Goal: Communication & Community: Answer question/provide support

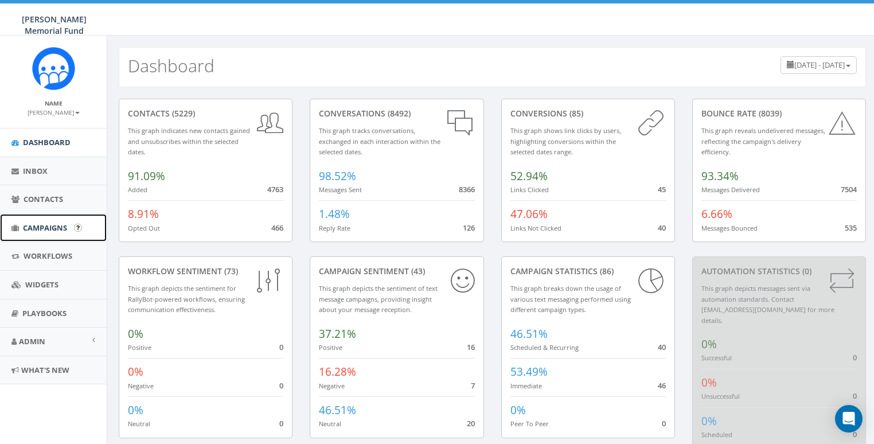
click at [31, 226] on span "Campaigns" at bounding box center [45, 227] width 44 height 10
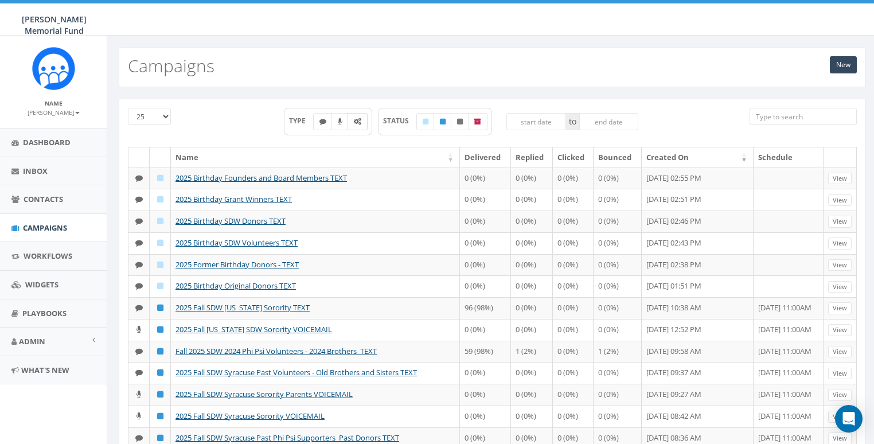
click at [357, 119] on icon at bounding box center [357, 121] width 7 height 7
checkbox input "true"
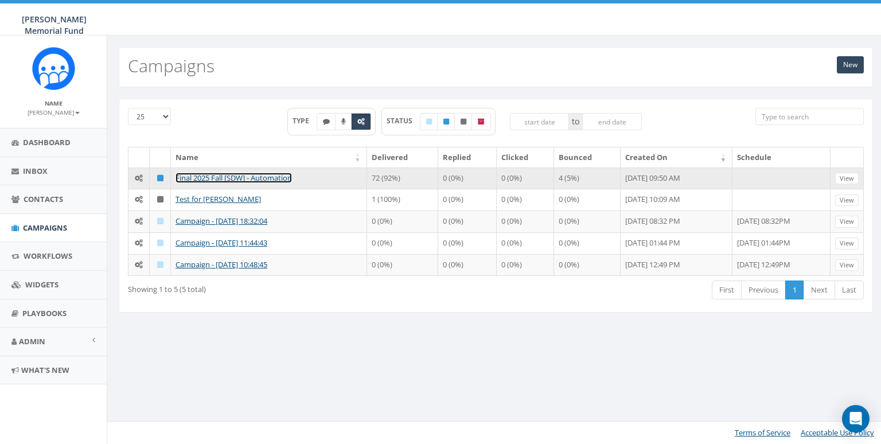
click at [217, 177] on link "Final 2025 Fall [SDW] - Automation" at bounding box center [233, 178] width 116 height 10
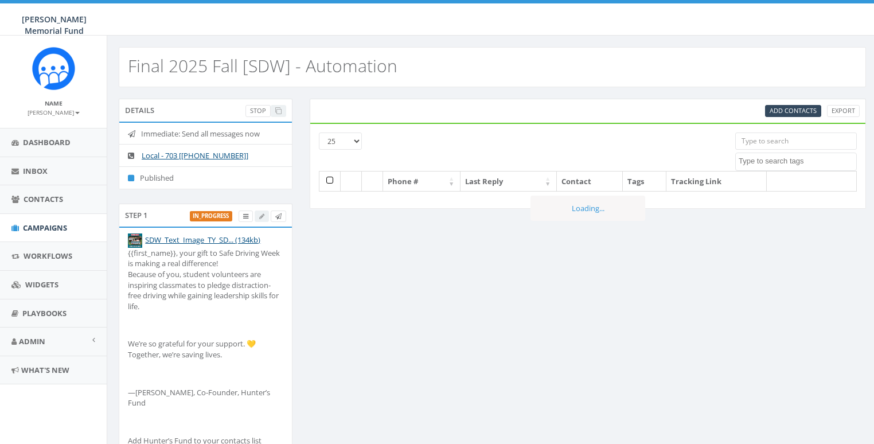
select select
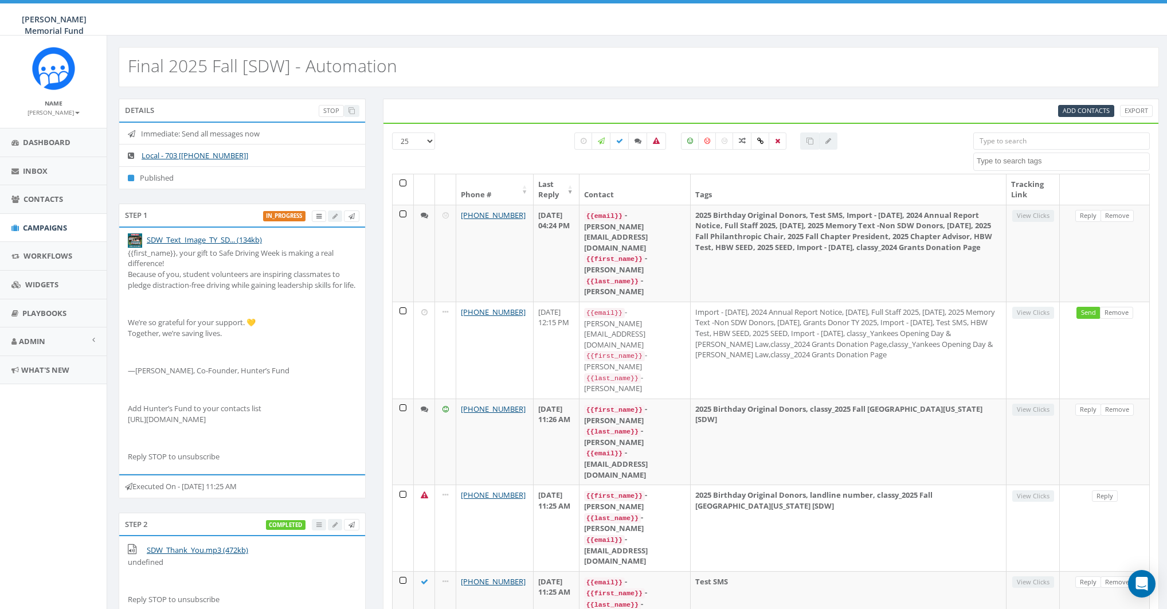
click at [873, 139] on input "search" at bounding box center [1062, 140] width 177 height 17
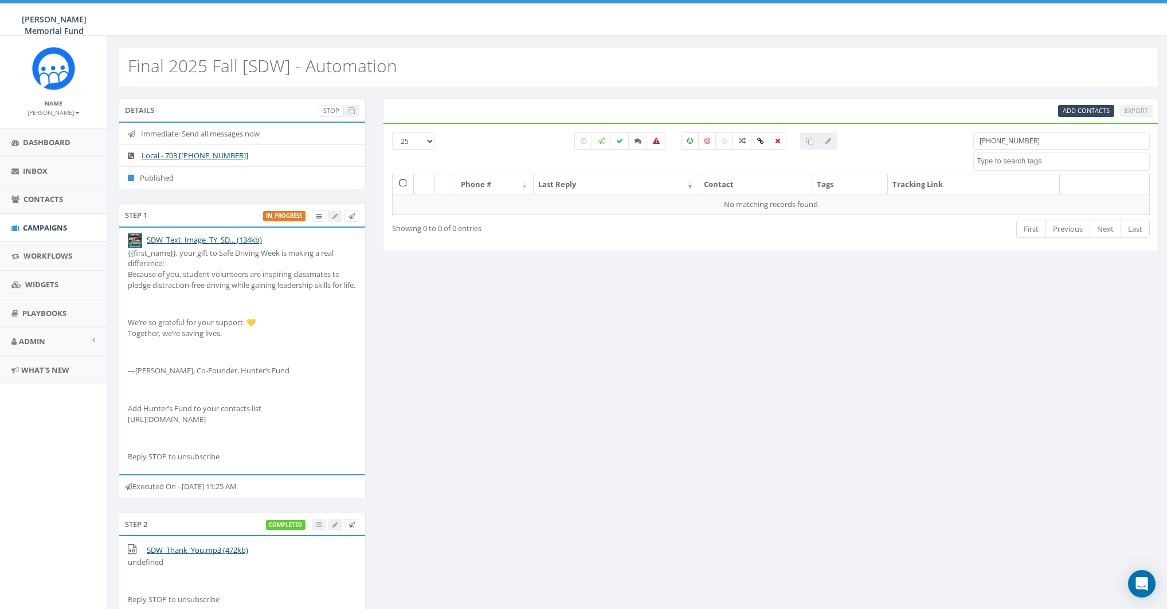
type input "205-876-7291"
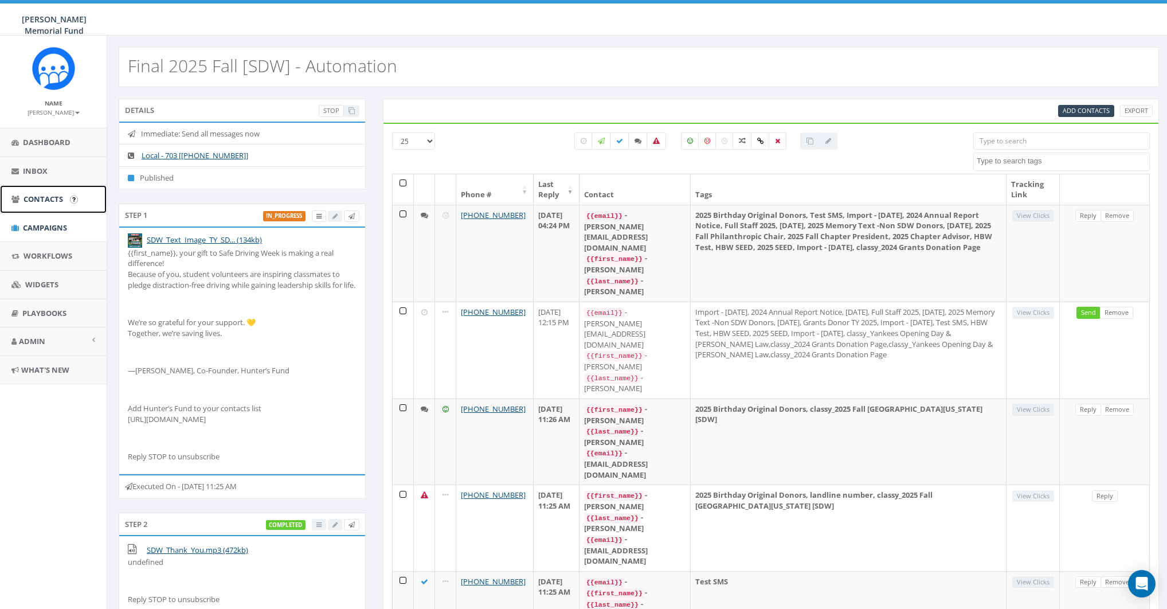
click at [38, 196] on span "Contacts" at bounding box center [44, 199] width 40 height 10
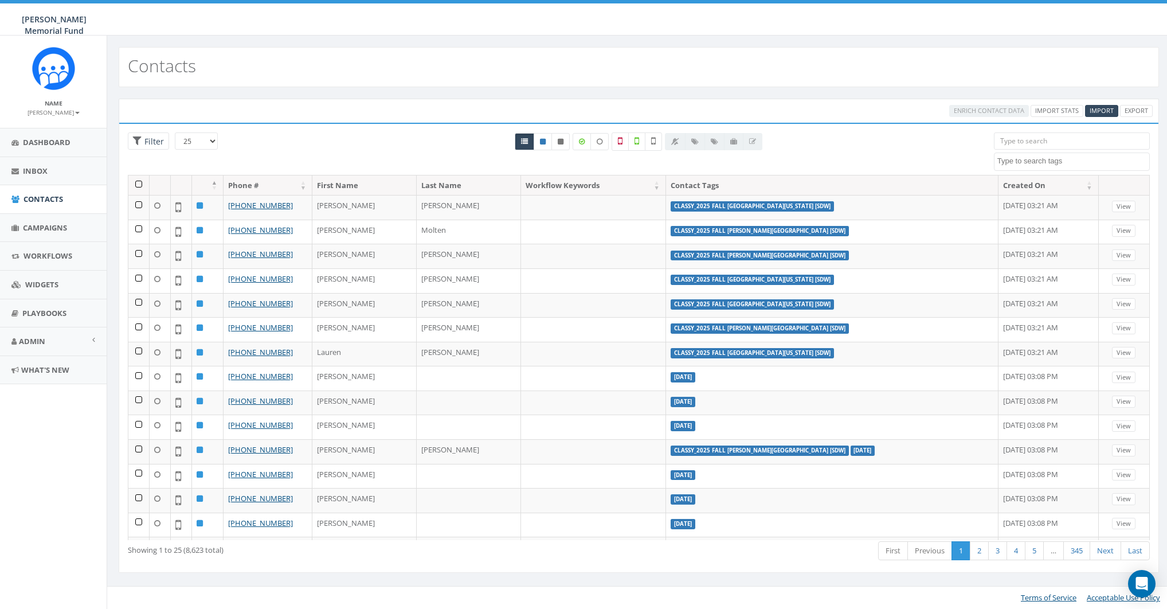
select select
click at [1056, 138] on input "search" at bounding box center [1078, 140] width 157 height 17
paste input "205-876-7291"
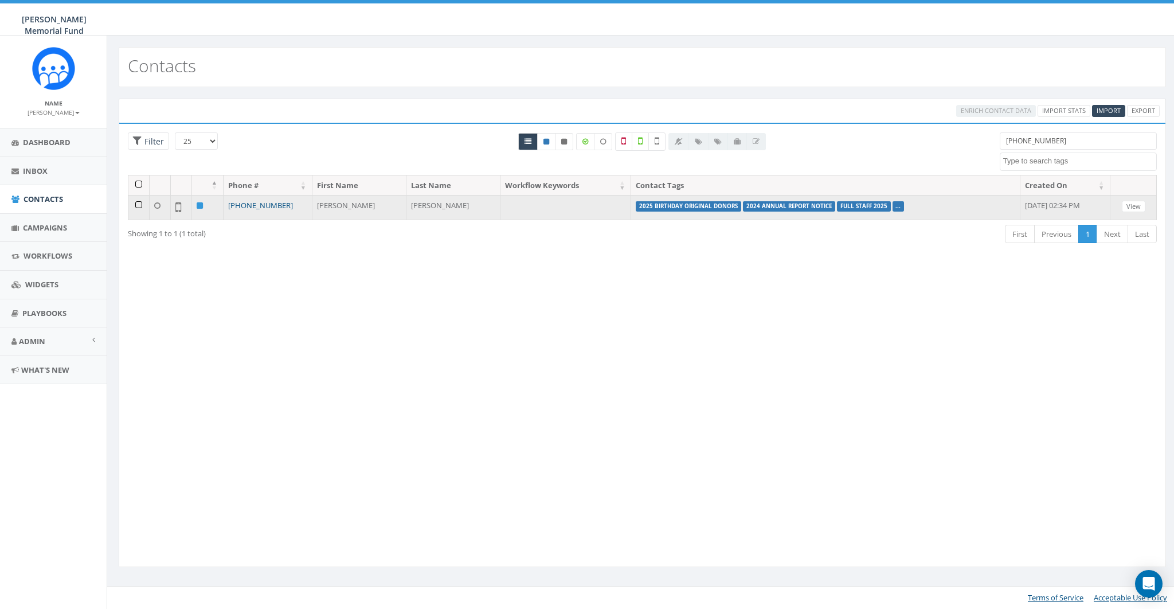
type input "205-876-7291"
click at [261, 203] on link "+1 205-876-7291" at bounding box center [260, 205] width 65 height 10
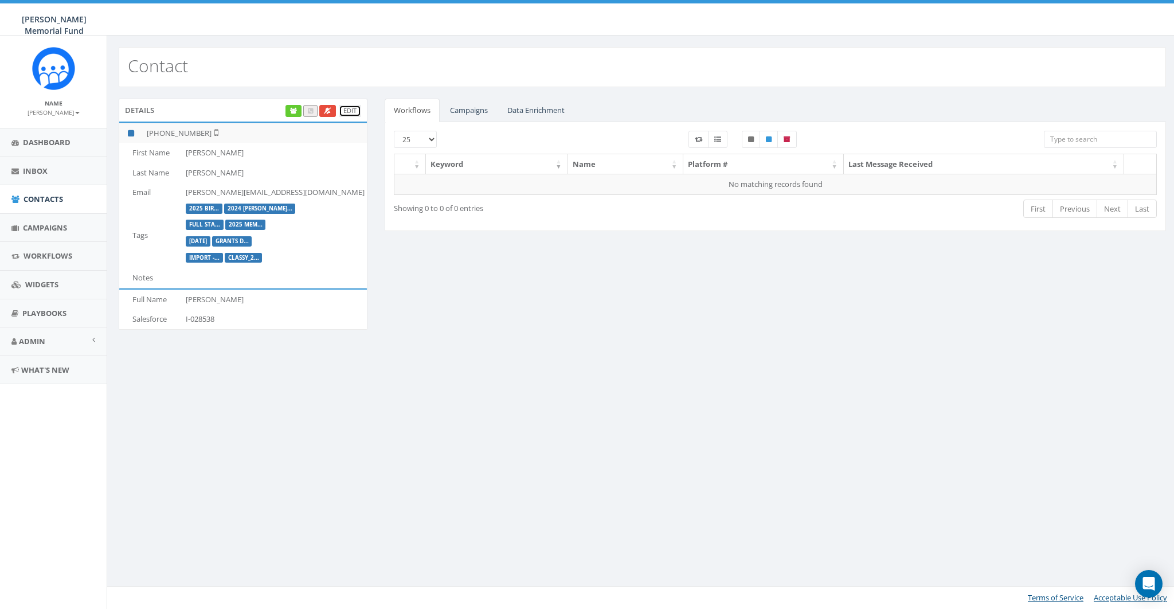
click at [353, 111] on link "Edit" at bounding box center [350, 111] width 22 height 12
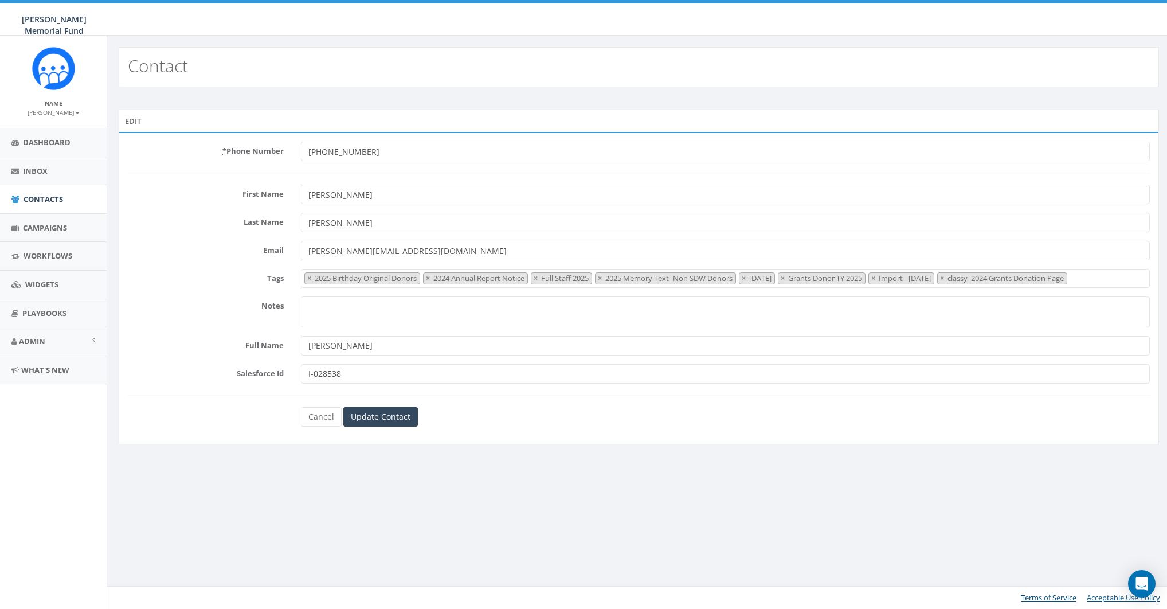
select select "2025 Birthday Original Donors"
click at [311, 408] on link "Cancel" at bounding box center [322, 416] width 41 height 19
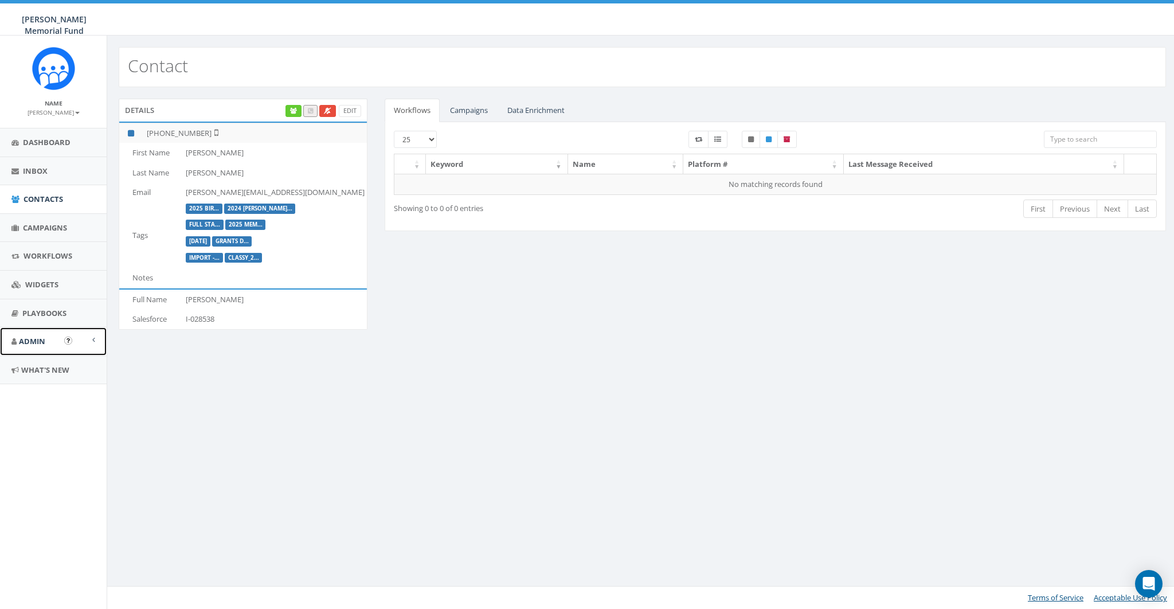
click at [36, 337] on span "Admin" at bounding box center [32, 341] width 26 height 10
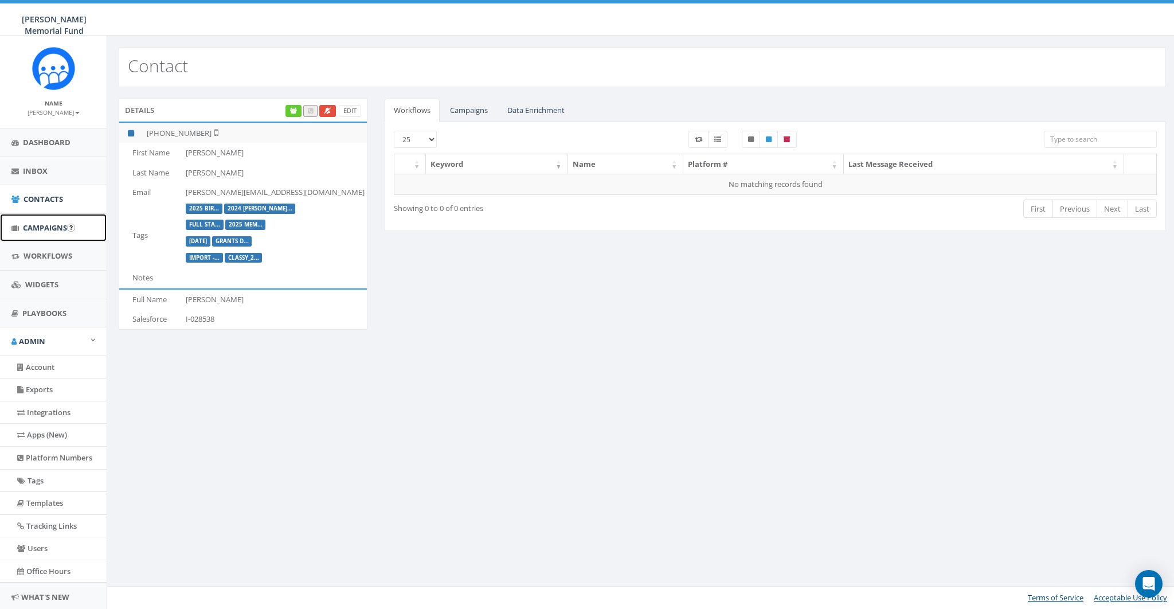
click at [43, 229] on span "Campaigns" at bounding box center [45, 227] width 44 height 10
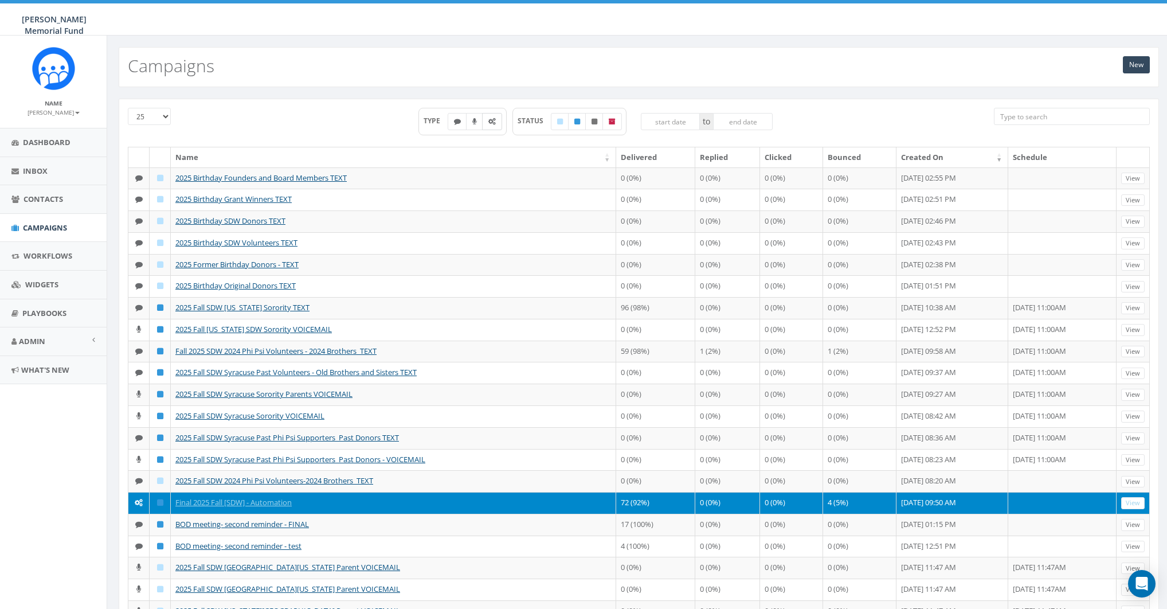
click at [492, 123] on icon at bounding box center [491, 121] width 7 height 7
checkbox input "true"
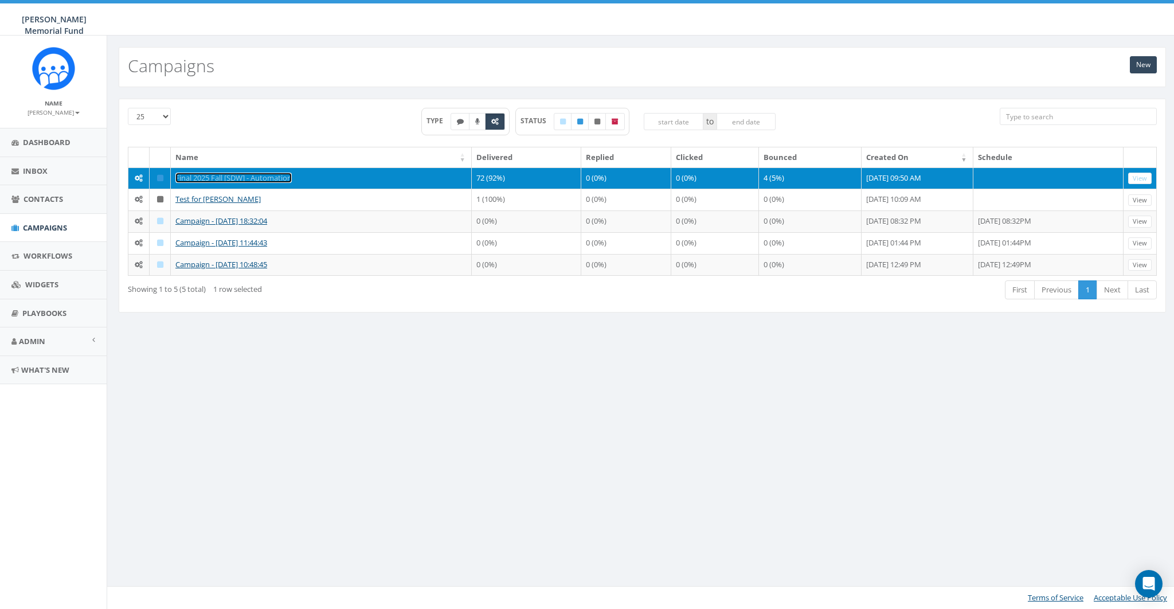
click at [205, 177] on link "Final 2025 Fall [SDW] - Automation" at bounding box center [233, 178] width 116 height 10
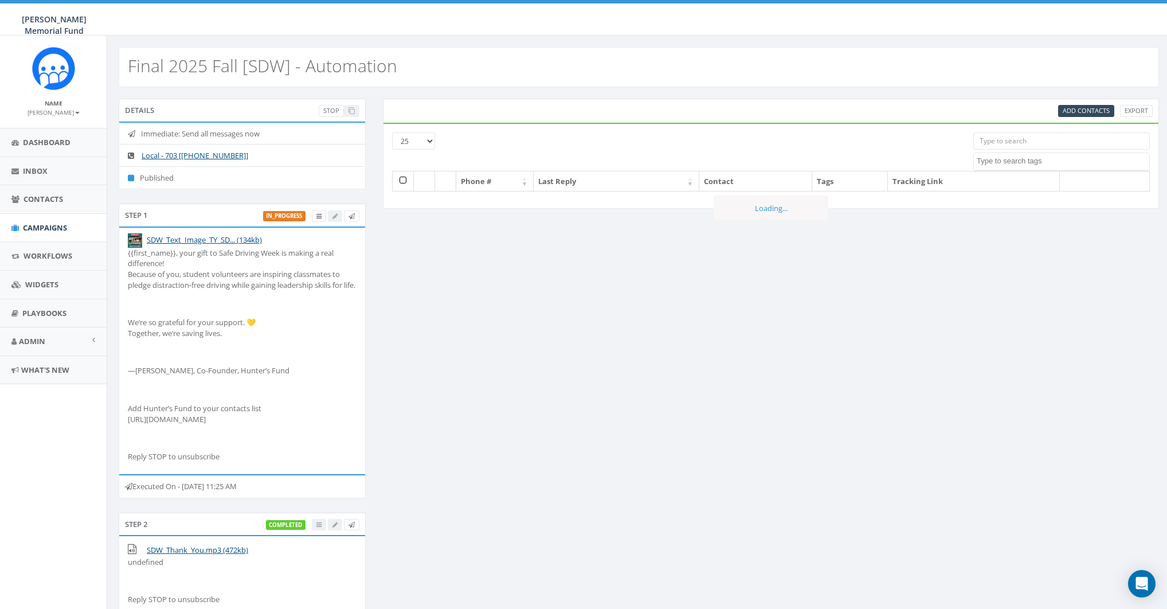
select select
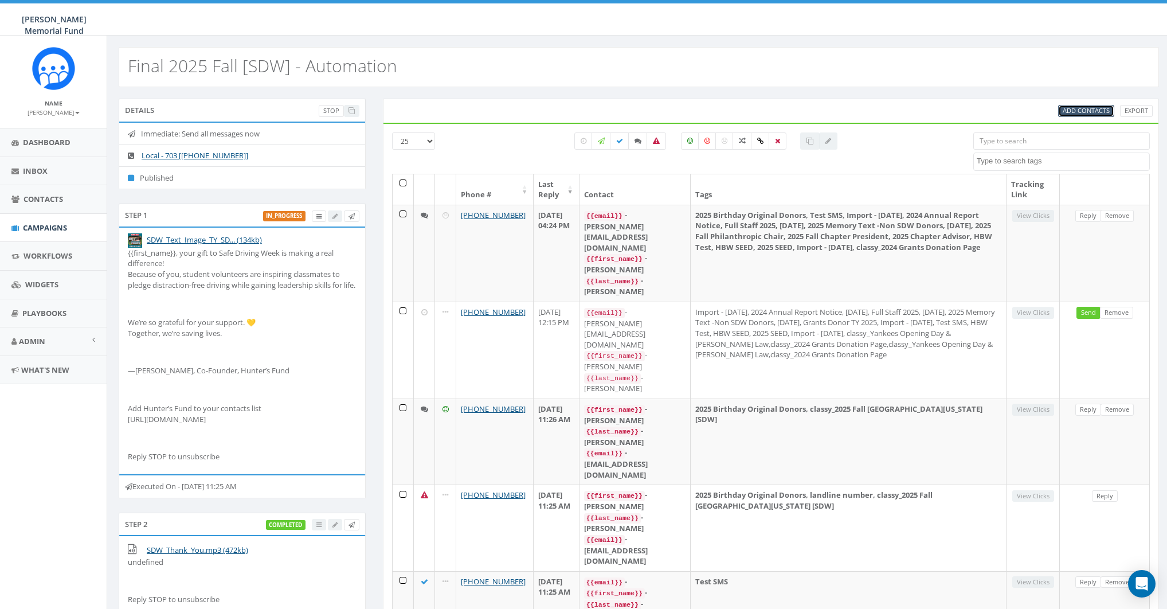
click at [1073, 110] on span "Add Contacts" at bounding box center [1086, 110] width 47 height 9
select select
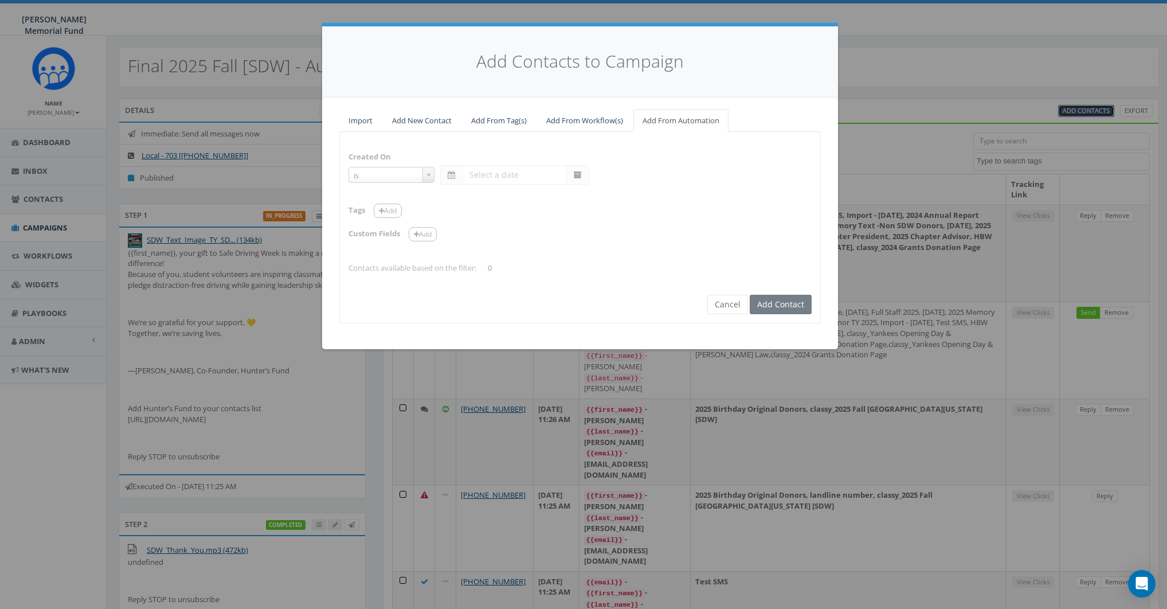
select select "is on or after"
type input "Aug 04 2025"
select select "contains"
select select "[SDW]"
select select
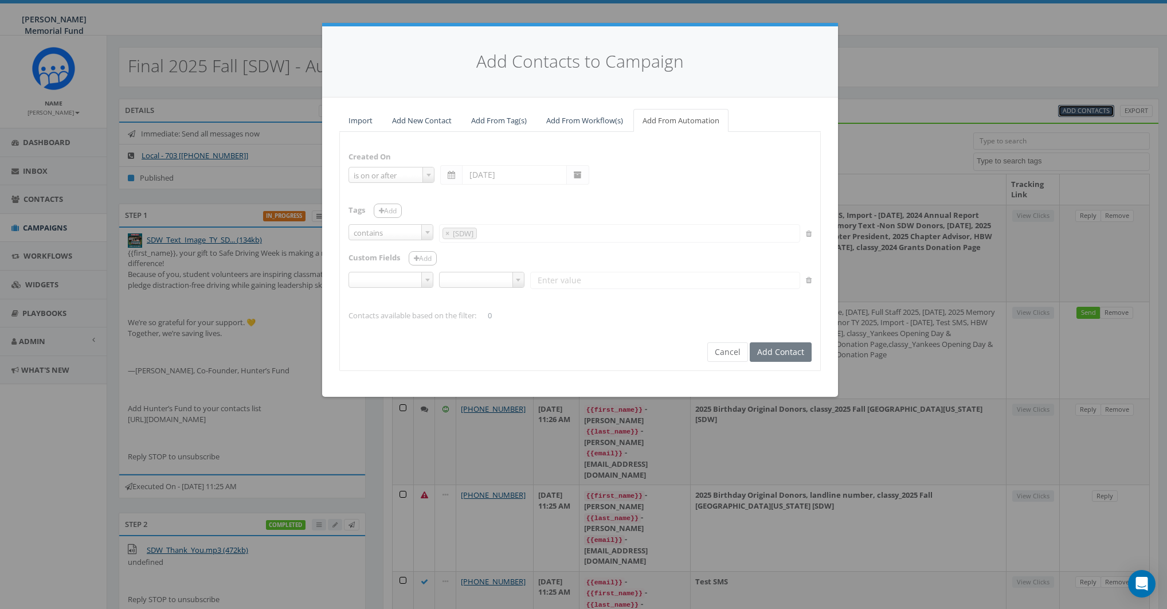
scroll to position [6698, 0]
select select
type input "[SDW]"
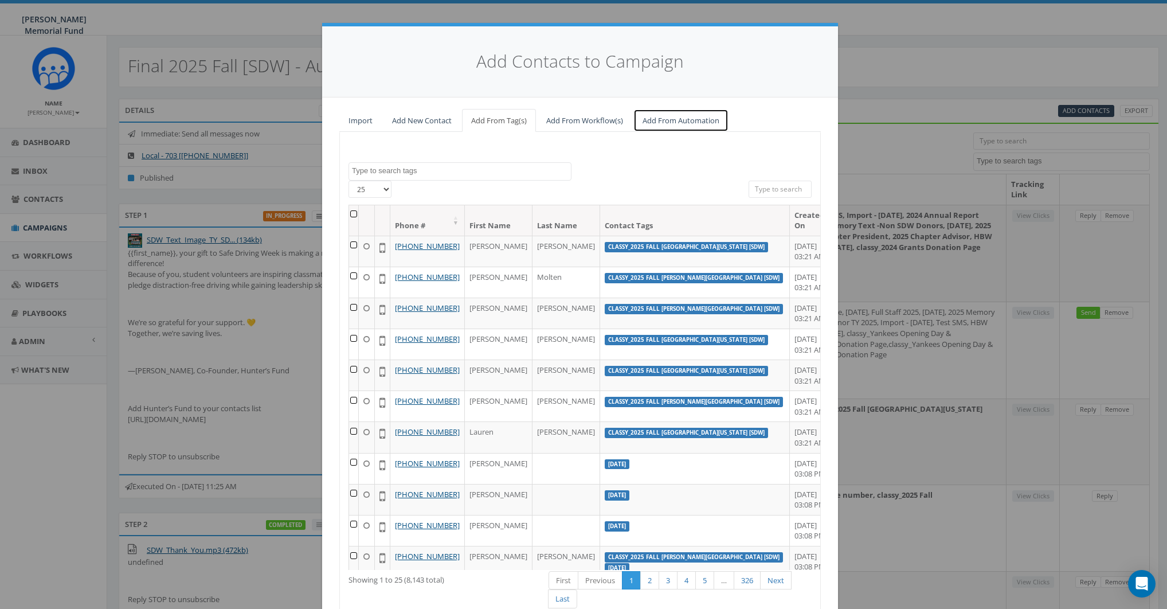
click at [677, 119] on link "Add From Automation" at bounding box center [681, 121] width 95 height 24
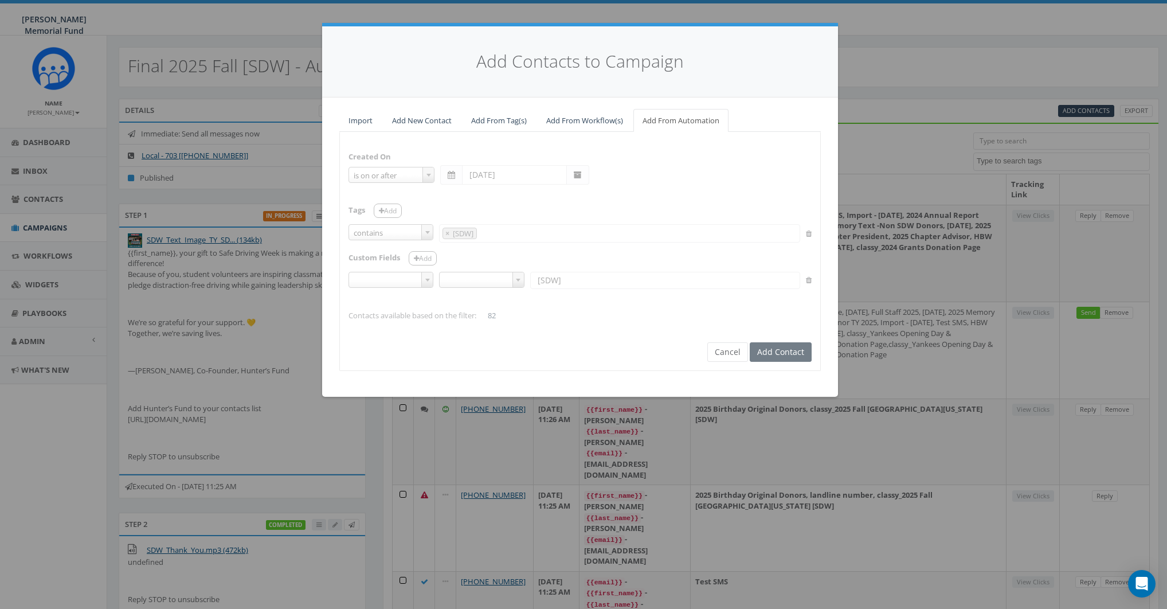
click at [550, 365] on div "Created On is is on or before is on or after is before is after is not is on or…" at bounding box center [580, 251] width 482 height 239
click at [712, 348] on button "Cancel" at bounding box center [727, 351] width 41 height 19
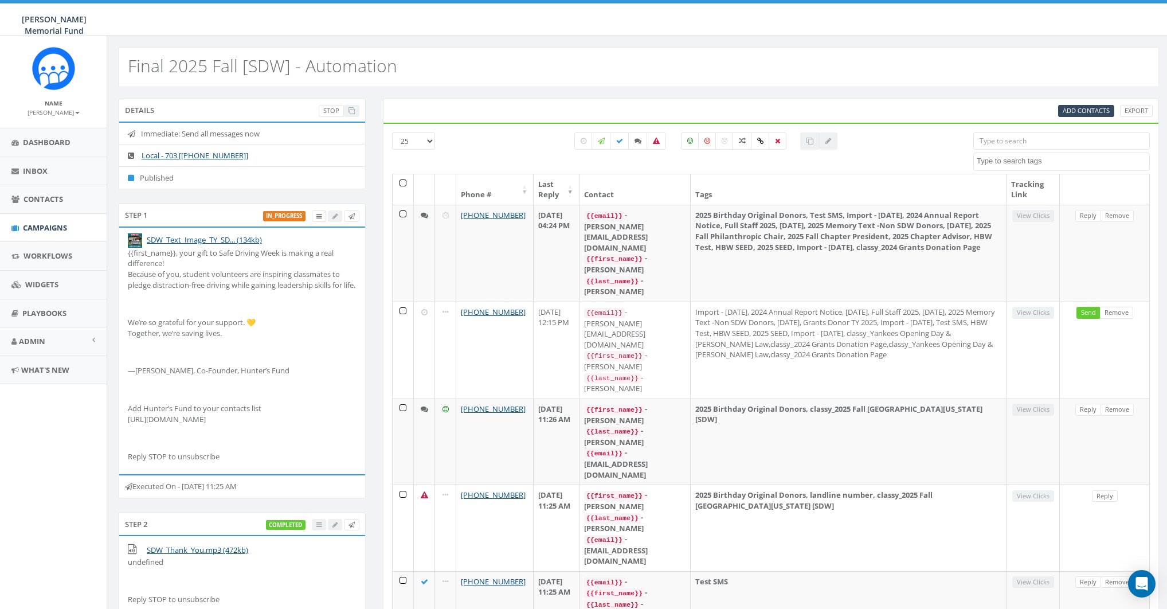
click at [562, 191] on th "Last Reply" at bounding box center [557, 189] width 46 height 30
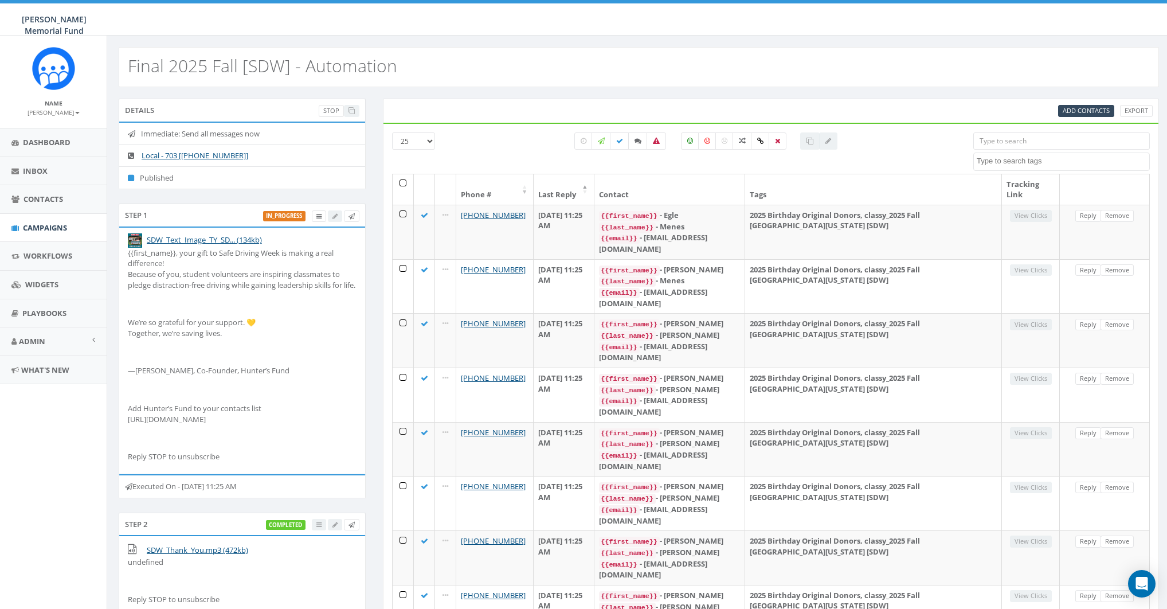
click at [555, 192] on th "Last Reply" at bounding box center [564, 189] width 60 height 30
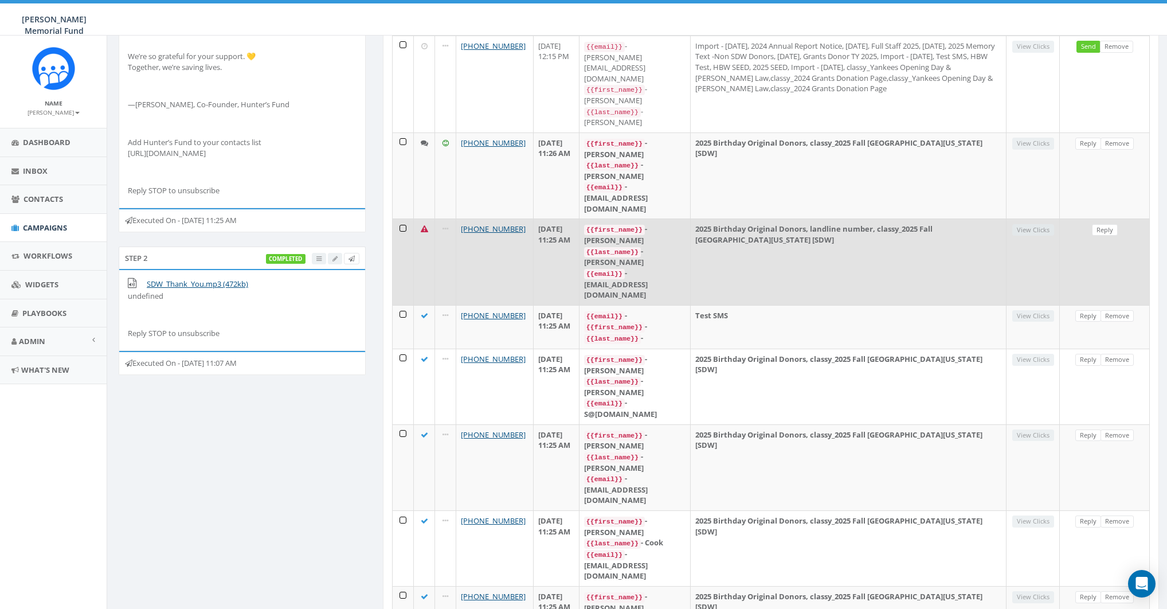
scroll to position [0, 0]
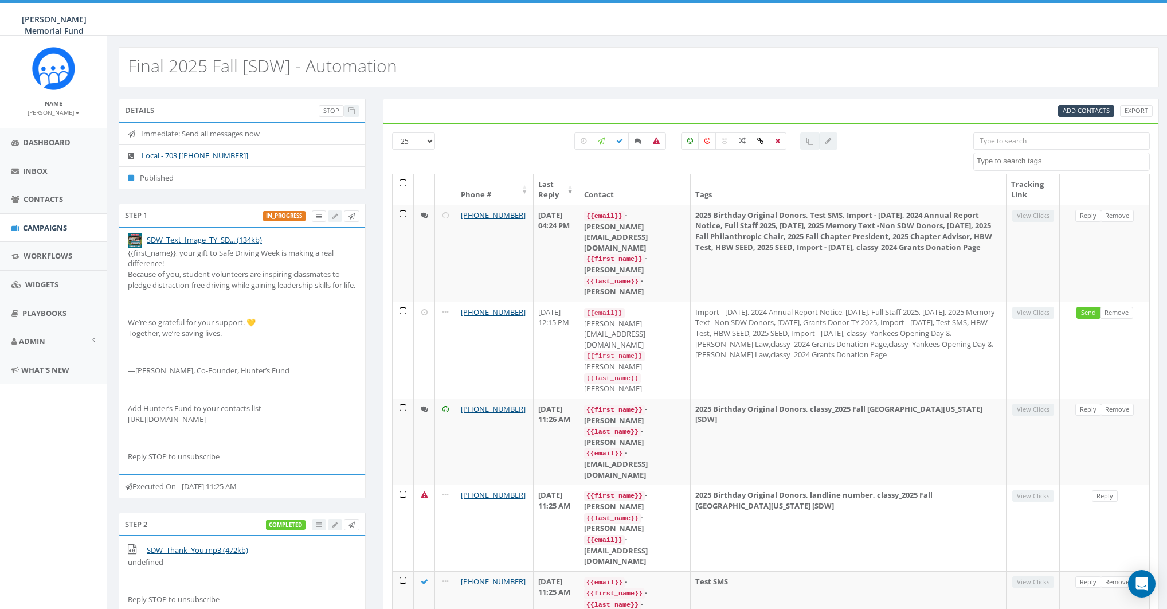
click at [552, 195] on th "Last Reply" at bounding box center [557, 189] width 46 height 30
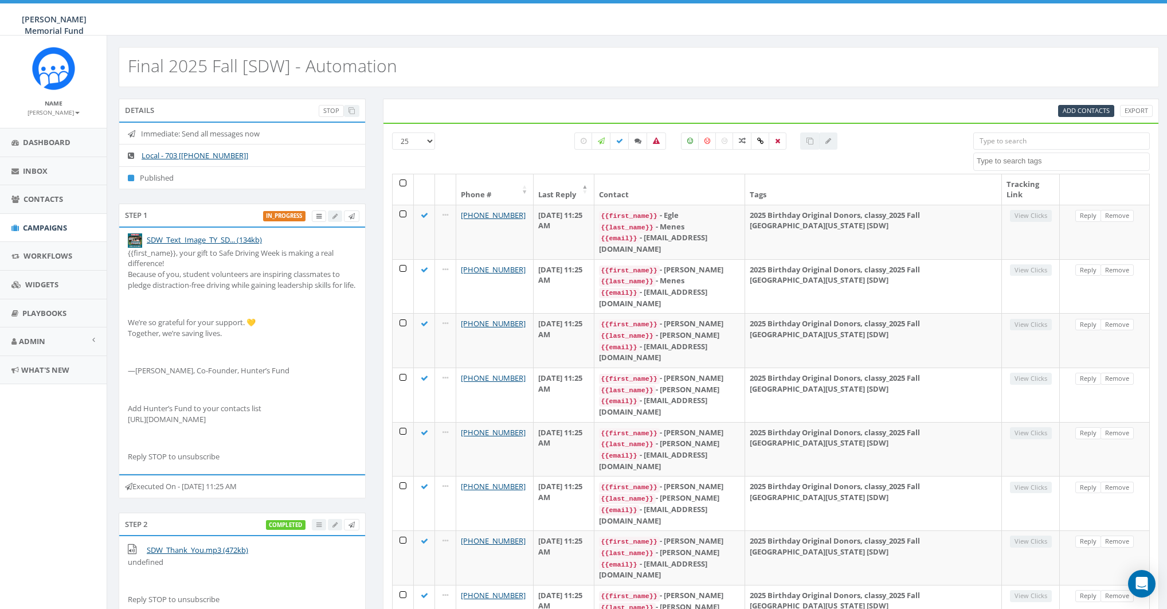
click at [552, 195] on th "Last Reply" at bounding box center [564, 189] width 60 height 30
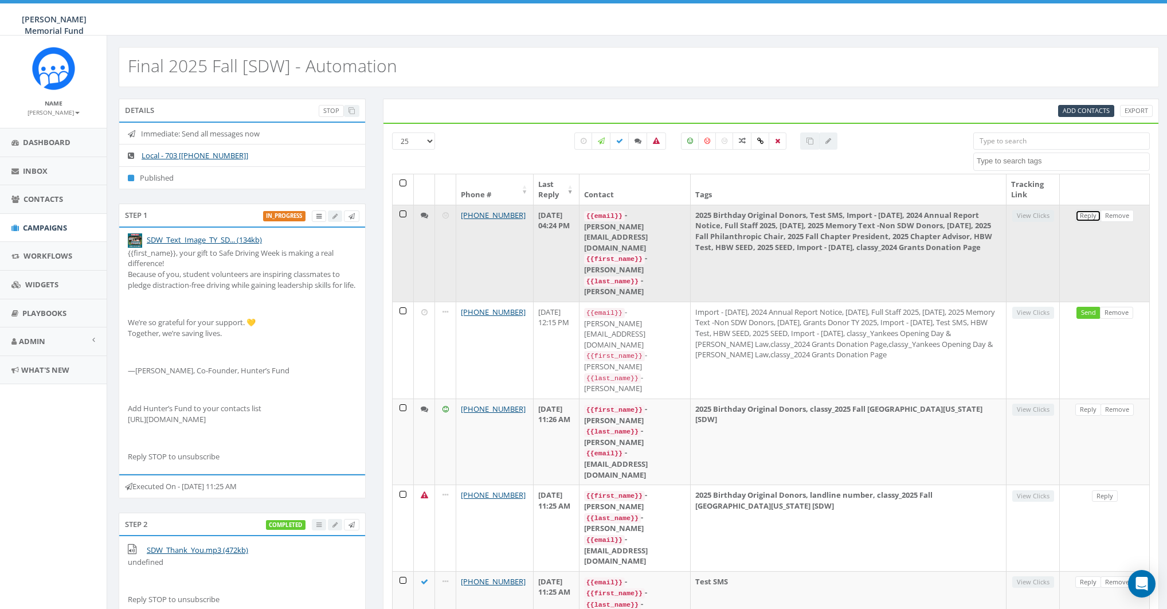
click at [1087, 213] on link "Reply" at bounding box center [1089, 216] width 26 height 12
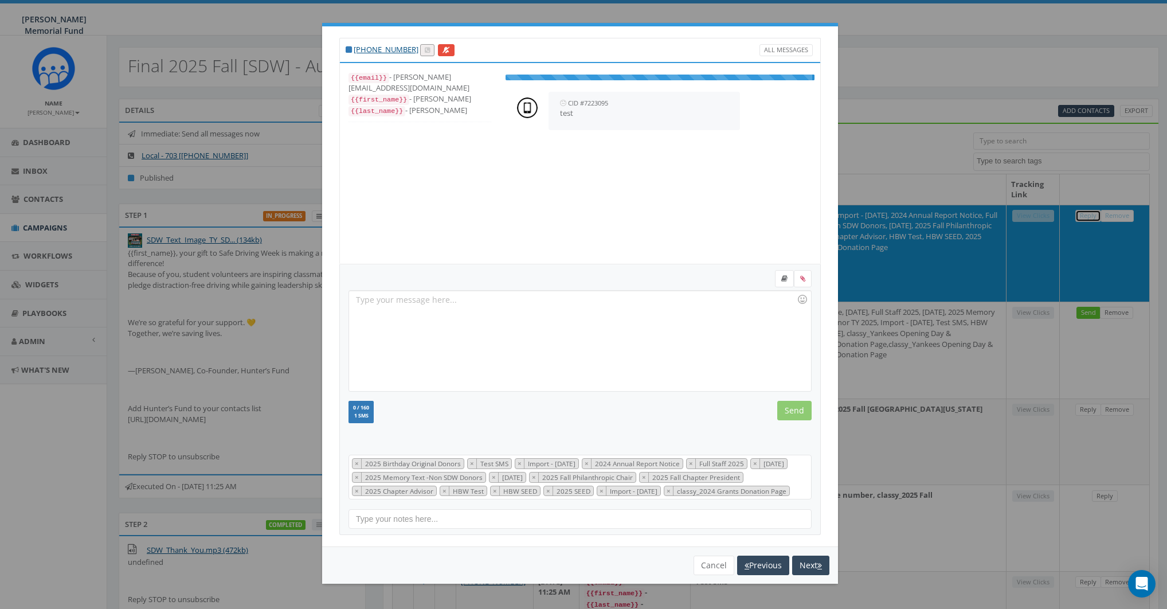
scroll to position [170, 0]
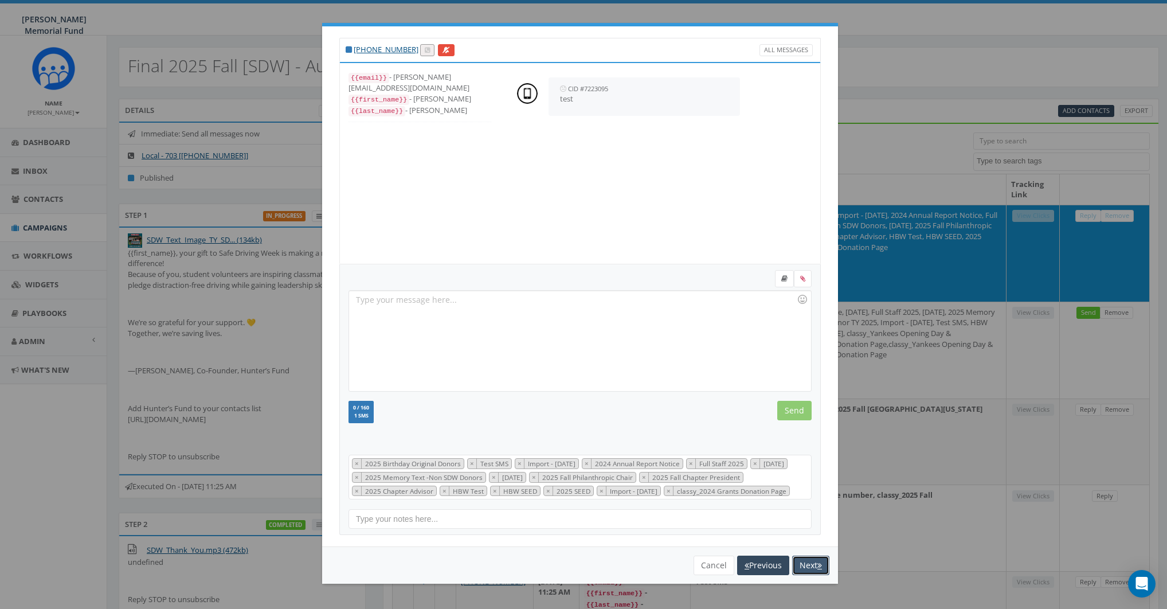
click at [810, 565] on button "Next" at bounding box center [810, 565] width 37 height 19
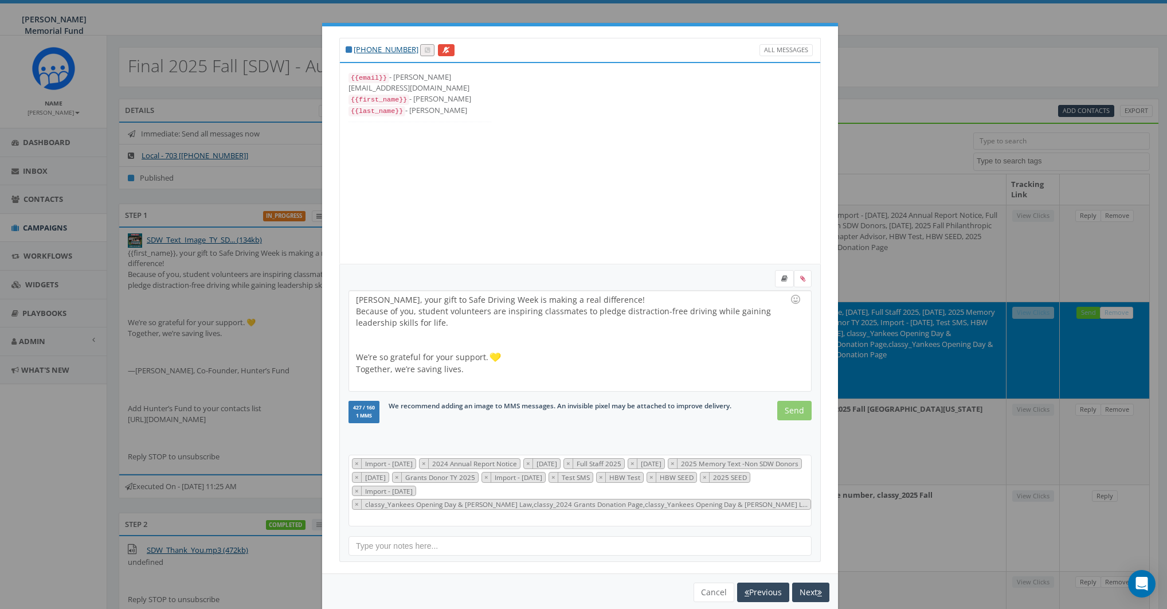
scroll to position [159, 0]
click at [800, 585] on button "Next" at bounding box center [810, 592] width 37 height 19
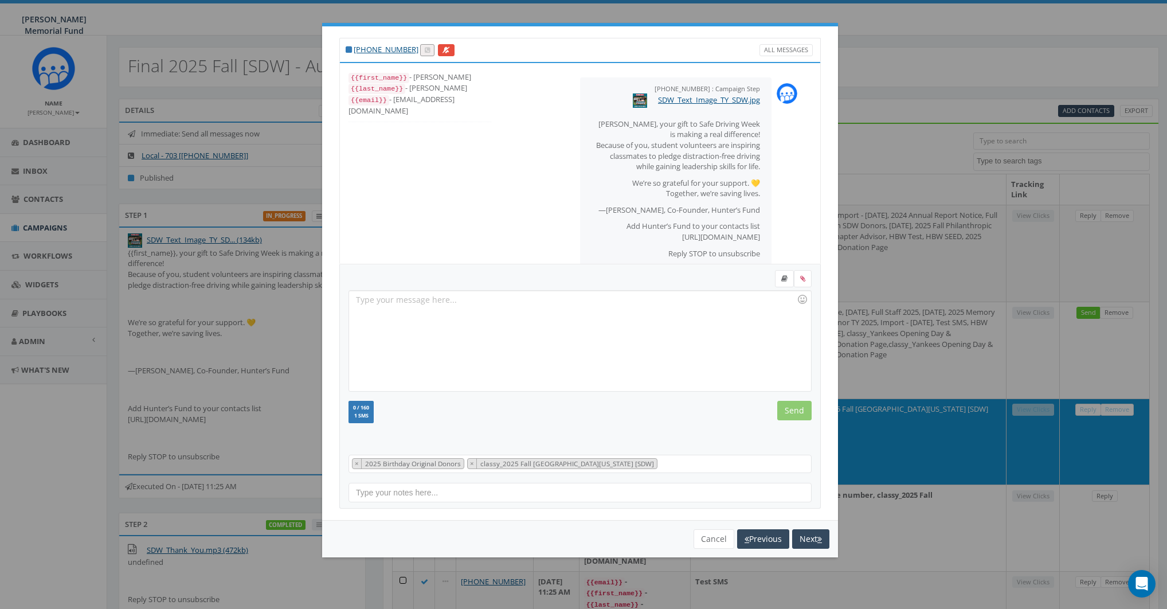
scroll to position [11, 0]
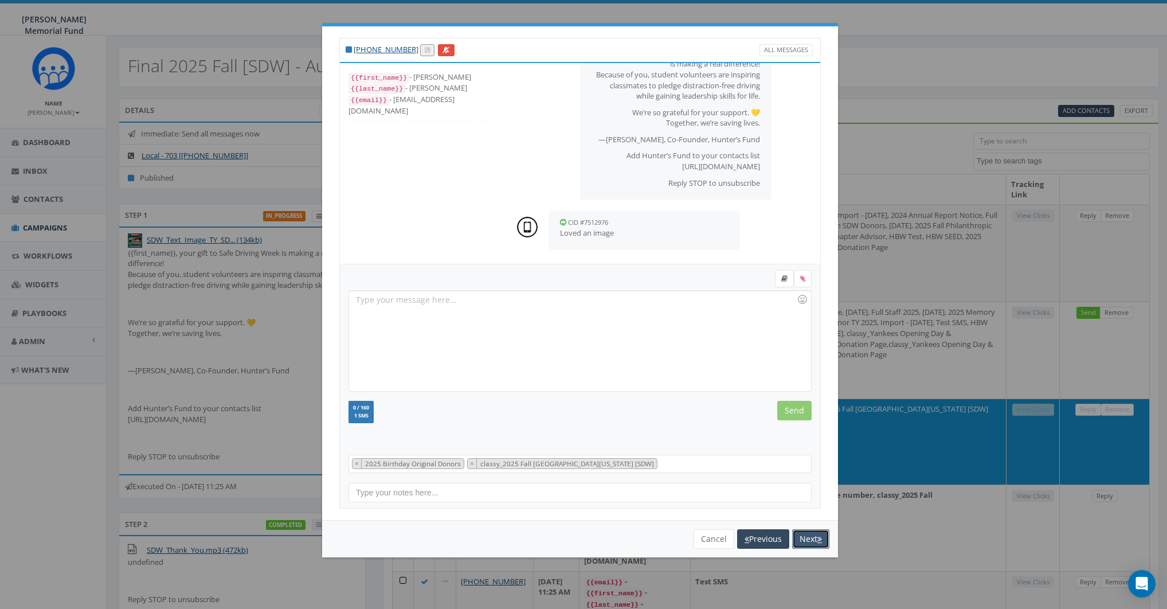
click at [809, 541] on button "Next" at bounding box center [810, 538] width 37 height 19
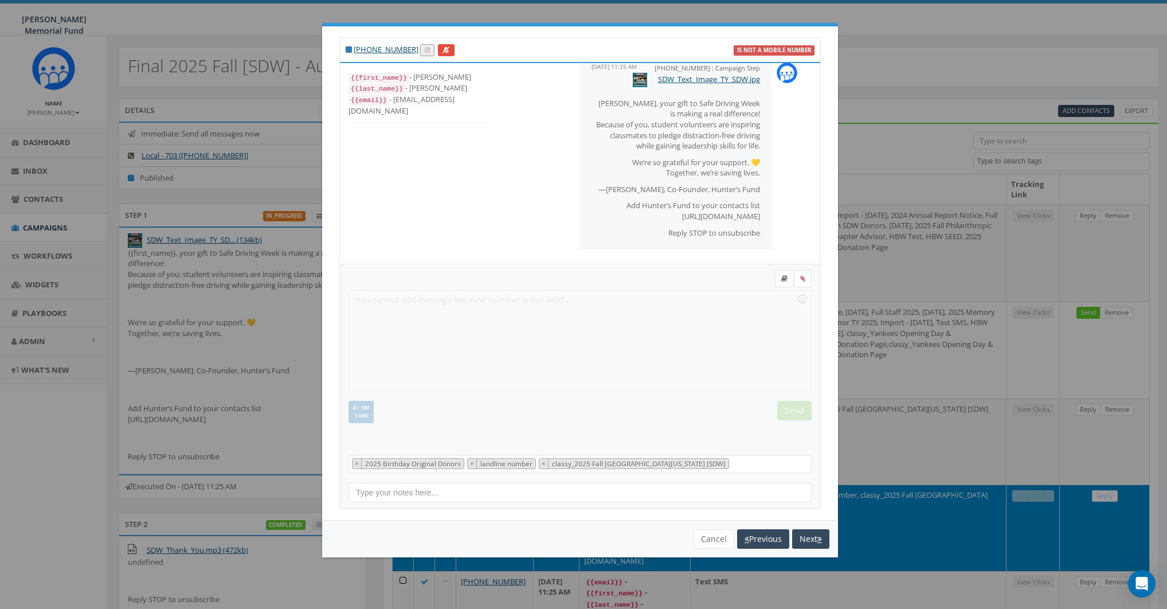
scroll to position [0, 0]
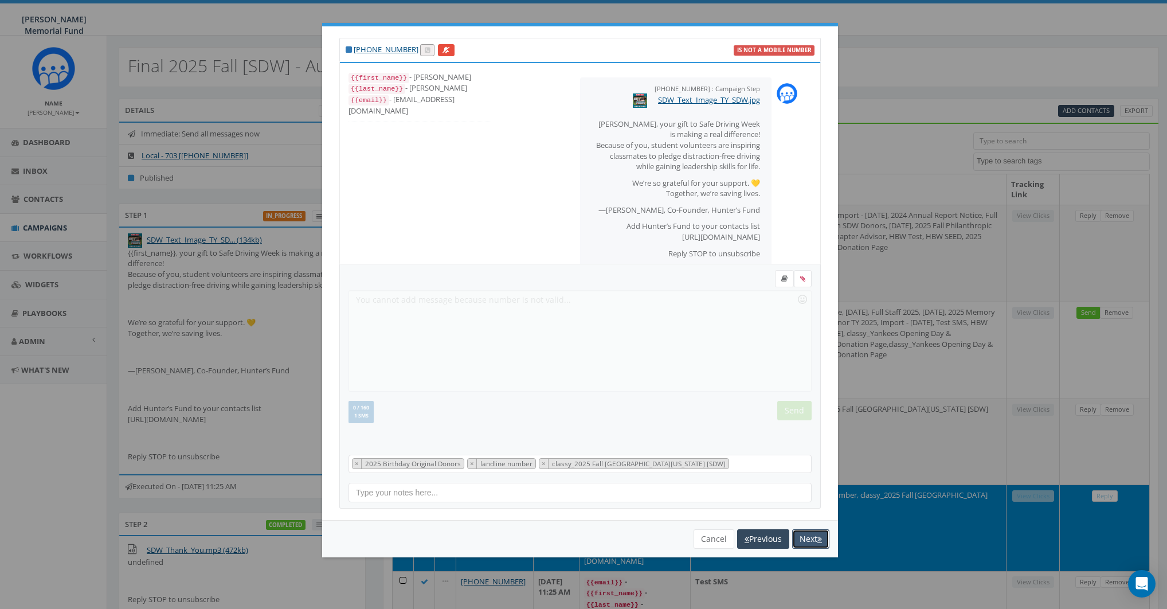
click at [813, 535] on button "Next" at bounding box center [810, 538] width 37 height 19
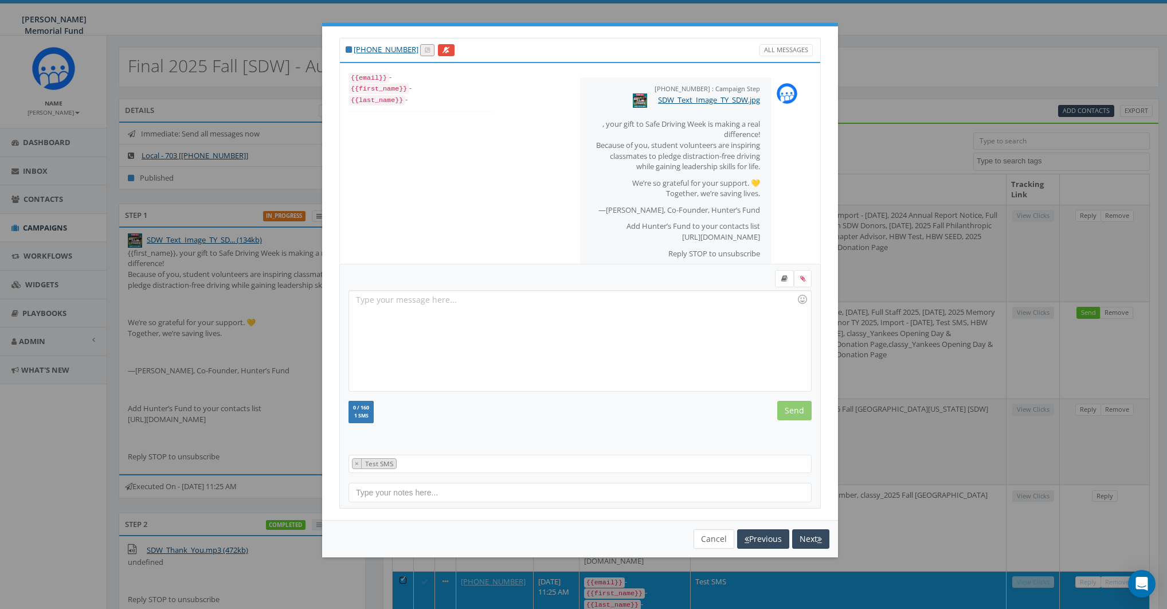
scroll to position [31, 0]
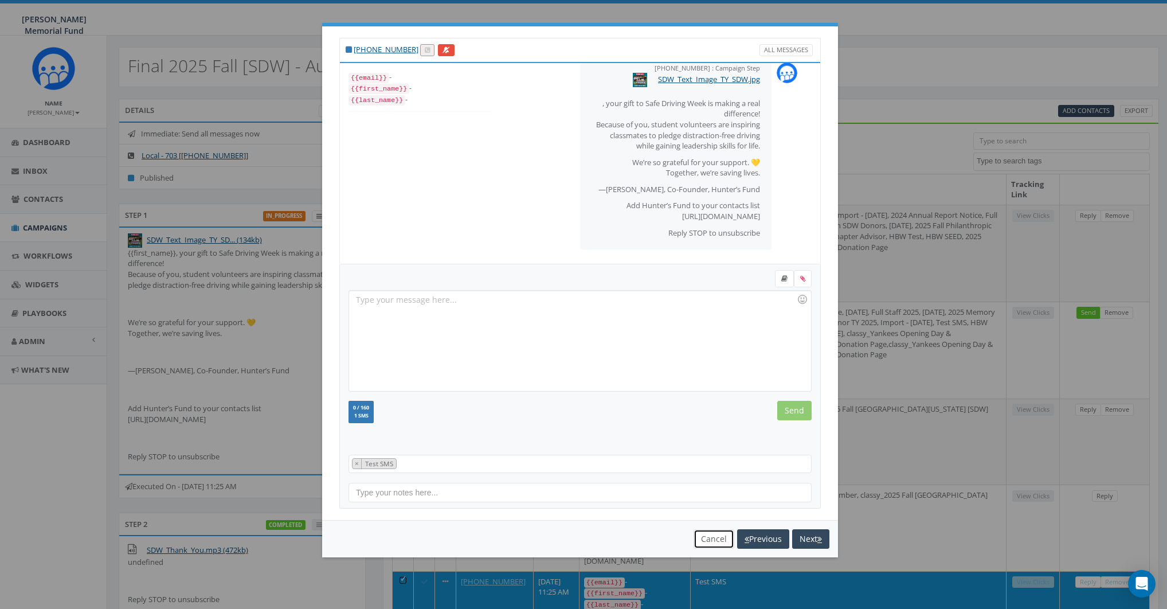
click at [702, 535] on button "Cancel" at bounding box center [714, 538] width 41 height 19
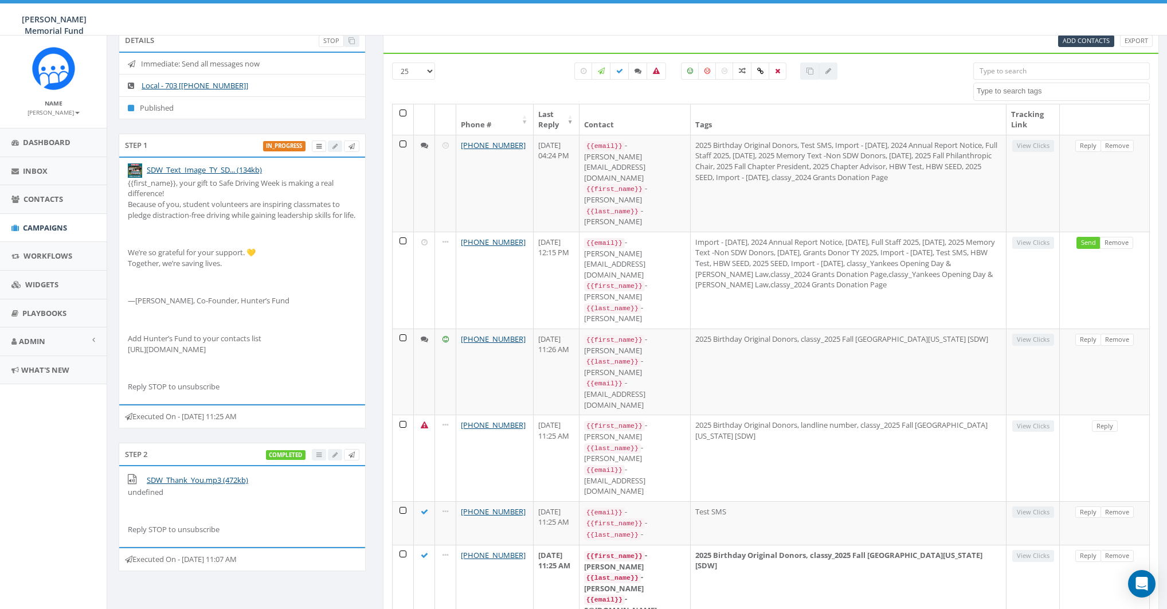
scroll to position [308, 0]
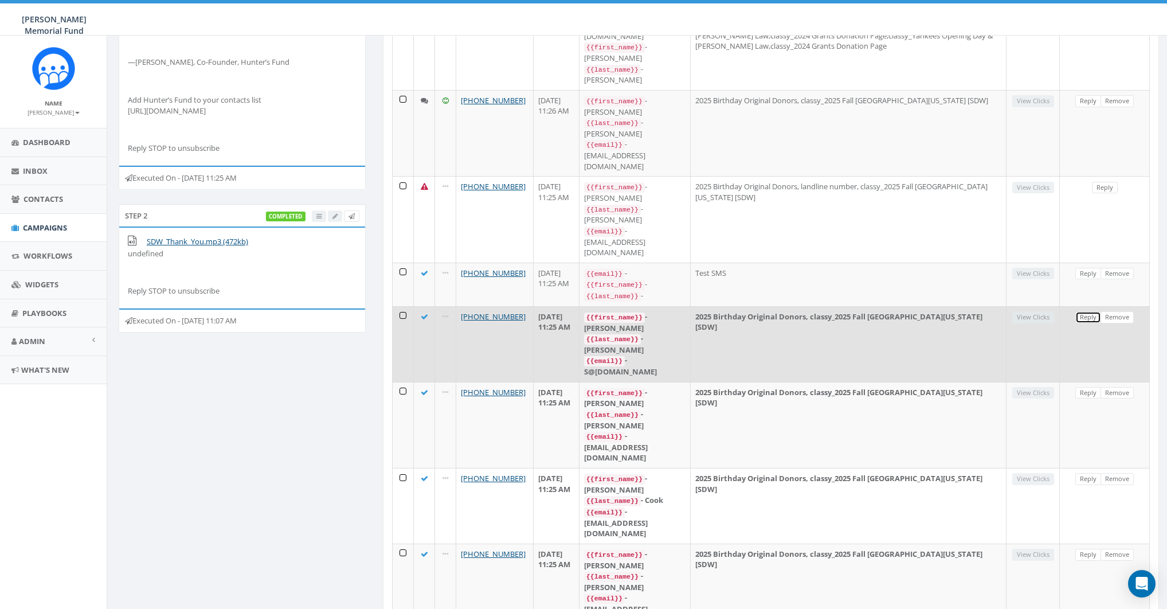
click at [1090, 311] on link "Reply" at bounding box center [1089, 317] width 26 height 12
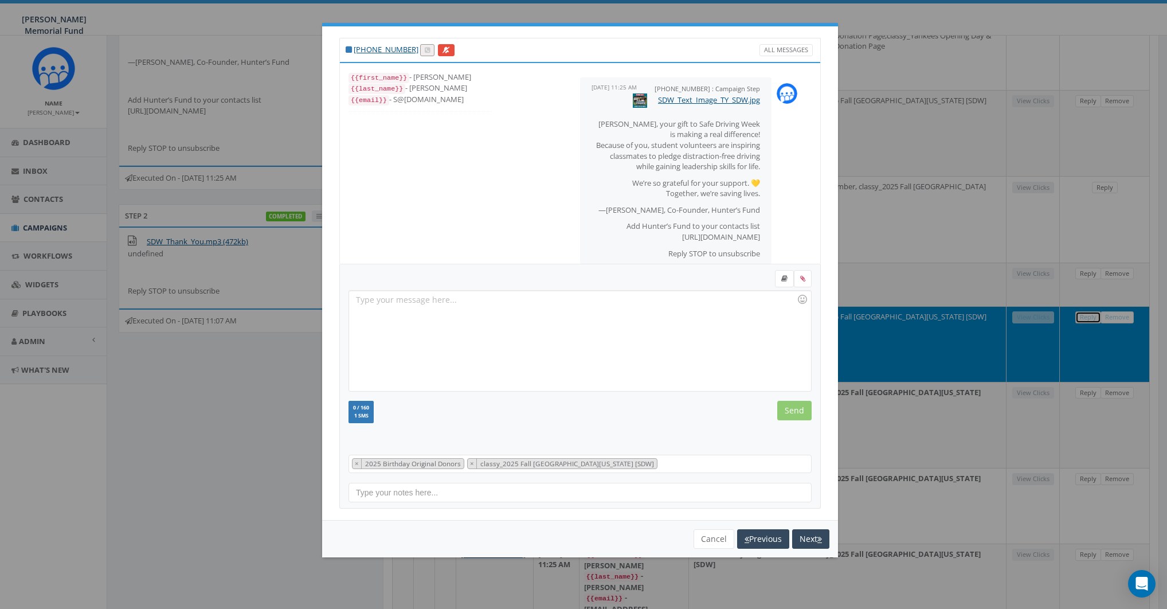
scroll to position [0, 0]
click at [806, 533] on button "Next" at bounding box center [810, 538] width 37 height 19
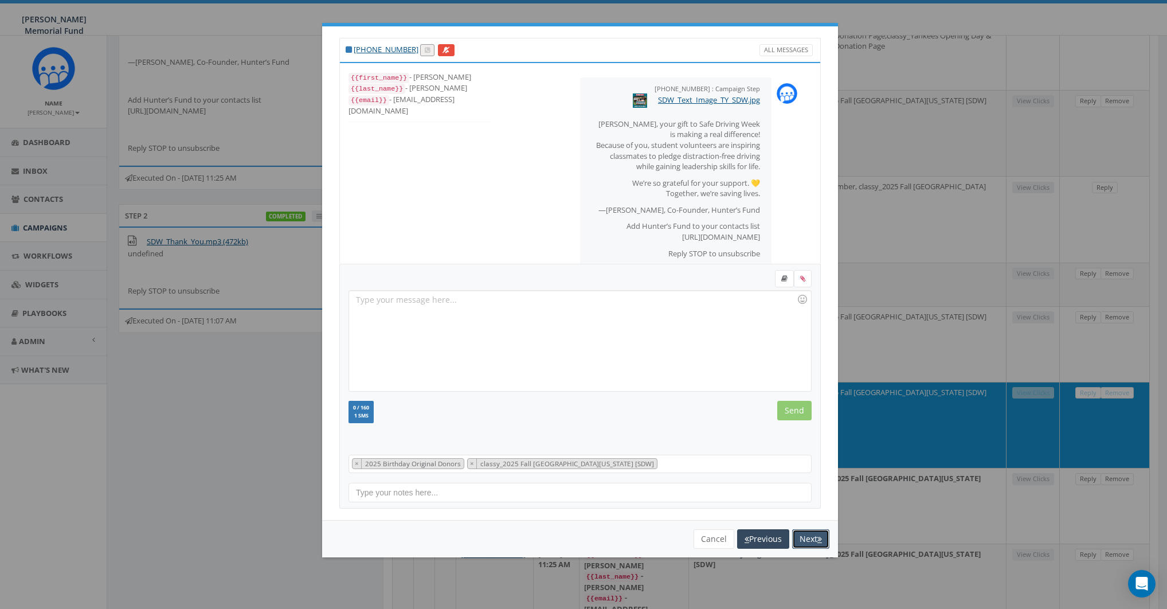
click at [809, 540] on button "Next" at bounding box center [810, 538] width 37 height 19
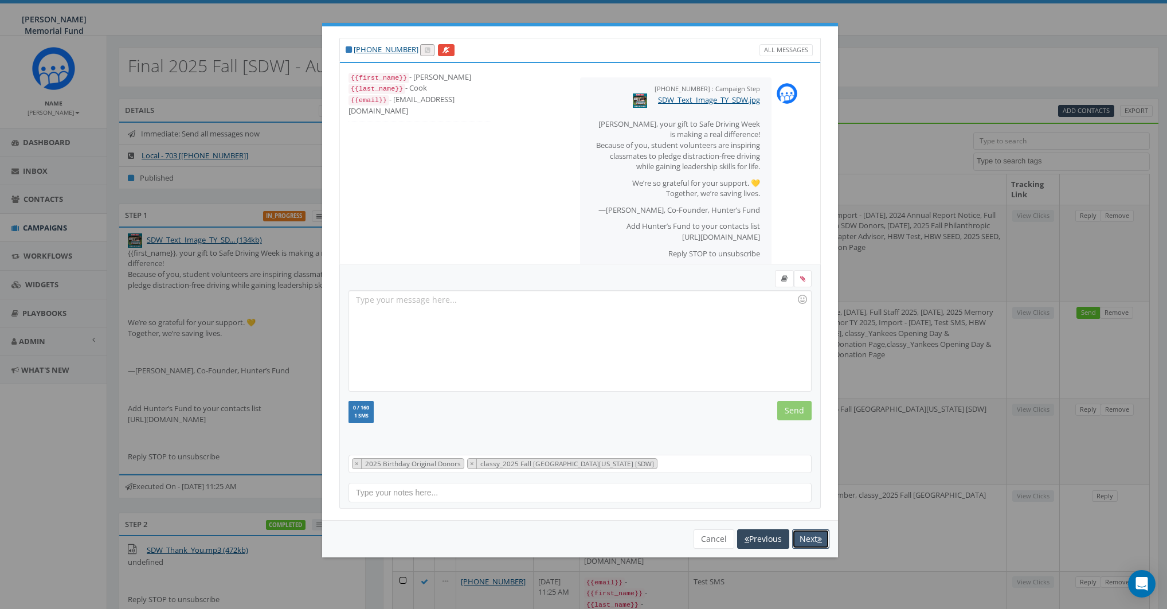
click at [807, 541] on button "Next" at bounding box center [810, 538] width 37 height 19
click at [719, 536] on button "Cancel" at bounding box center [714, 538] width 41 height 19
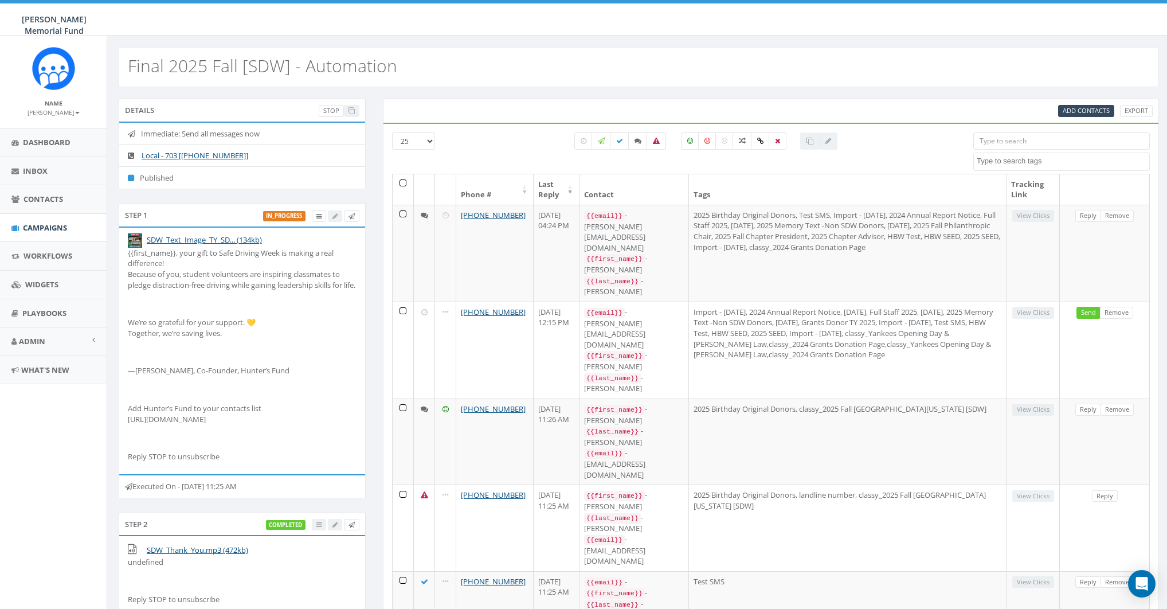
scroll to position [851, 0]
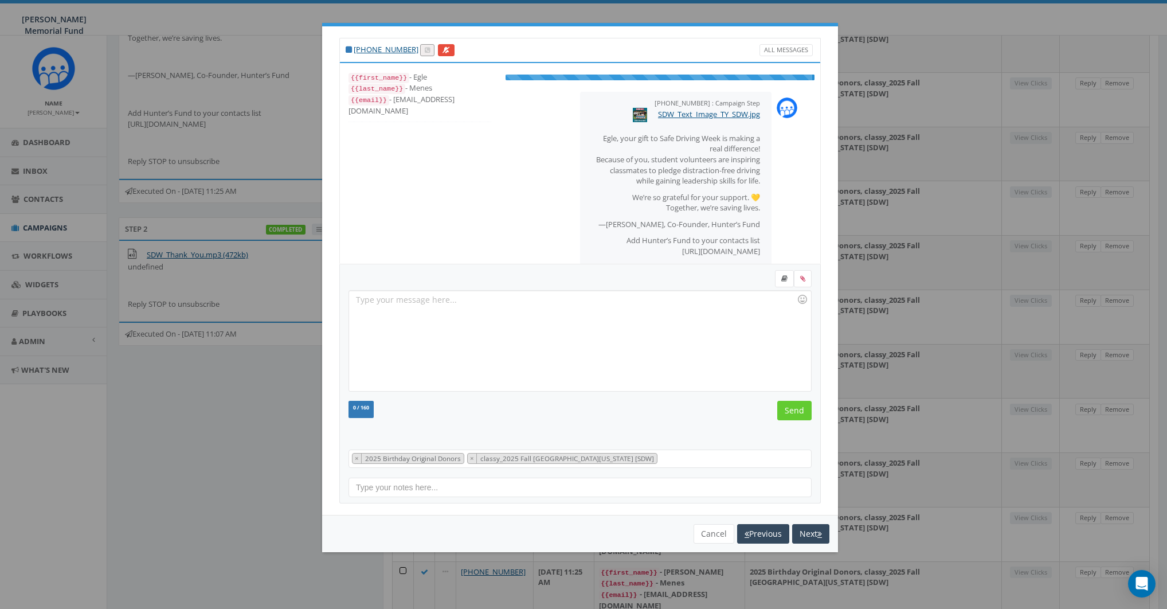
scroll to position [0, 0]
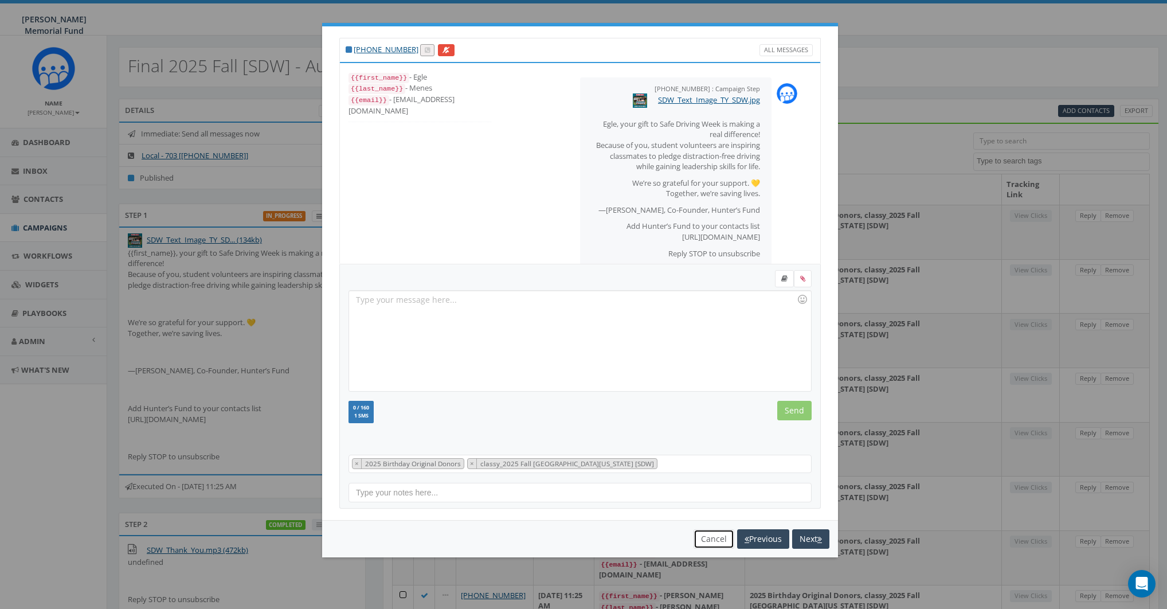
click at [706, 533] on button "Cancel" at bounding box center [714, 538] width 41 height 19
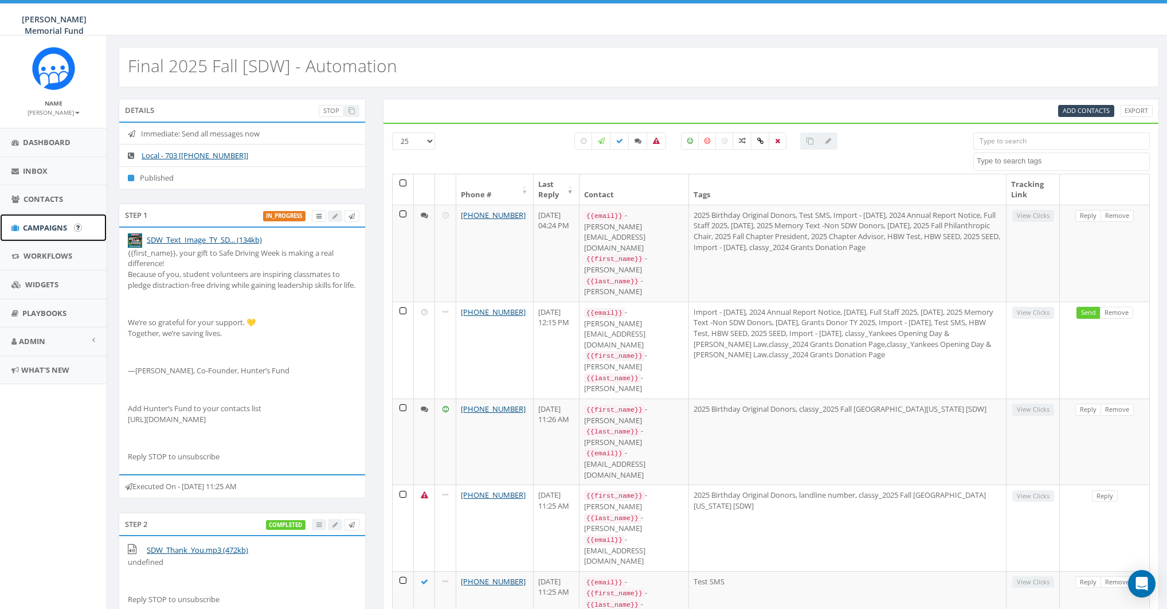
click at [43, 221] on link "Campaigns" at bounding box center [53, 228] width 107 height 28
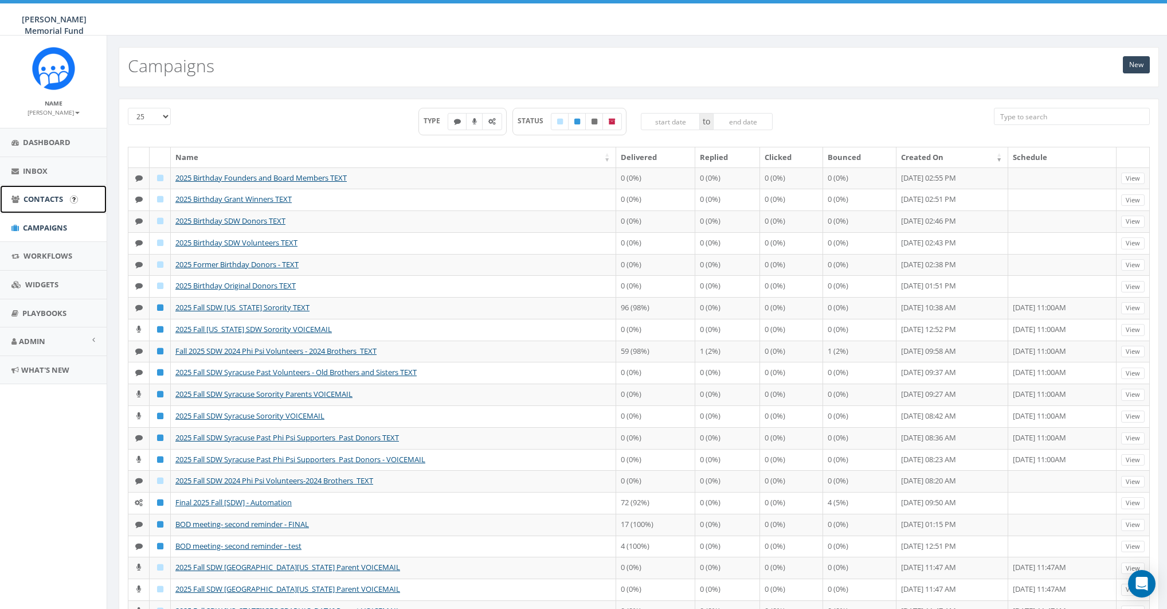
click at [44, 203] on span "Contacts" at bounding box center [44, 199] width 40 height 10
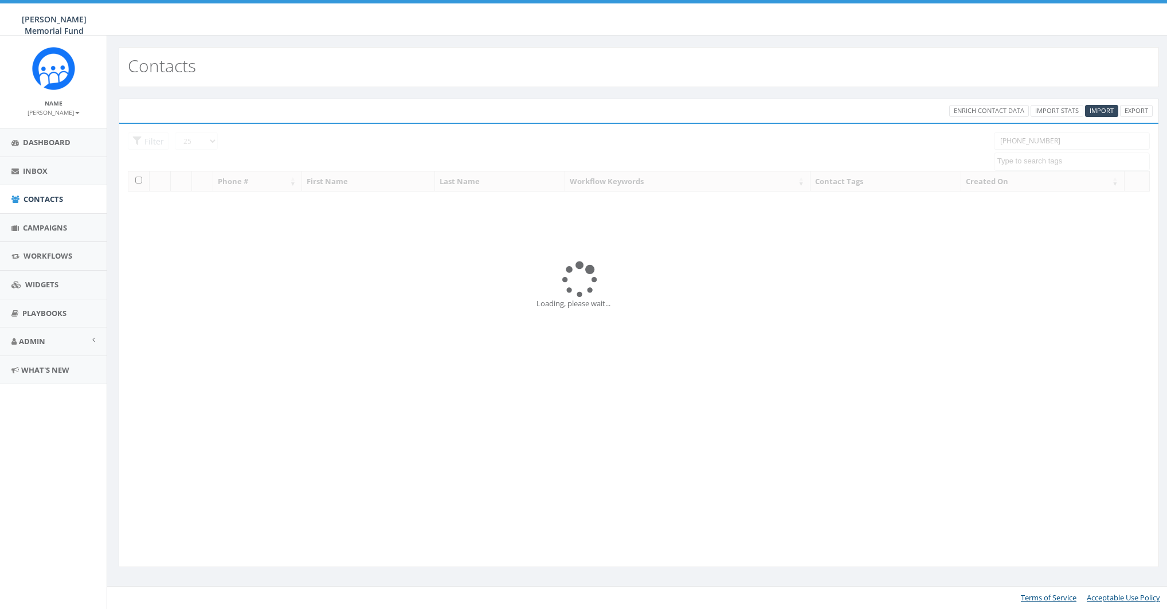
select select
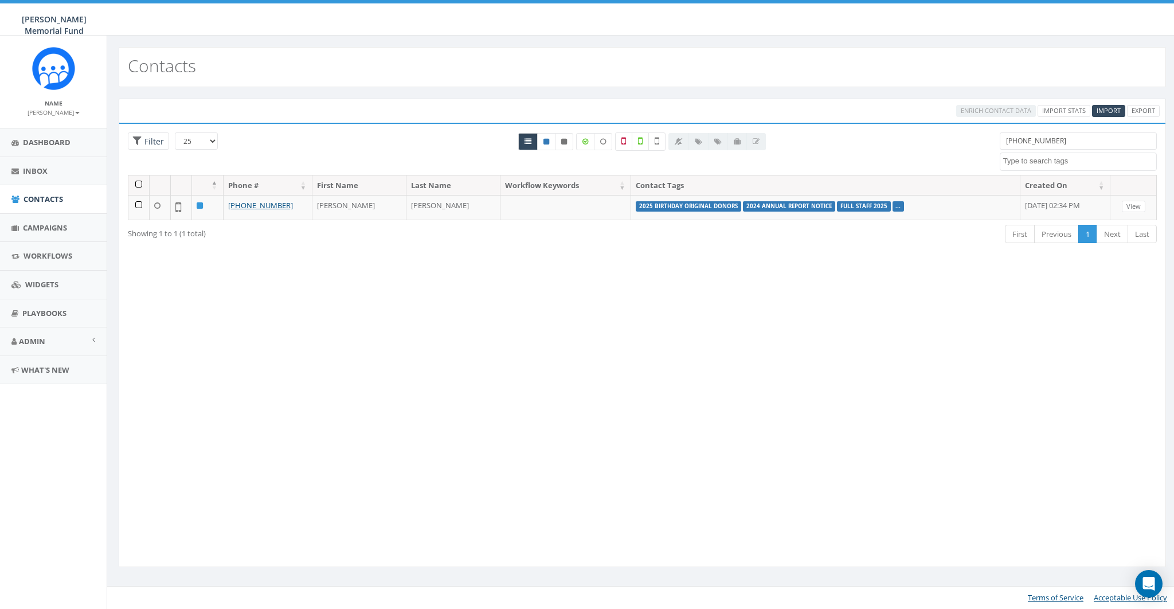
click at [1081, 142] on input "205-876-7291" at bounding box center [1078, 140] width 157 height 17
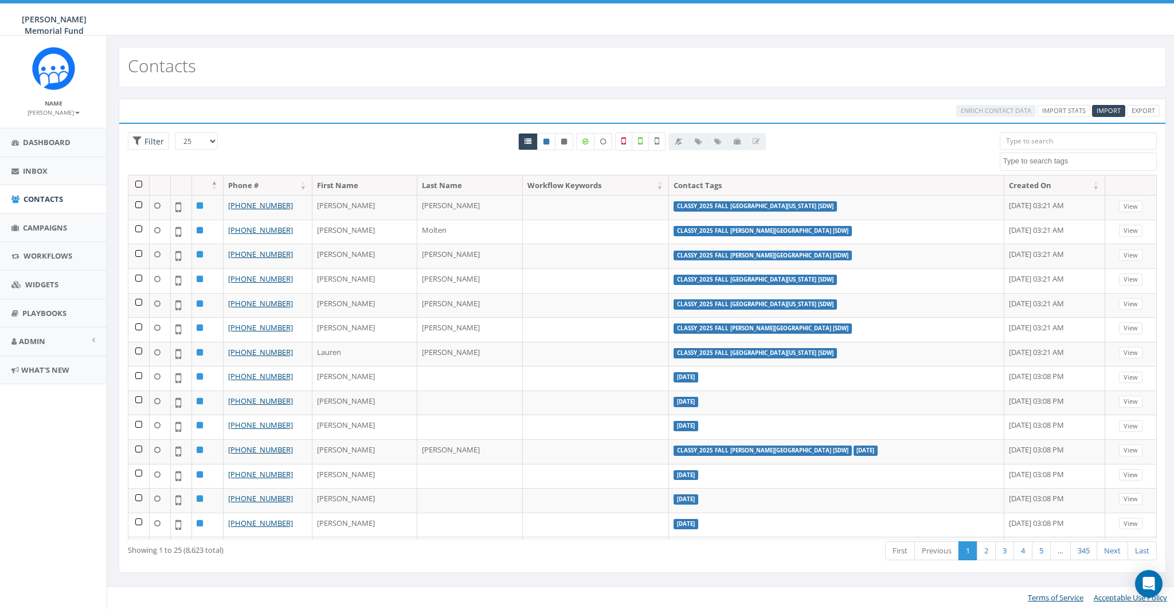
click at [1081, 142] on input "search" at bounding box center [1078, 140] width 157 height 17
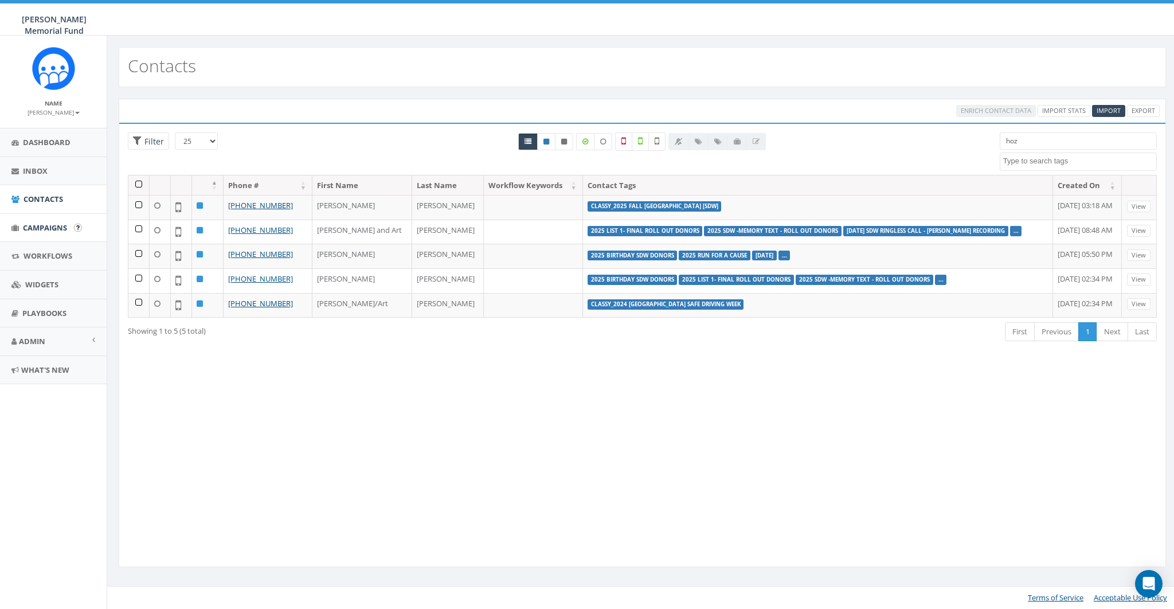
type input "hoz"
click at [38, 229] on span "Campaigns" at bounding box center [45, 227] width 44 height 10
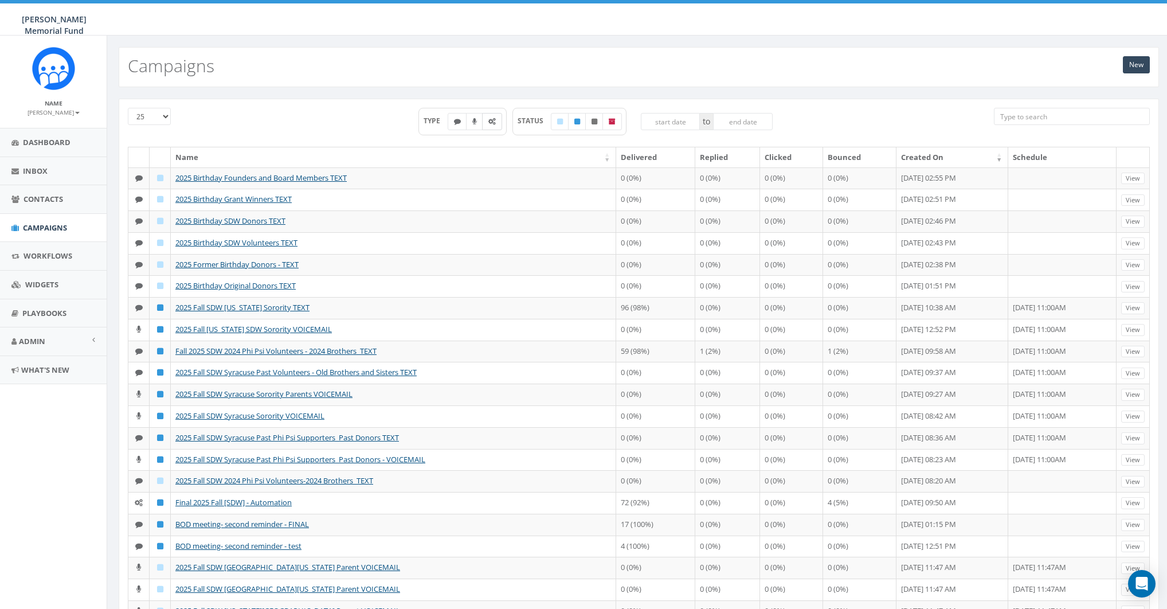
click at [487, 124] on label at bounding box center [492, 121] width 20 height 17
checkbox input "true"
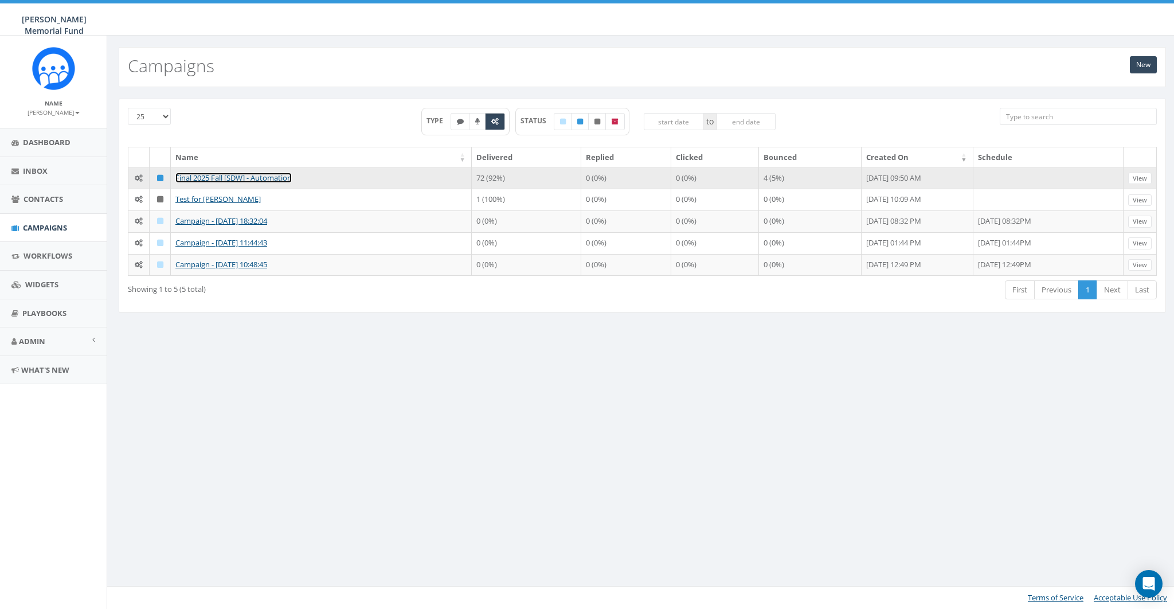
click at [234, 178] on link "Final 2025 Fall [SDW] - Automation" at bounding box center [233, 178] width 116 height 10
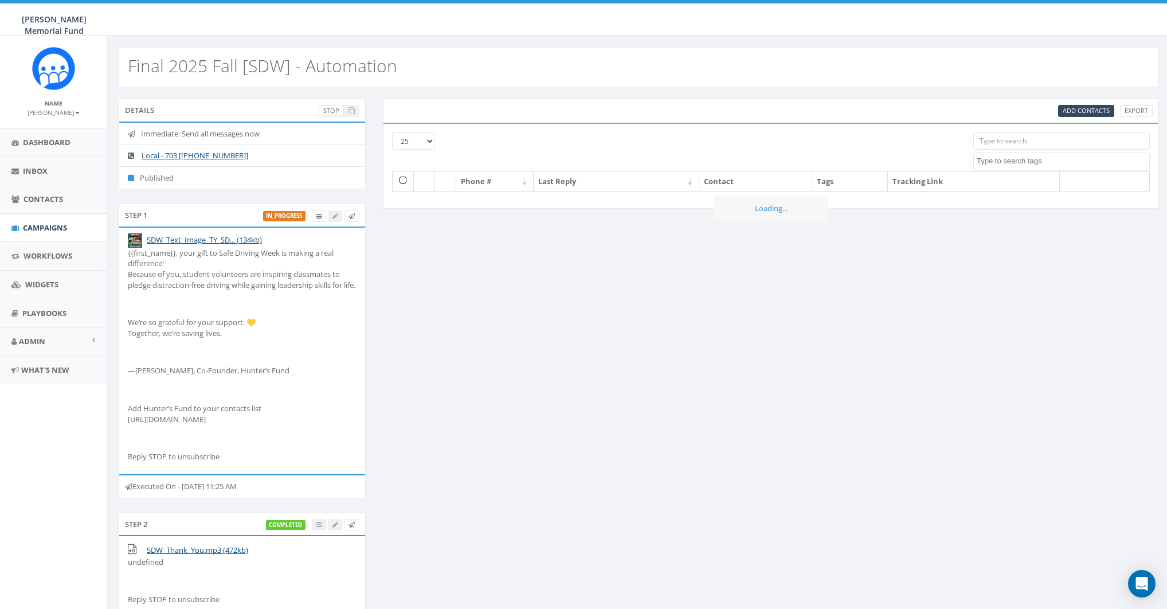
select select
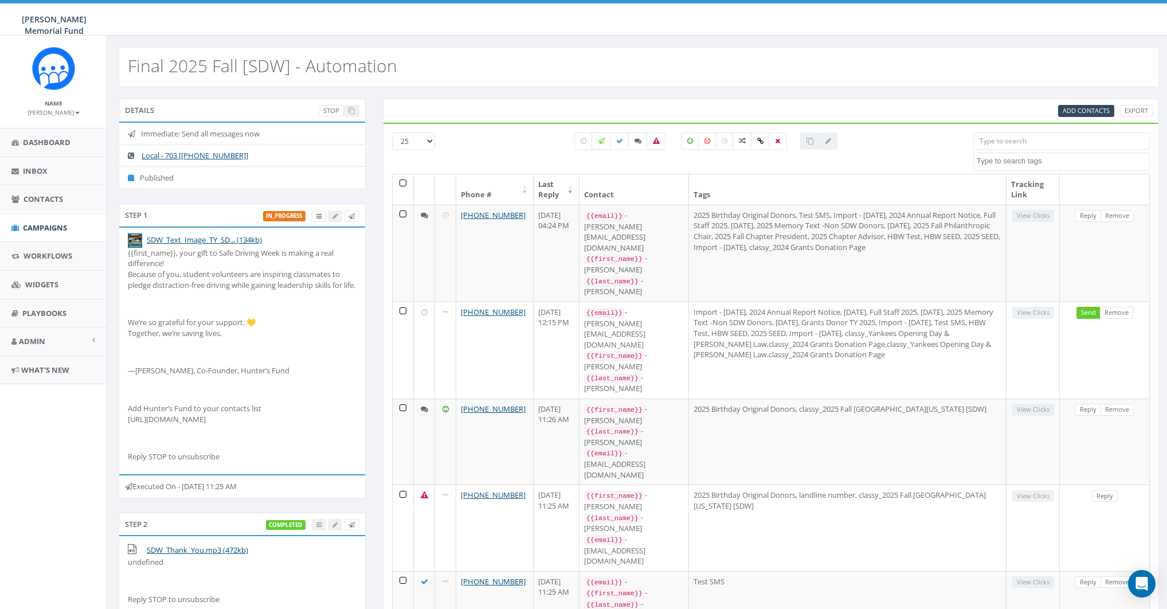
click at [62, 115] on small "[PERSON_NAME]" at bounding box center [54, 112] width 52 height 8
click at [42, 130] on link "Profile" at bounding box center [57, 130] width 91 height 14
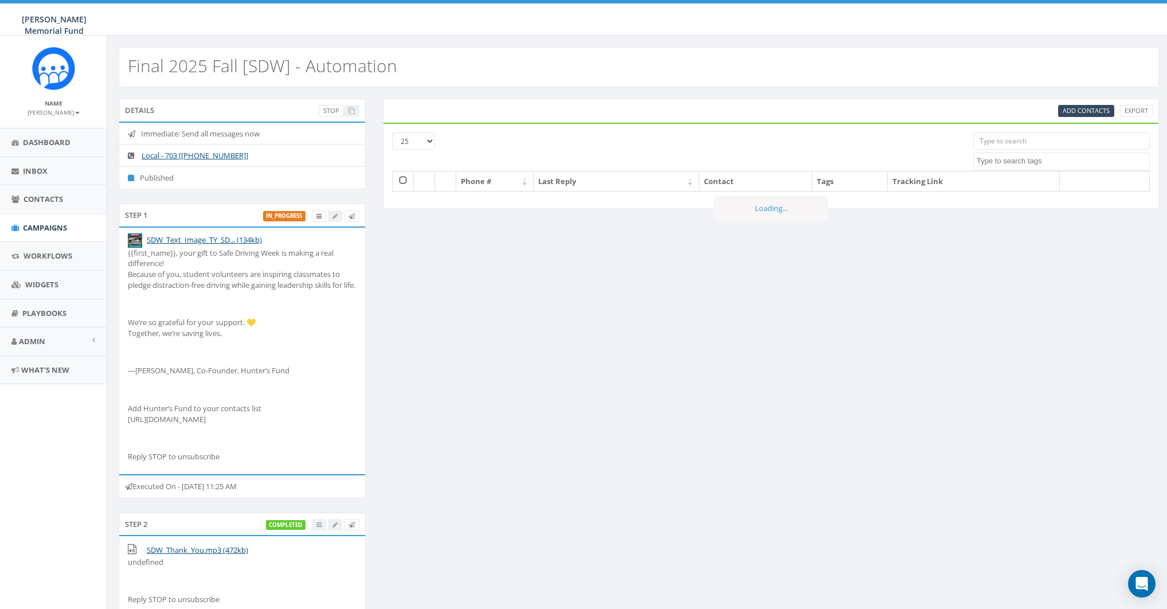
select select
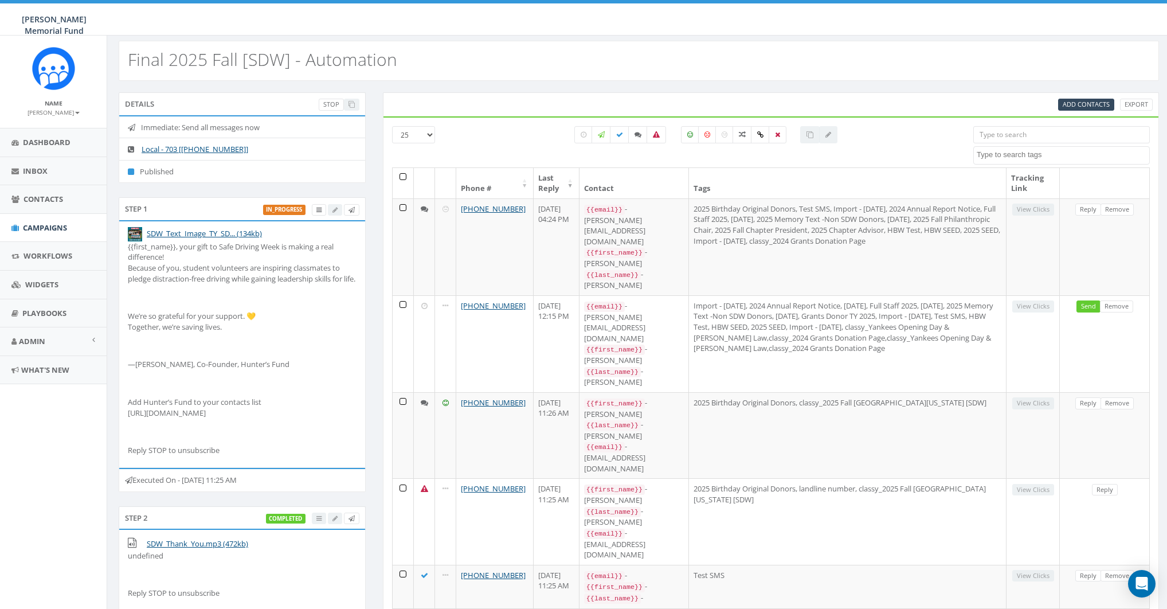
scroll to position [16, 0]
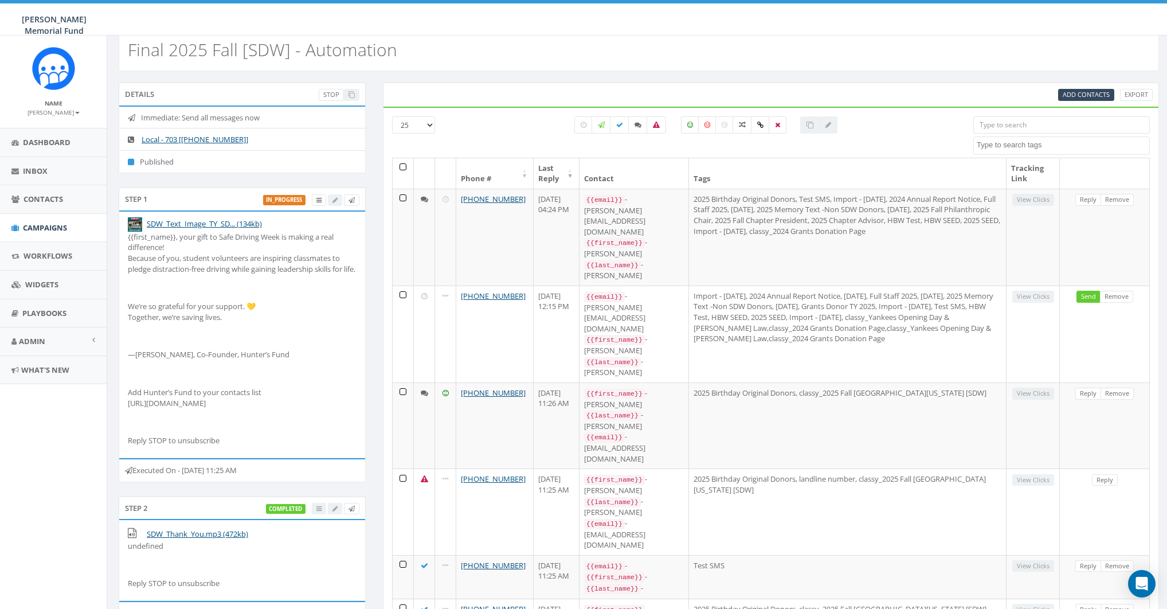
click at [65, 118] on div "Name [PERSON_NAME] Profile Sign Out" at bounding box center [53, 82] width 107 height 92
click at [62, 110] on small "[PERSON_NAME]" at bounding box center [54, 112] width 52 height 8
click at [53, 130] on link "Profile" at bounding box center [57, 130] width 91 height 14
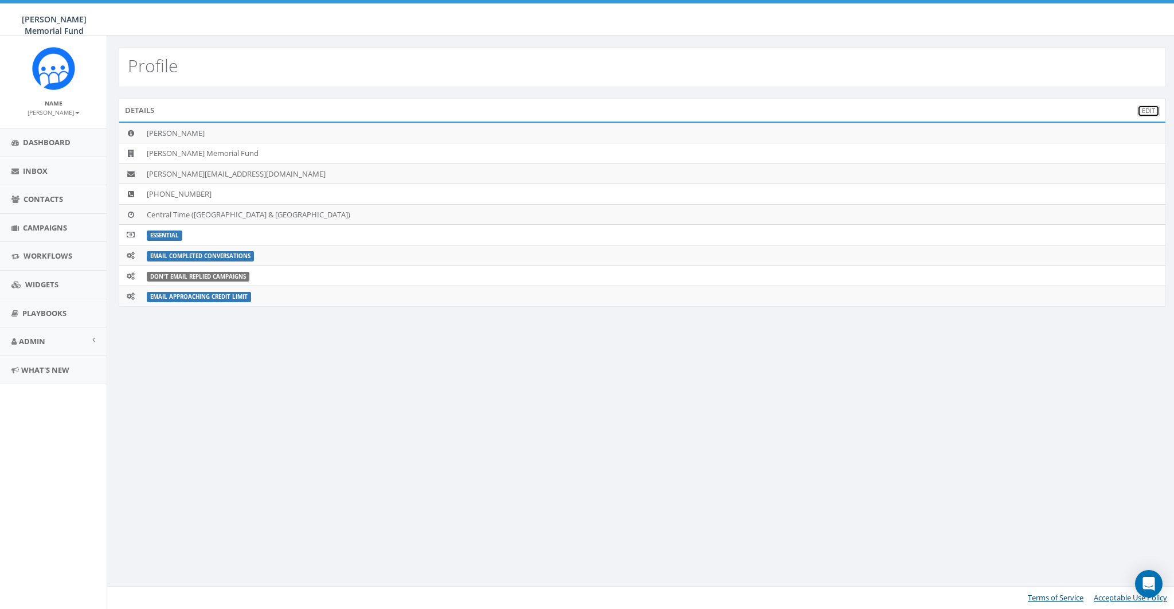
drag, startPoint x: 1146, startPoint y: 108, endPoint x: 1134, endPoint y: 108, distance: 12.0
click at [1146, 108] on link "Edit" at bounding box center [1148, 111] width 22 height 12
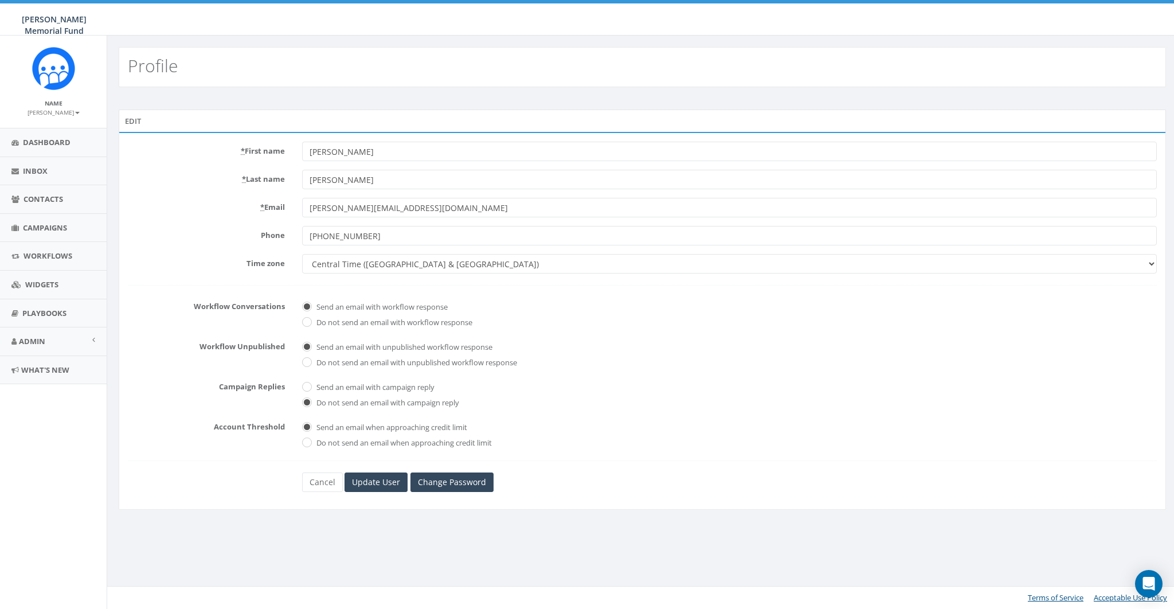
click at [166, 225] on form "* First name [PERSON_NAME] * Last name [PERSON_NAME] * Email [PERSON_NAME][EMAI…" at bounding box center [642, 317] width 1029 height 350
click at [365, 264] on select "[US_STATE] [GEOGRAPHIC_DATA]/[GEOGRAPHIC_DATA] [GEOGRAPHIC_DATA]/[GEOGRAPHIC_DA…" at bounding box center [729, 263] width 855 height 19
select select "Eastern Time ([GEOGRAPHIC_DATA] & [GEOGRAPHIC_DATA])"
click at [302, 254] on select "[US_STATE] [GEOGRAPHIC_DATA]/[GEOGRAPHIC_DATA] [GEOGRAPHIC_DATA]/[GEOGRAPHIC_DA…" at bounding box center [729, 263] width 855 height 19
click at [380, 476] on input "Update User" at bounding box center [376, 481] width 63 height 19
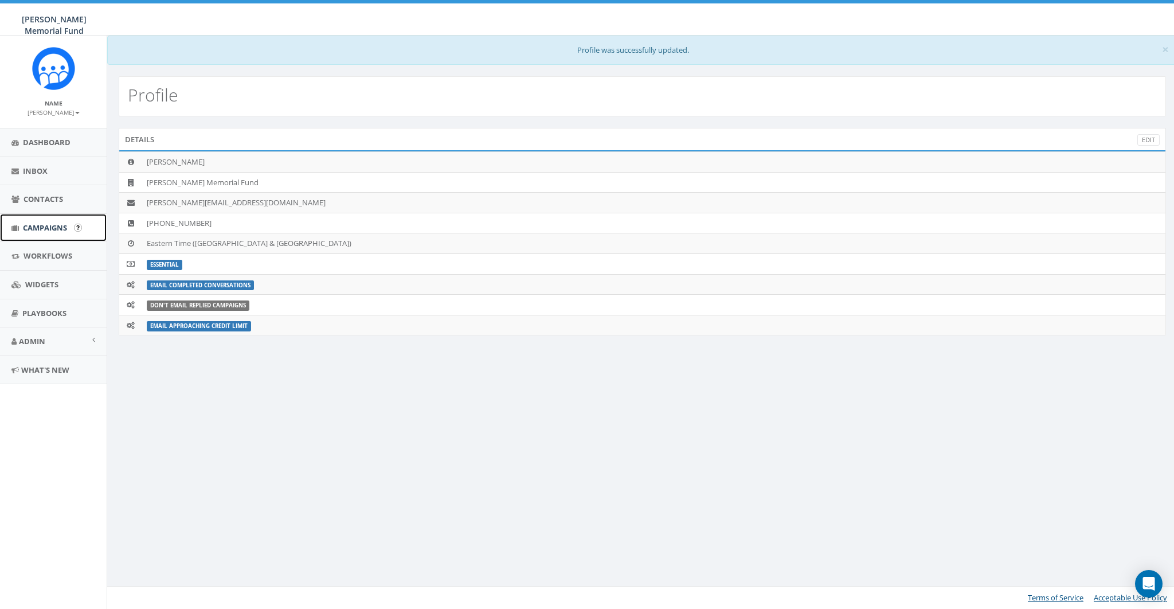
click at [36, 226] on span "Campaigns" at bounding box center [45, 227] width 44 height 10
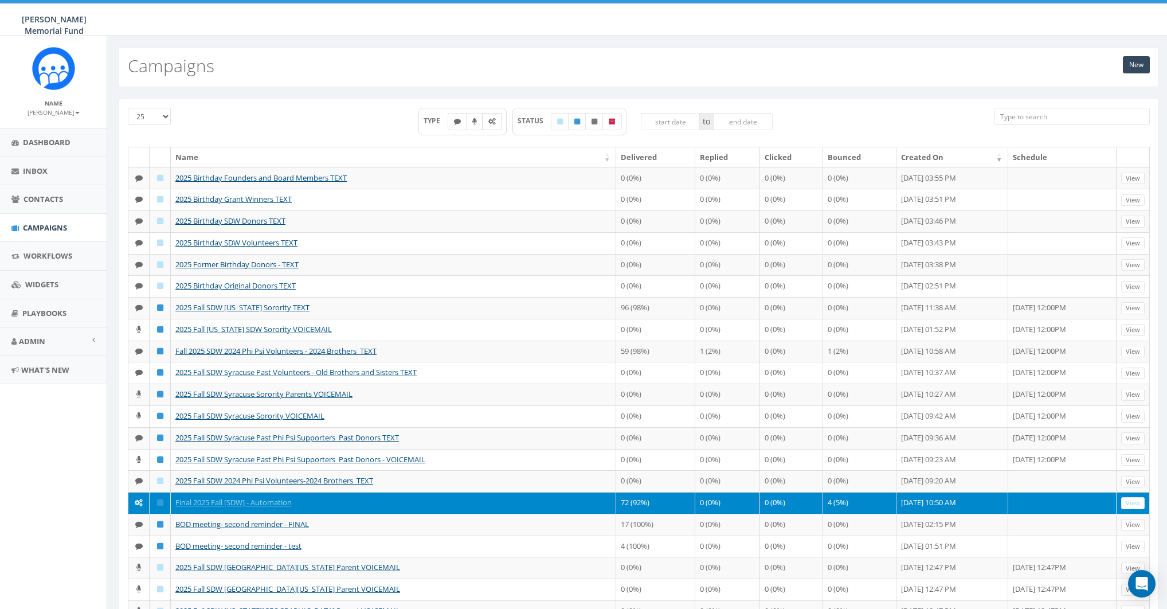
click at [498, 121] on label at bounding box center [492, 121] width 20 height 17
checkbox input "true"
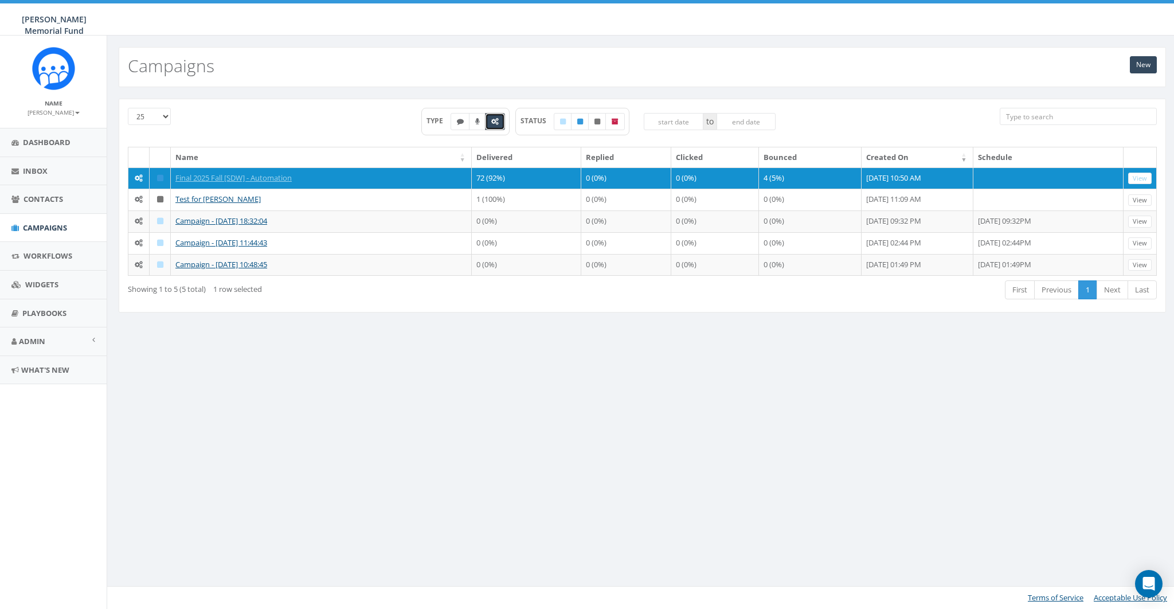
click at [242, 83] on div "New Campaigns" at bounding box center [642, 67] width 1047 height 40
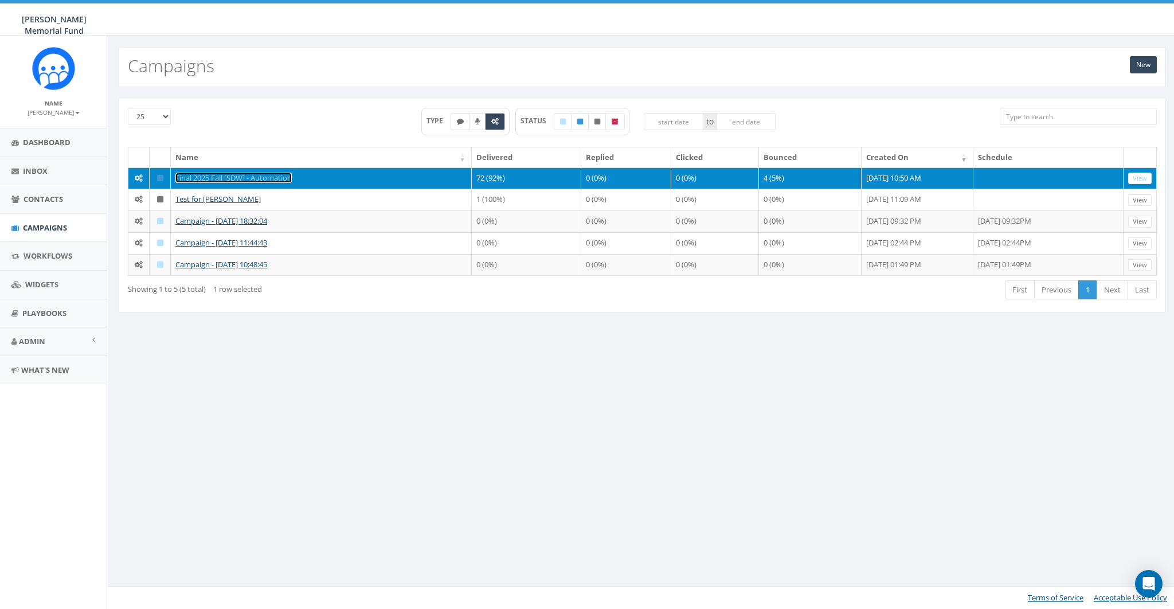
click at [194, 178] on link "Final 2025 Fall [SDW] - Automation" at bounding box center [233, 178] width 116 height 10
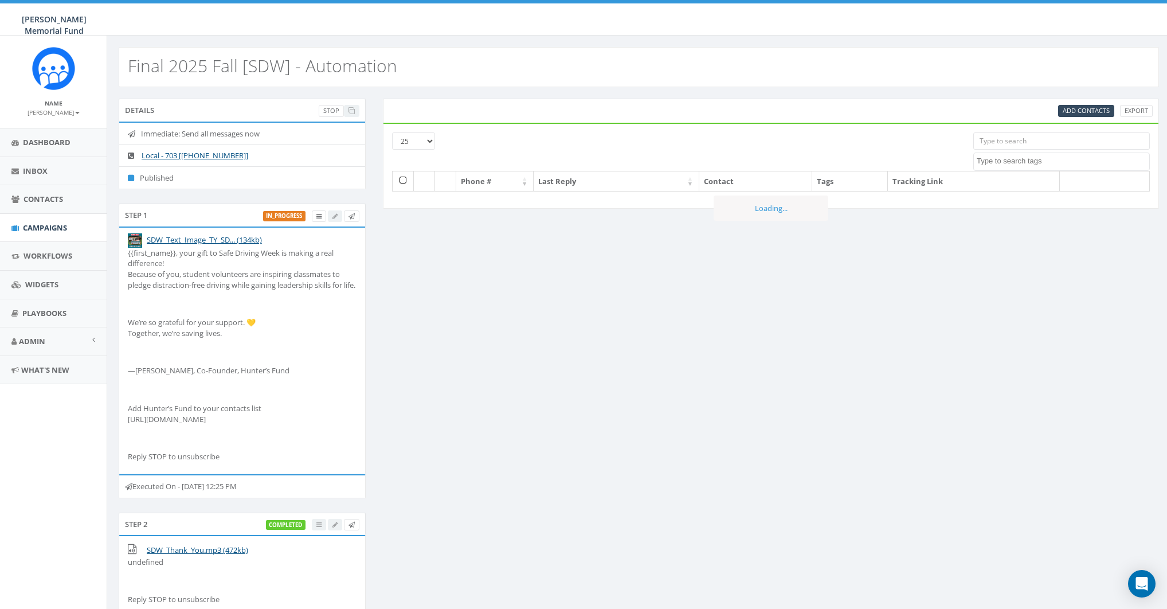
select select
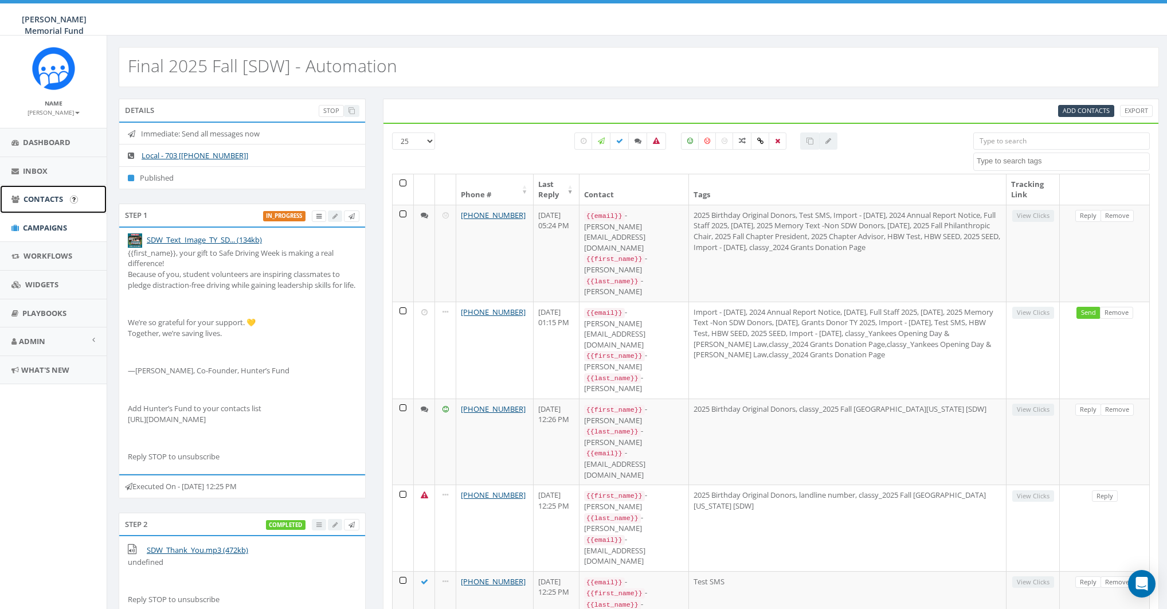
click at [38, 201] on span "Contacts" at bounding box center [44, 199] width 40 height 10
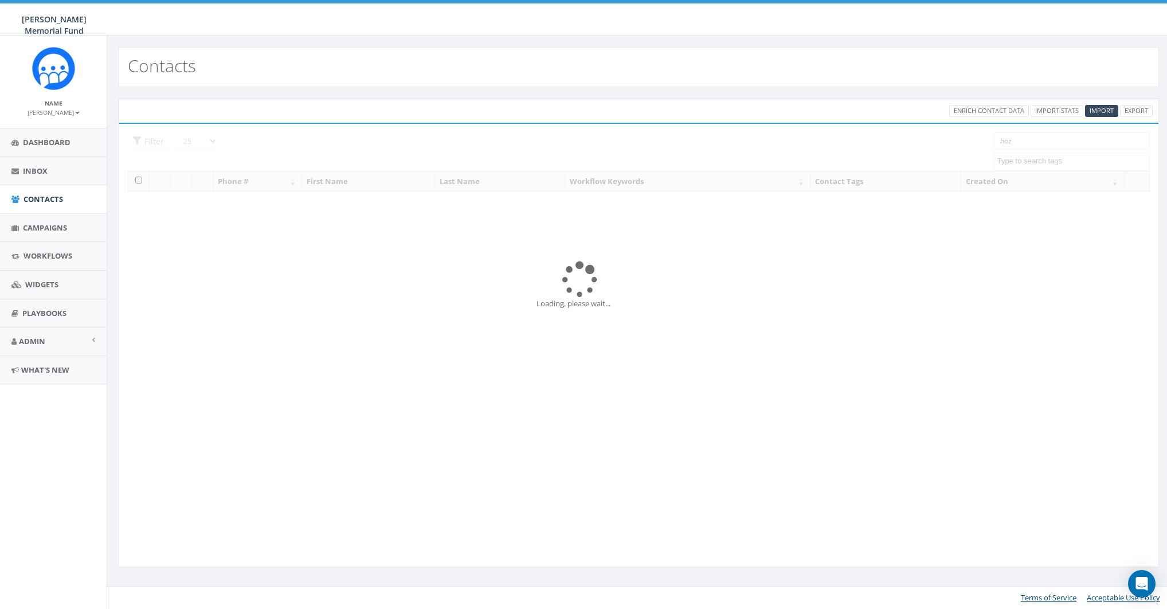
select select
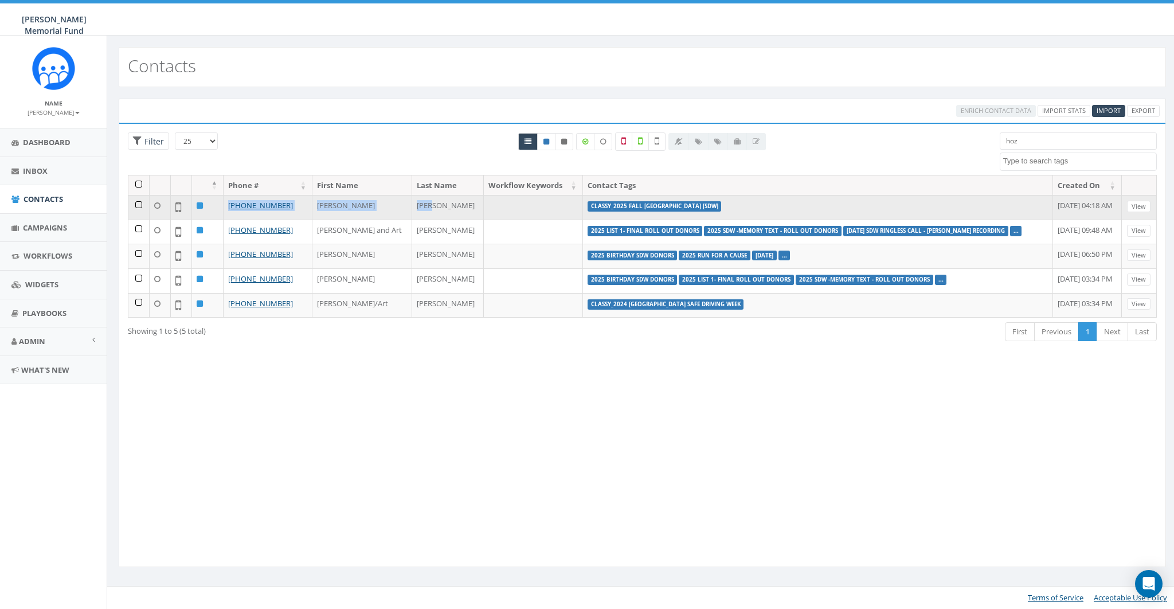
drag, startPoint x: 430, startPoint y: 204, endPoint x: 221, endPoint y: 205, distance: 208.7
click at [221, 205] on tr "[PHONE_NUMBER] [PERSON_NAME] classy_2025 Fall [GEOGRAPHIC_DATA] [SDW] [DATE] 04…" at bounding box center [642, 207] width 1029 height 25
copy tr "[PHONE_NUMBER] [PERSON_NAME]"
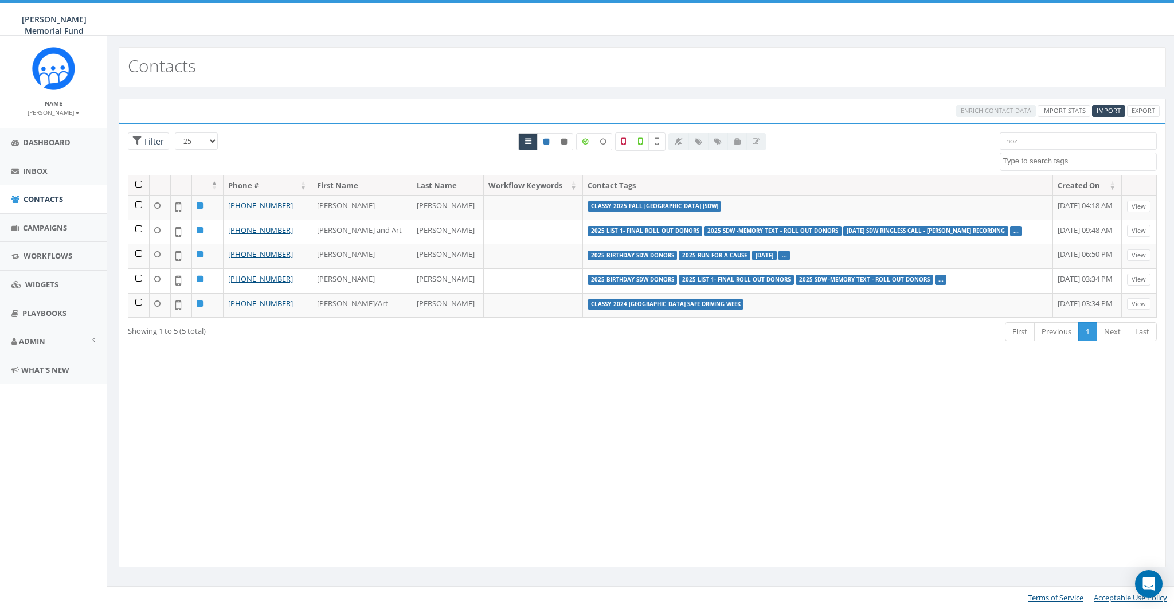
click at [359, 124] on div "Loading the filters, please wait!! Phone Number is is not First Name is is not …" at bounding box center [642, 345] width 1047 height 444
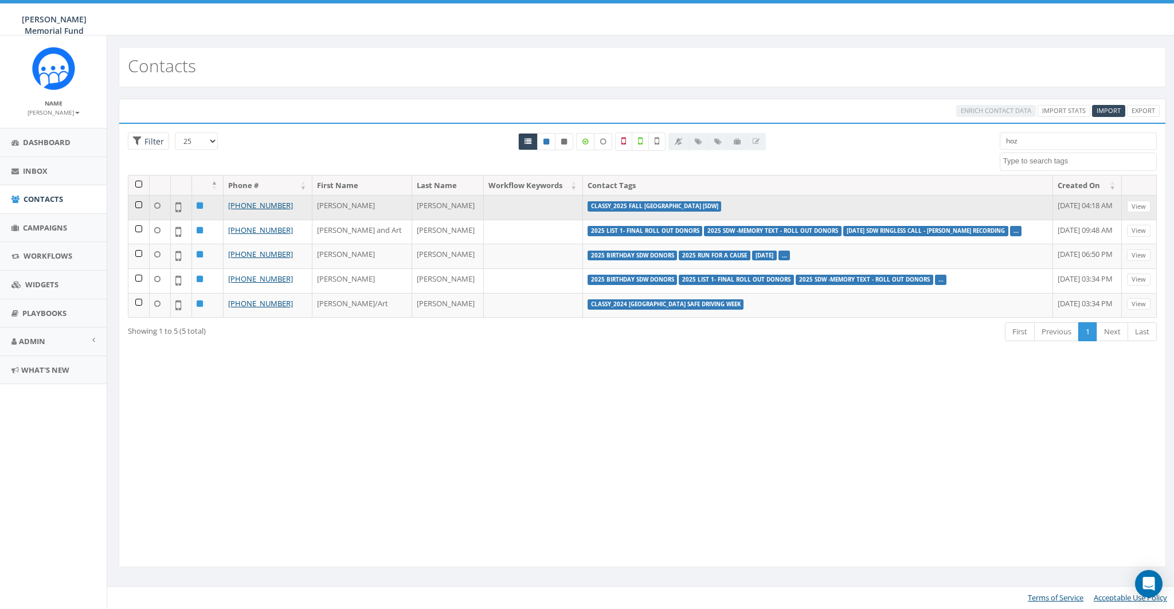
drag, startPoint x: 1003, startPoint y: 204, endPoint x: 1072, endPoint y: 204, distance: 68.2
click at [1072, 204] on td "September 07, 2025 04:18 AM" at bounding box center [1087, 207] width 68 height 25
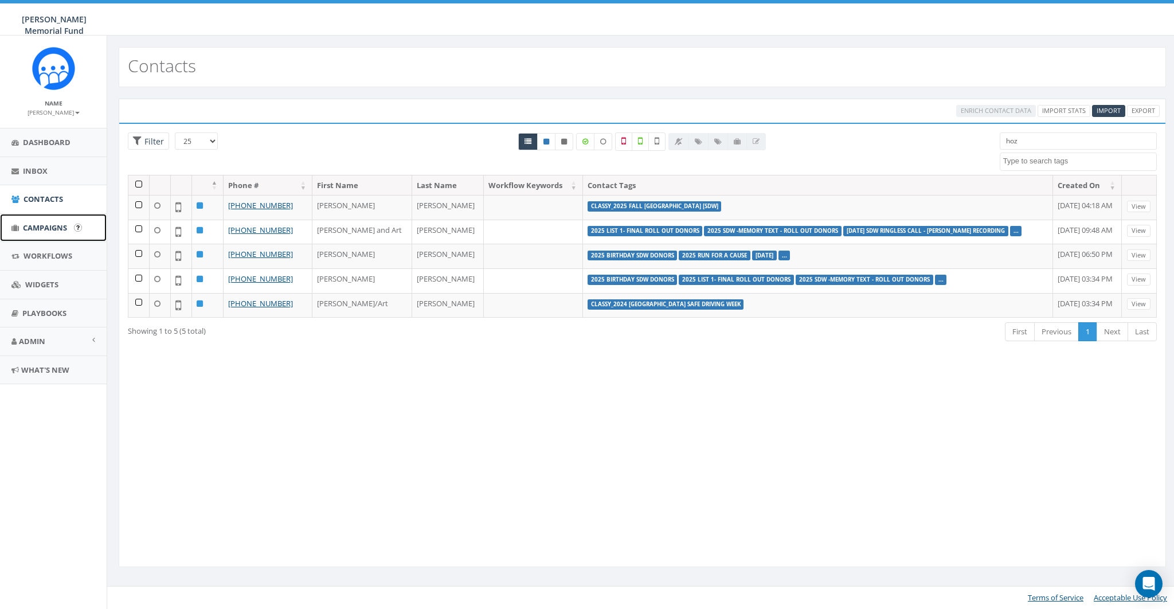
click at [44, 232] on link "Campaigns" at bounding box center [53, 228] width 107 height 28
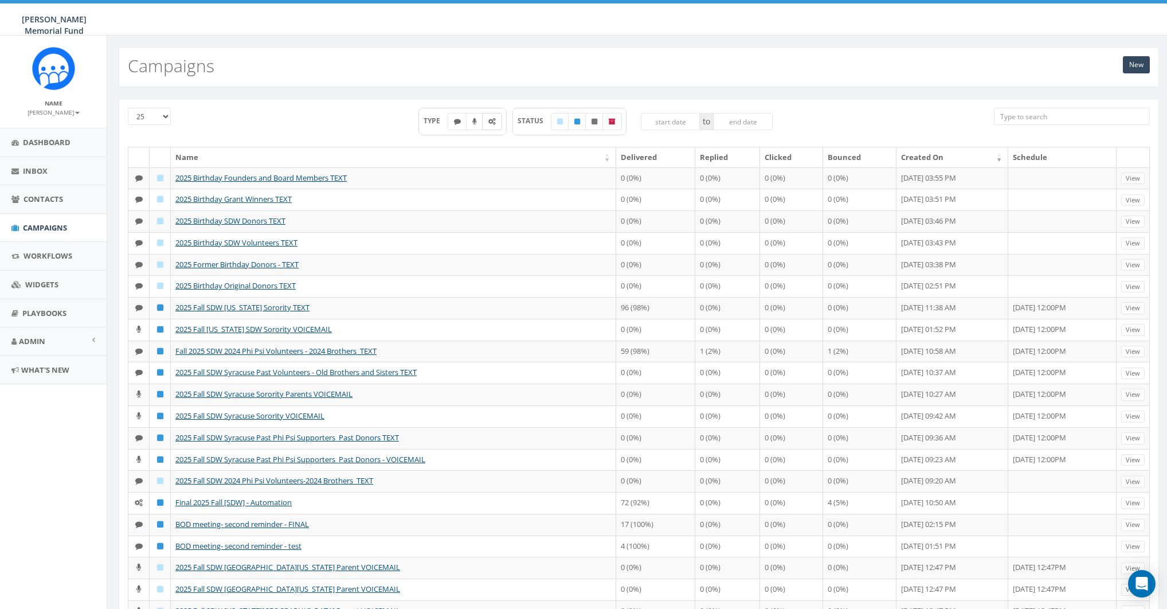
click at [494, 122] on icon at bounding box center [491, 121] width 7 height 7
checkbox input "true"
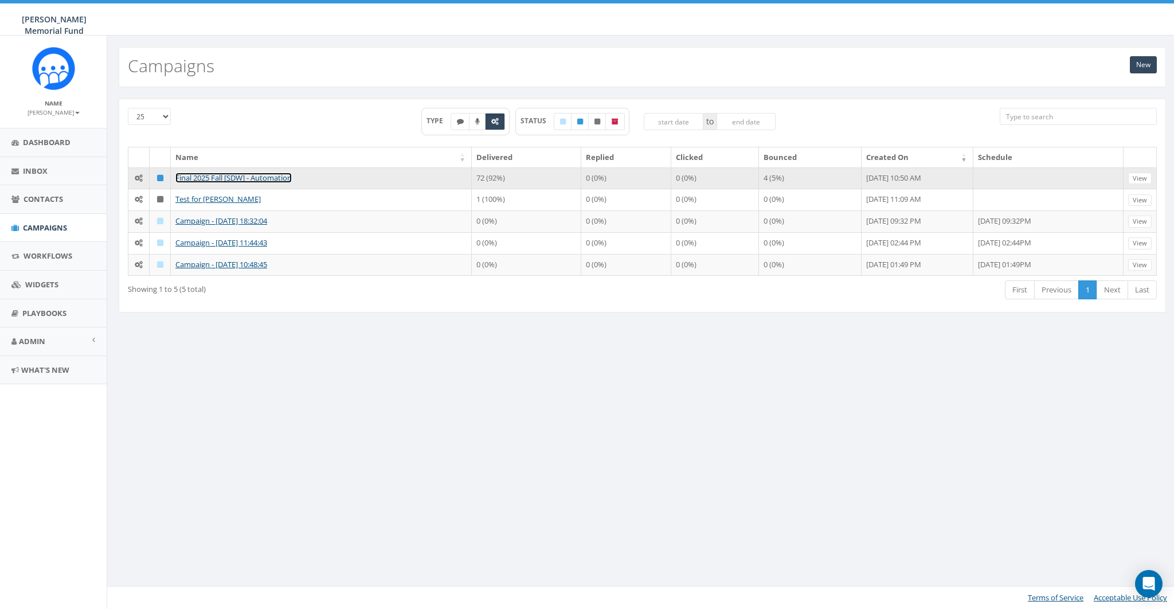
click at [251, 174] on link "Final 2025 Fall [SDW] - Automation" at bounding box center [233, 178] width 116 height 10
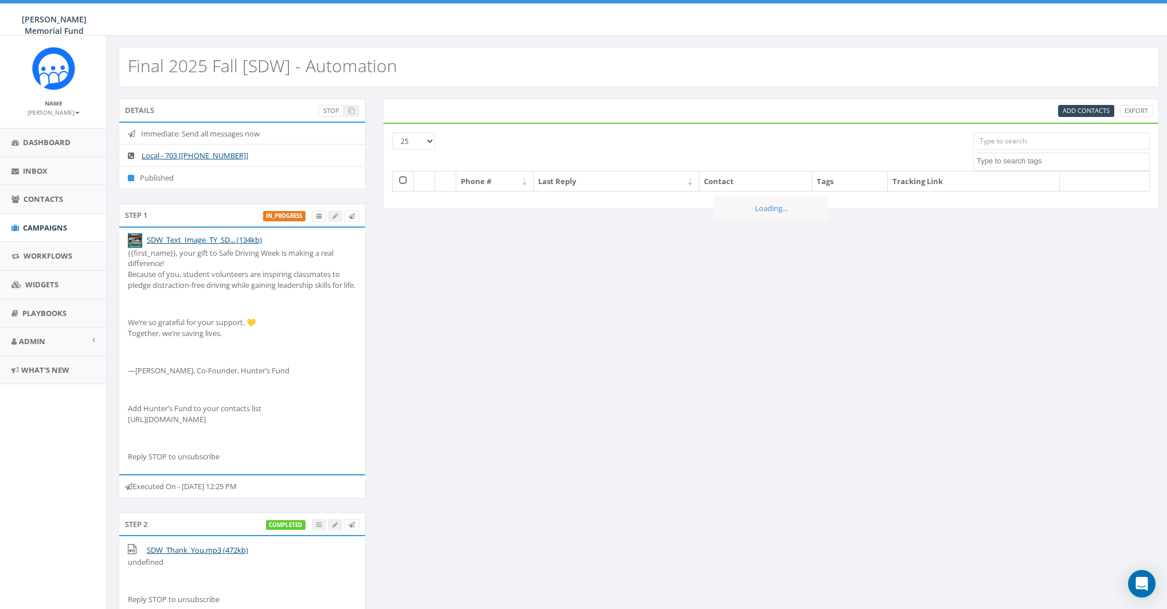
select select
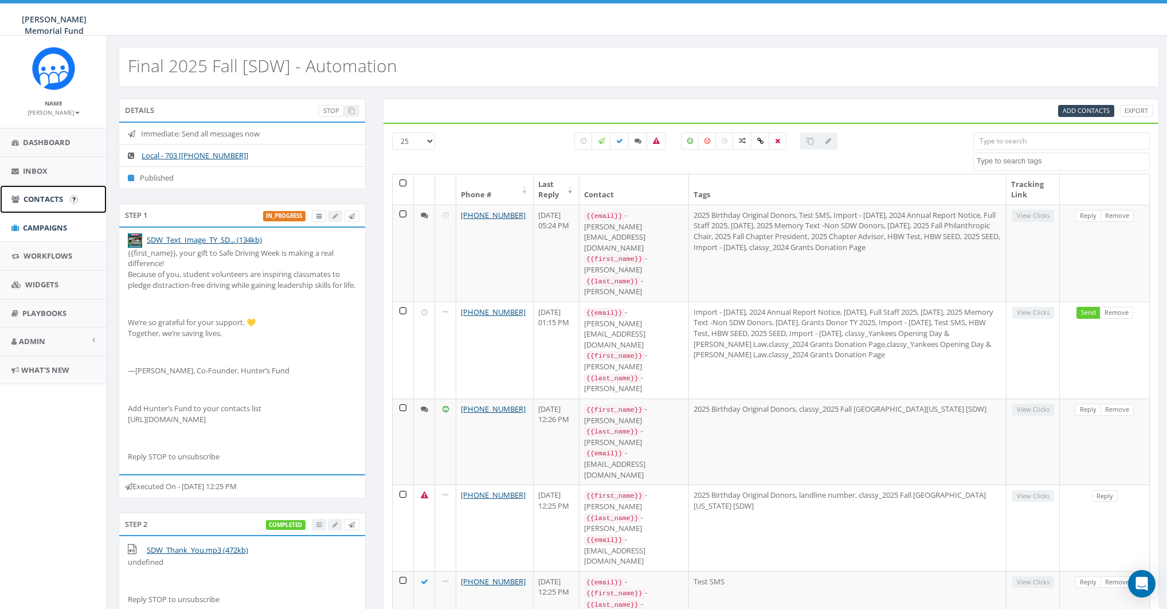
click at [35, 196] on span "Contacts" at bounding box center [44, 199] width 40 height 10
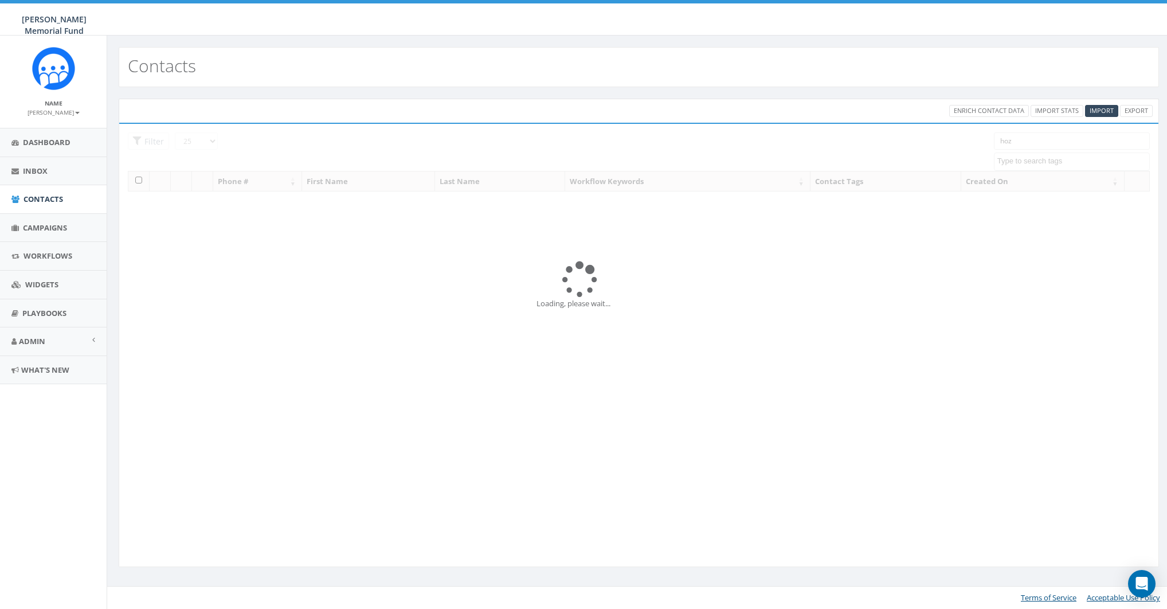
select select
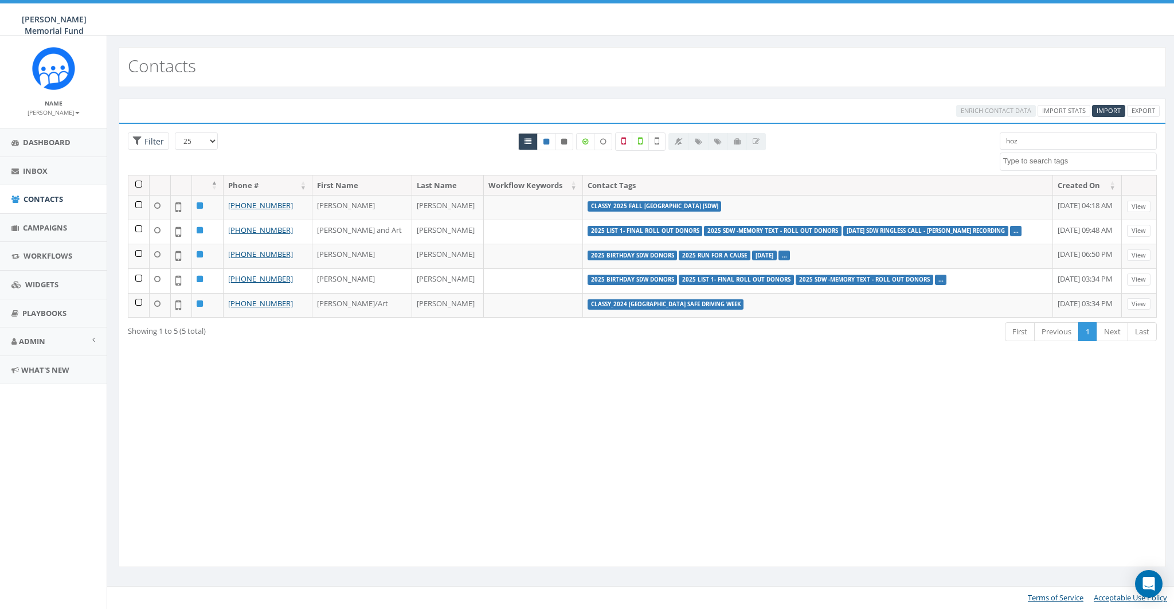
click at [1051, 141] on input "hoz" at bounding box center [1078, 140] width 157 height 17
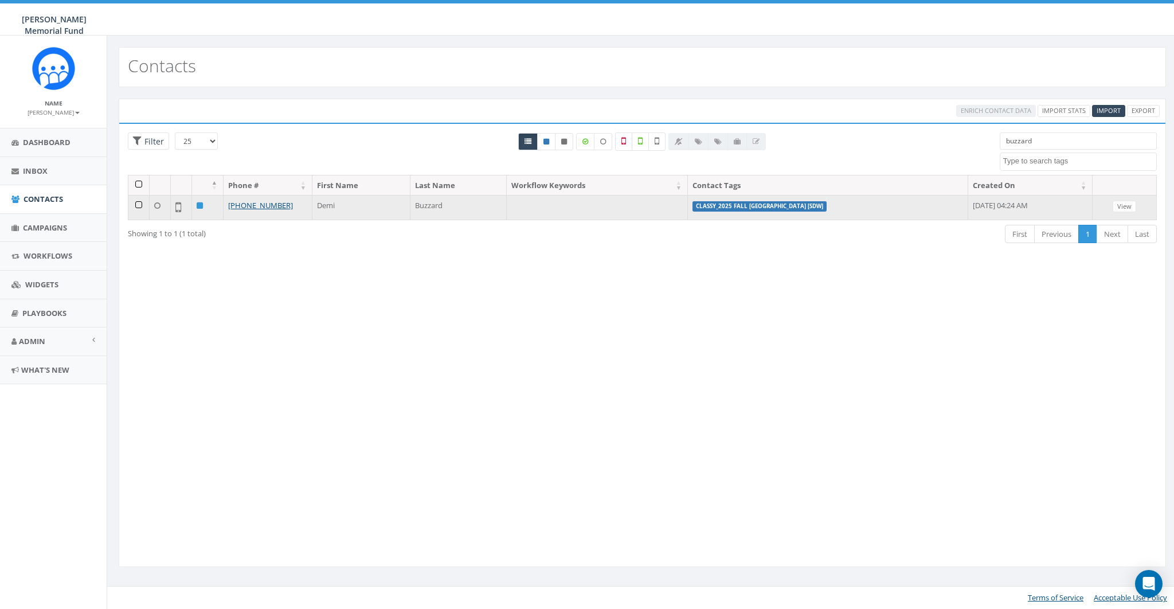
type input "buzzard"
drag, startPoint x: 290, startPoint y: 204, endPoint x: 267, endPoint y: 204, distance: 22.4
click at [267, 204] on td "+1 203-444-7065" at bounding box center [268, 207] width 89 height 25
copy link "7065"
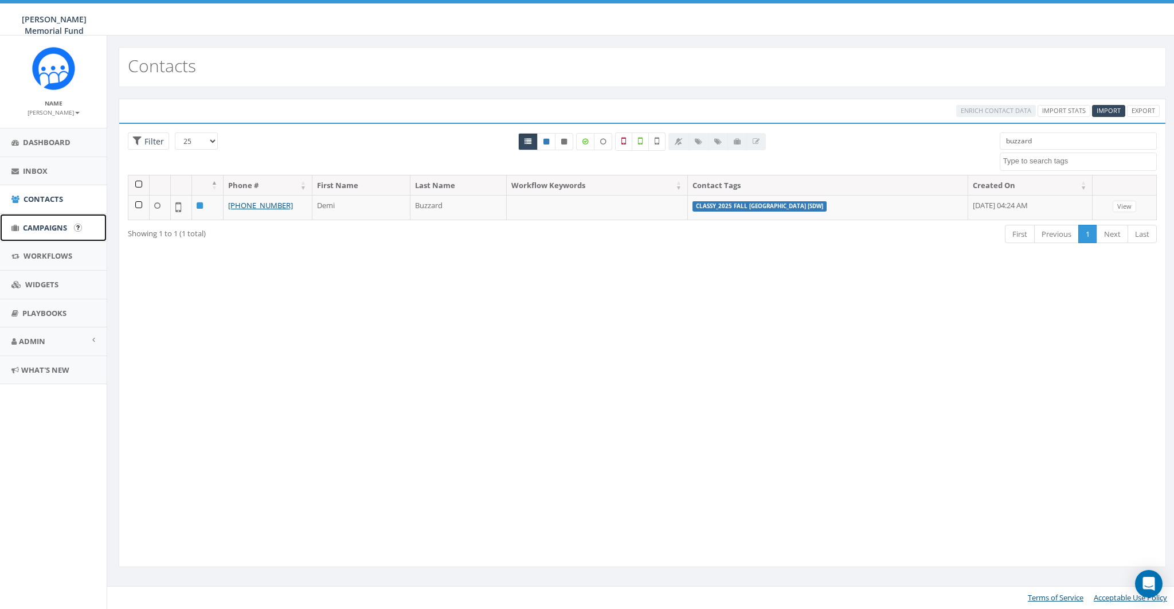
click at [38, 225] on span "Campaigns" at bounding box center [45, 227] width 44 height 10
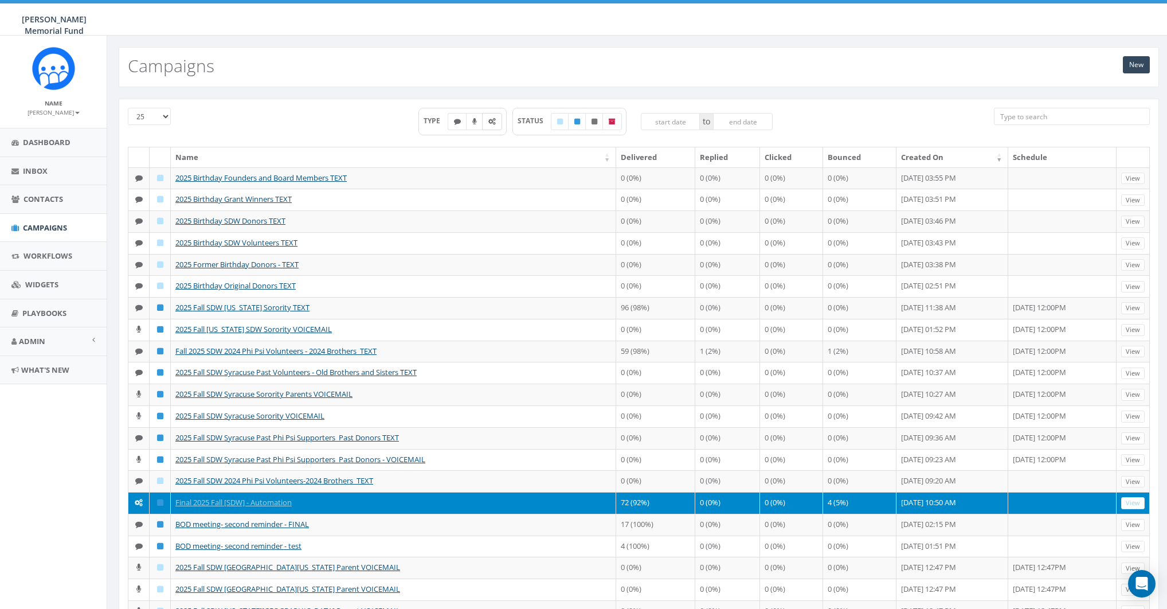
click at [492, 116] on label at bounding box center [492, 121] width 20 height 17
checkbox input "true"
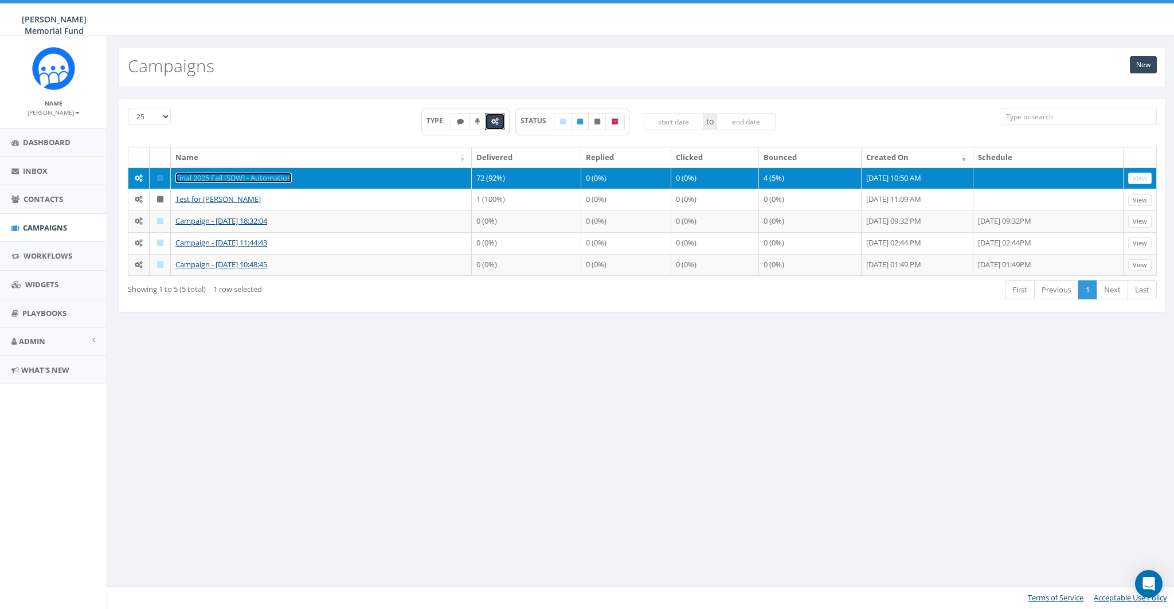
click at [207, 177] on link "Final 2025 Fall [SDW] - Automation" at bounding box center [233, 178] width 116 height 10
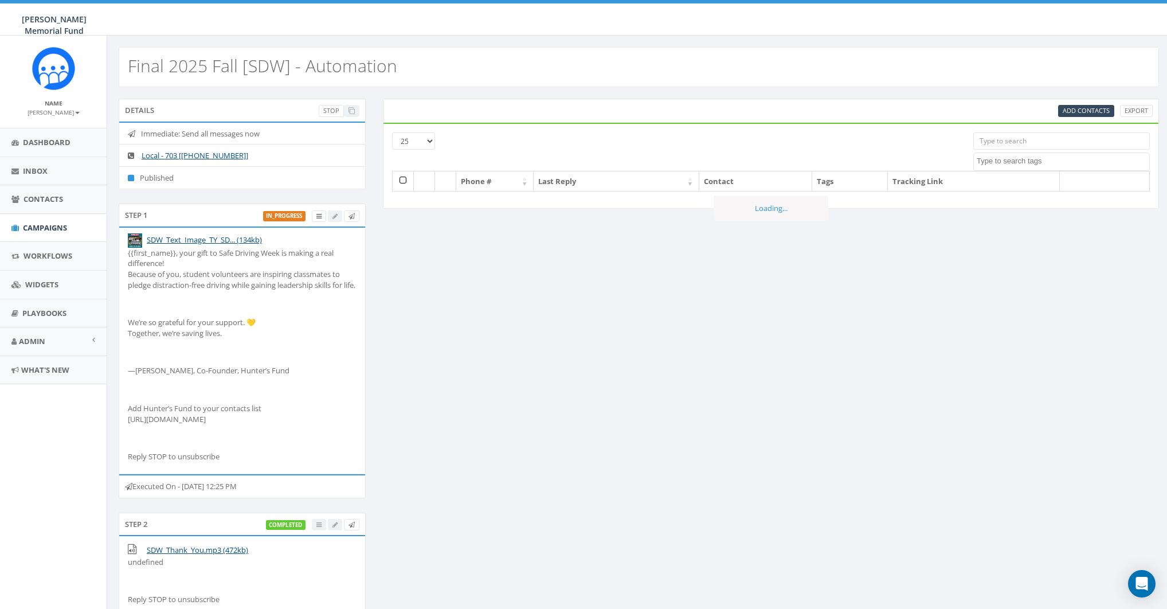
select select
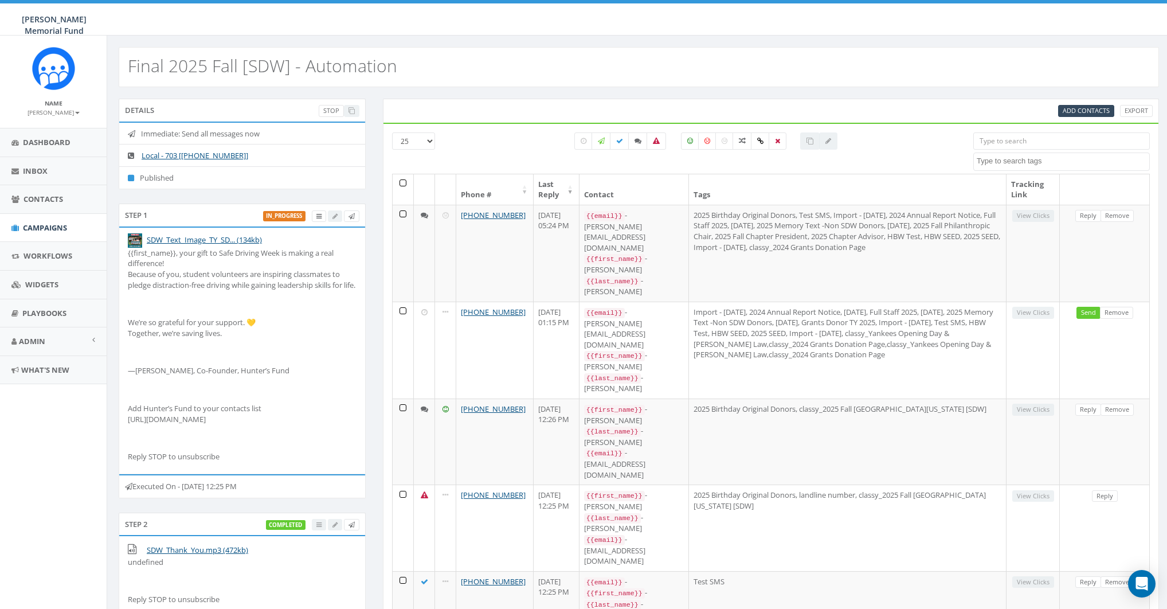
click at [1050, 142] on input "search" at bounding box center [1062, 140] width 177 height 17
paste input "7065"
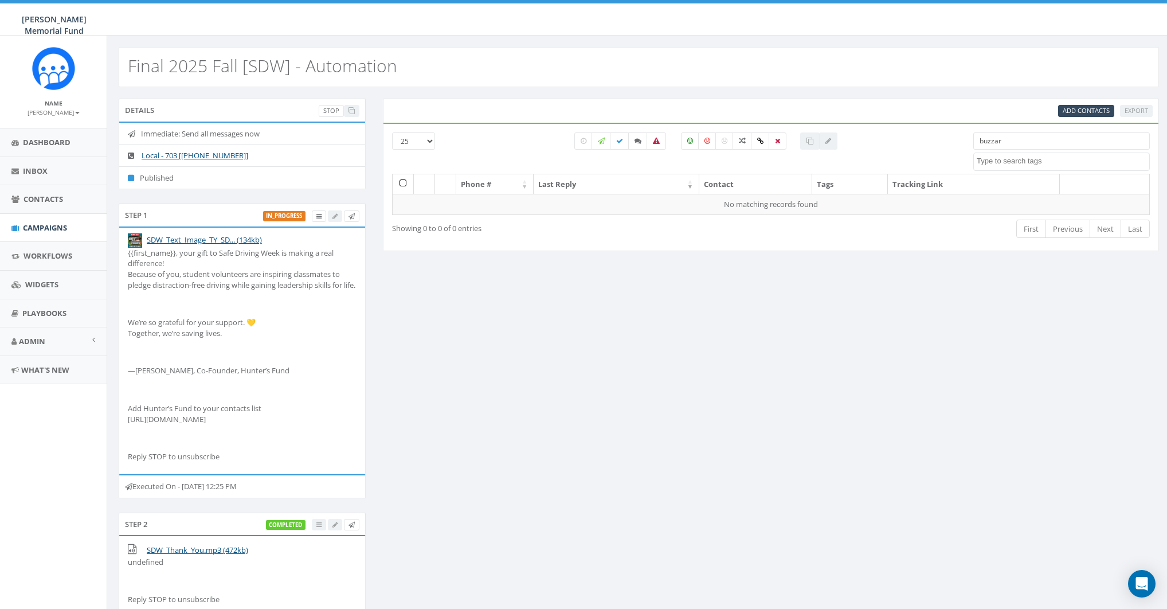
type input "buzzard"
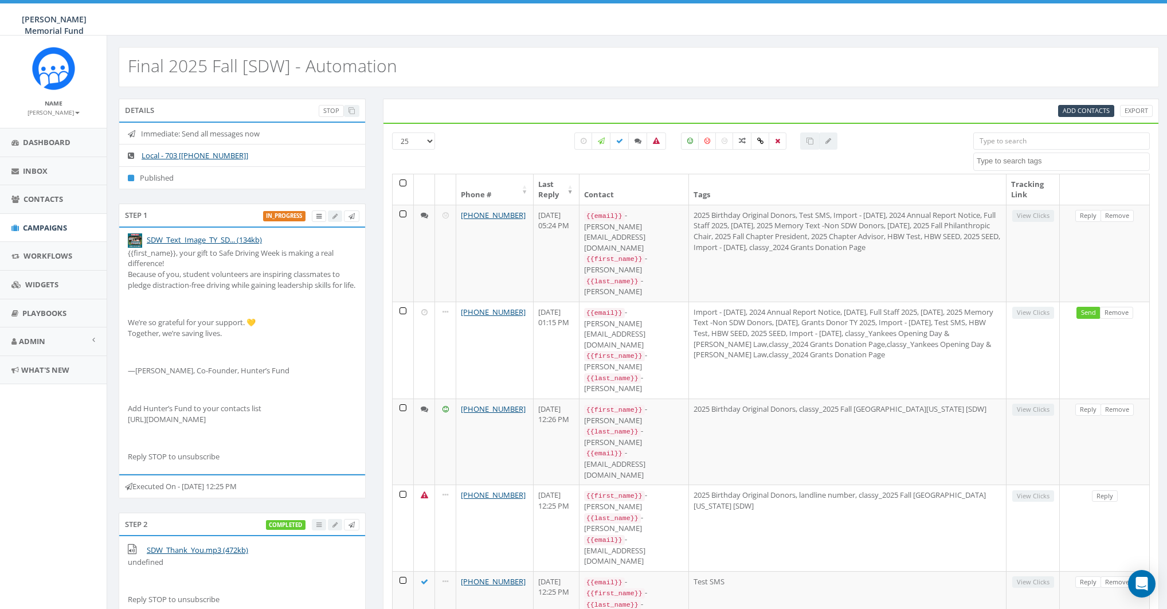
click at [1046, 143] on input "search" at bounding box center [1062, 140] width 177 height 17
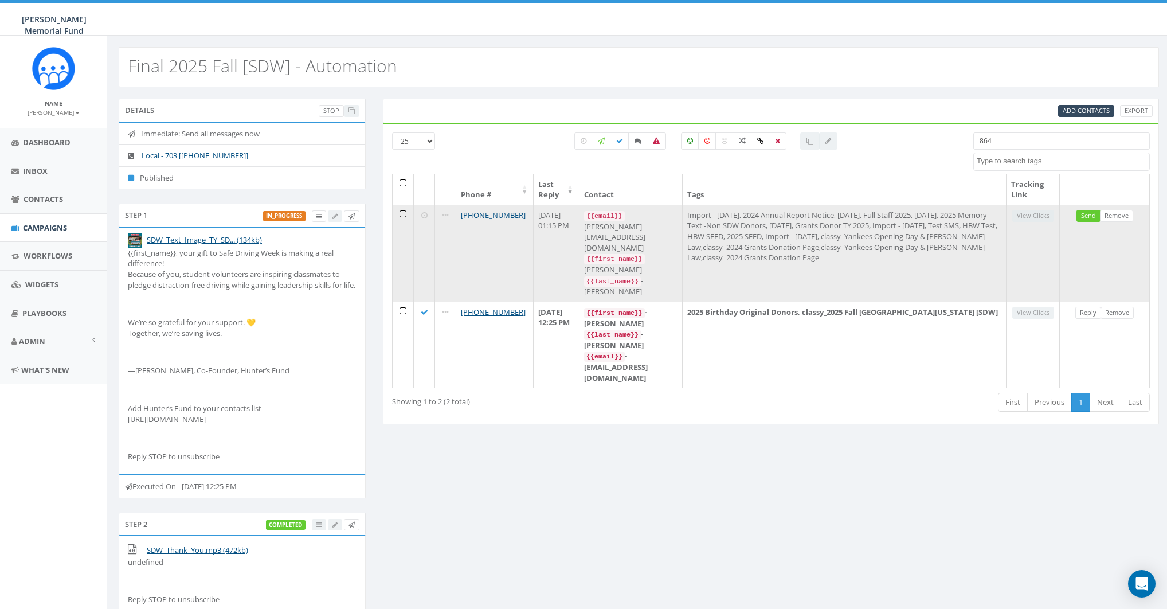
type input "864"
click at [484, 214] on link "+1 864-420-1836" at bounding box center [493, 215] width 65 height 10
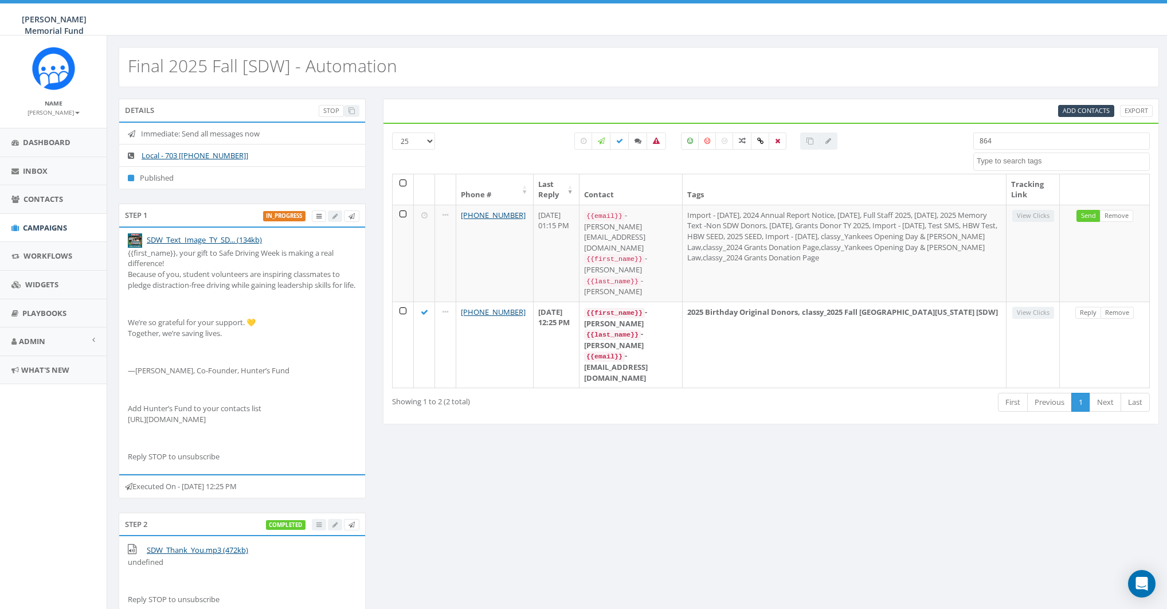
select select
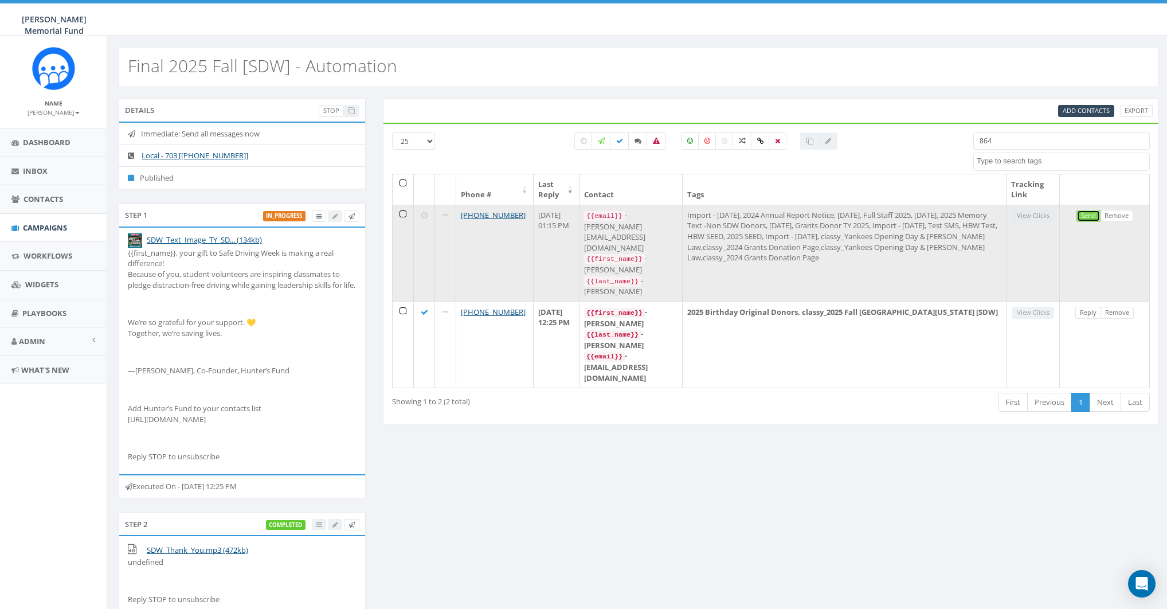
click at [1090, 212] on link "Send" at bounding box center [1089, 216] width 24 height 12
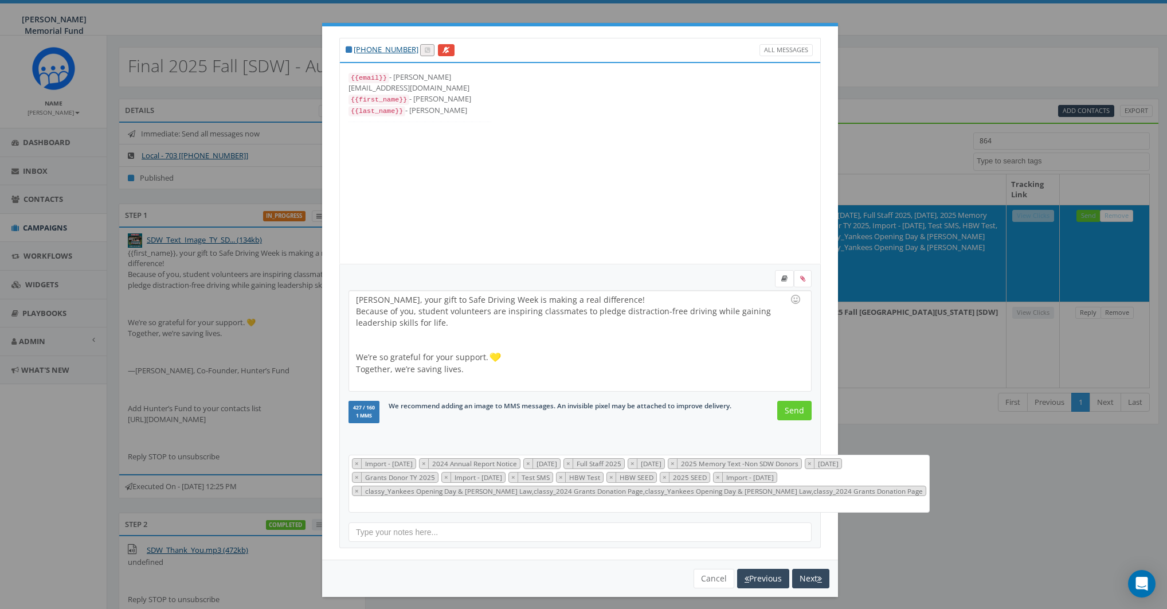
click at [523, 152] on div at bounding box center [660, 163] width 320 height 201
click at [706, 578] on button "Cancel" at bounding box center [714, 578] width 41 height 19
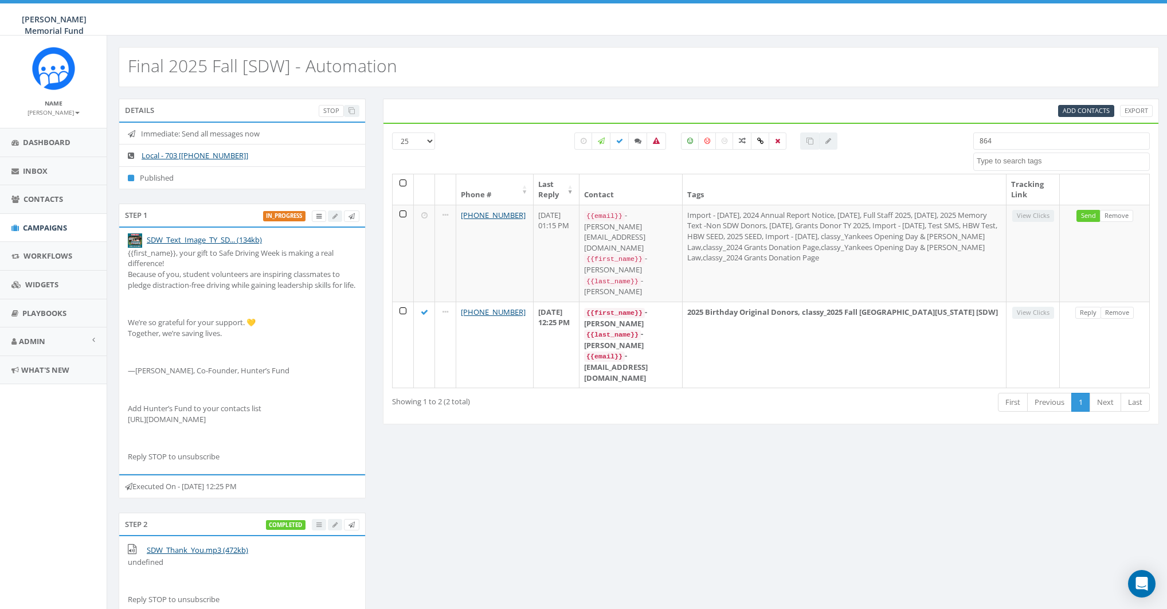
click at [993, 138] on input "864" at bounding box center [1062, 140] width 177 height 17
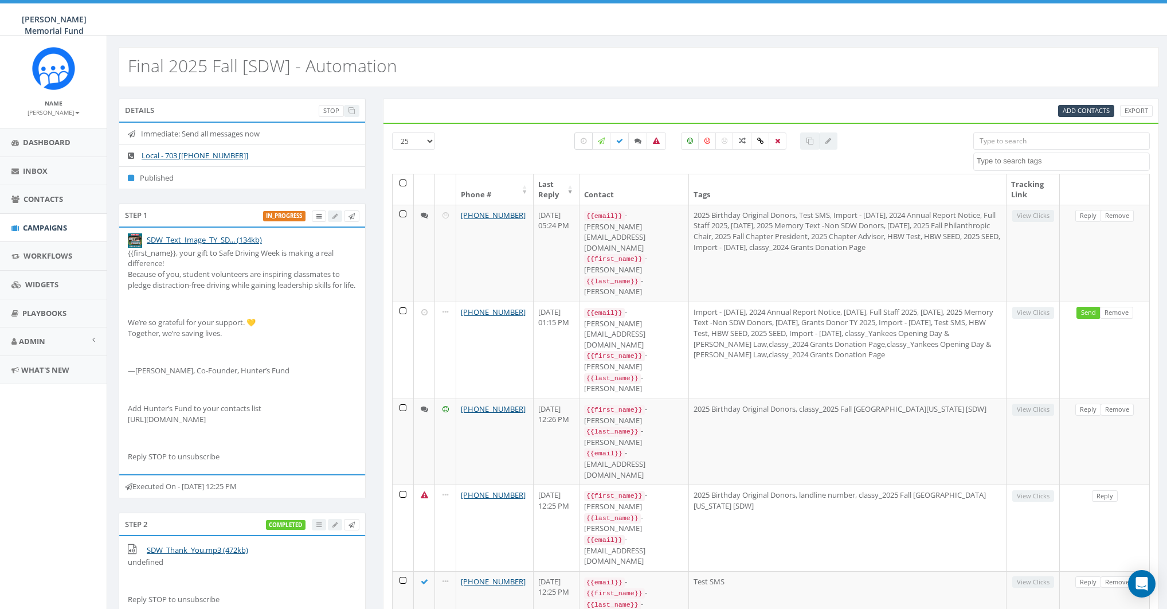
click at [586, 140] on icon at bounding box center [584, 141] width 6 height 7
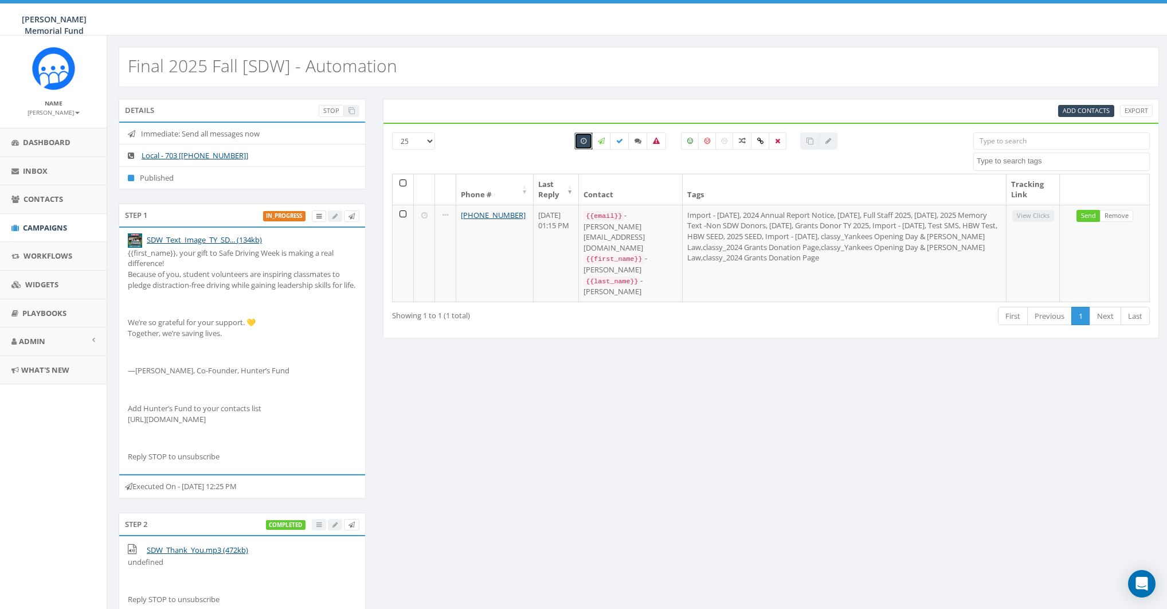
click at [584, 140] on icon at bounding box center [584, 141] width 6 height 7
checkbox input "false"
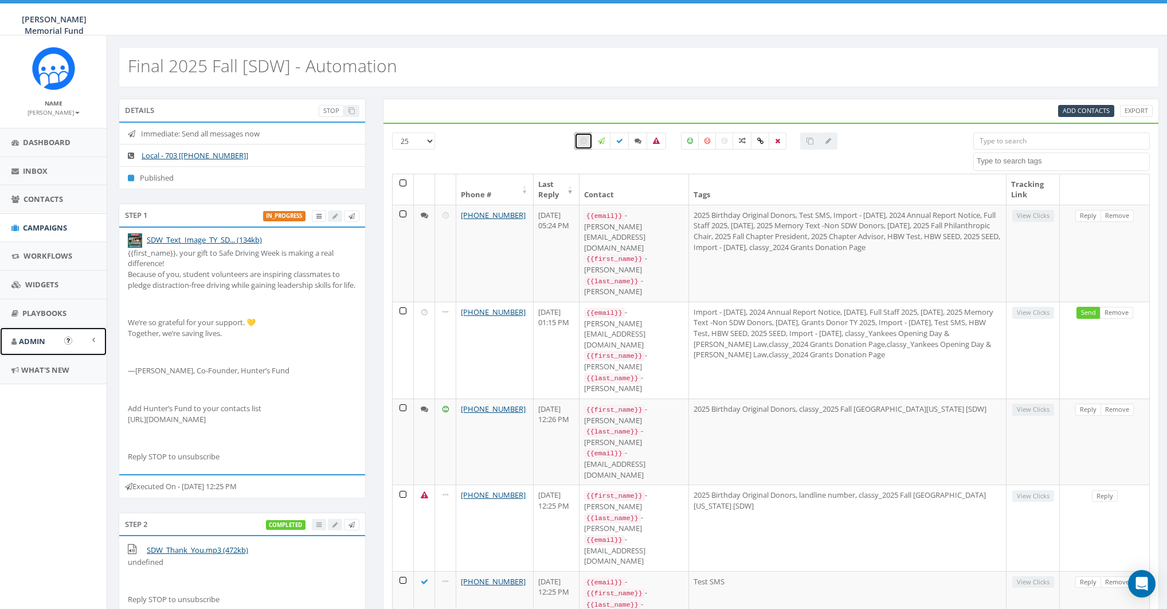
click at [28, 341] on span "Admin" at bounding box center [32, 341] width 26 height 10
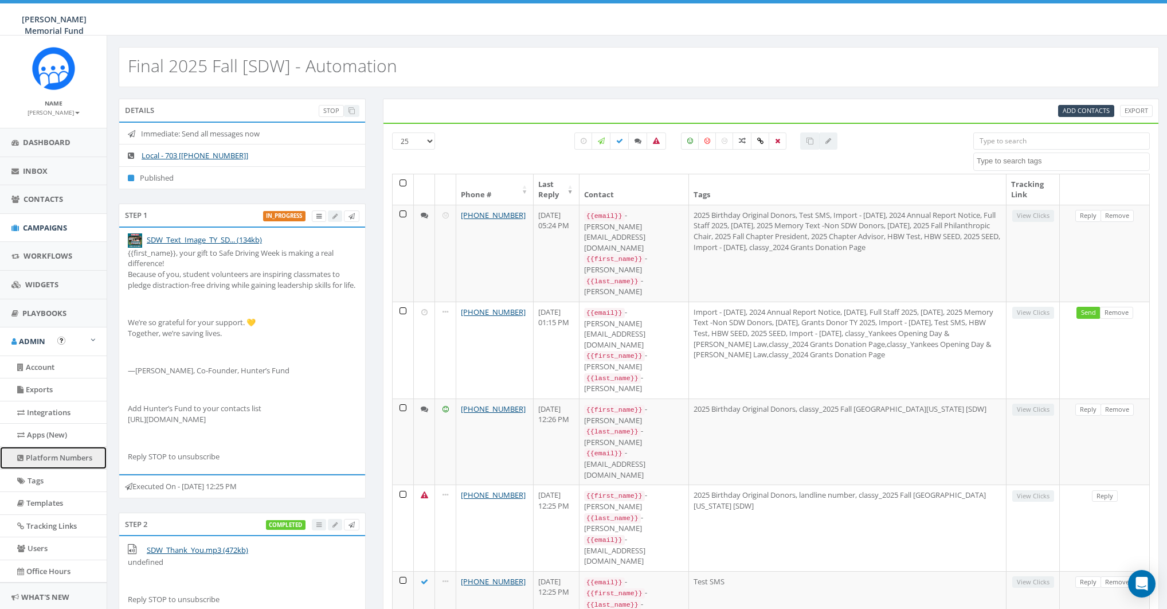
click at [52, 454] on link "Platform Numbers" at bounding box center [53, 458] width 107 height 22
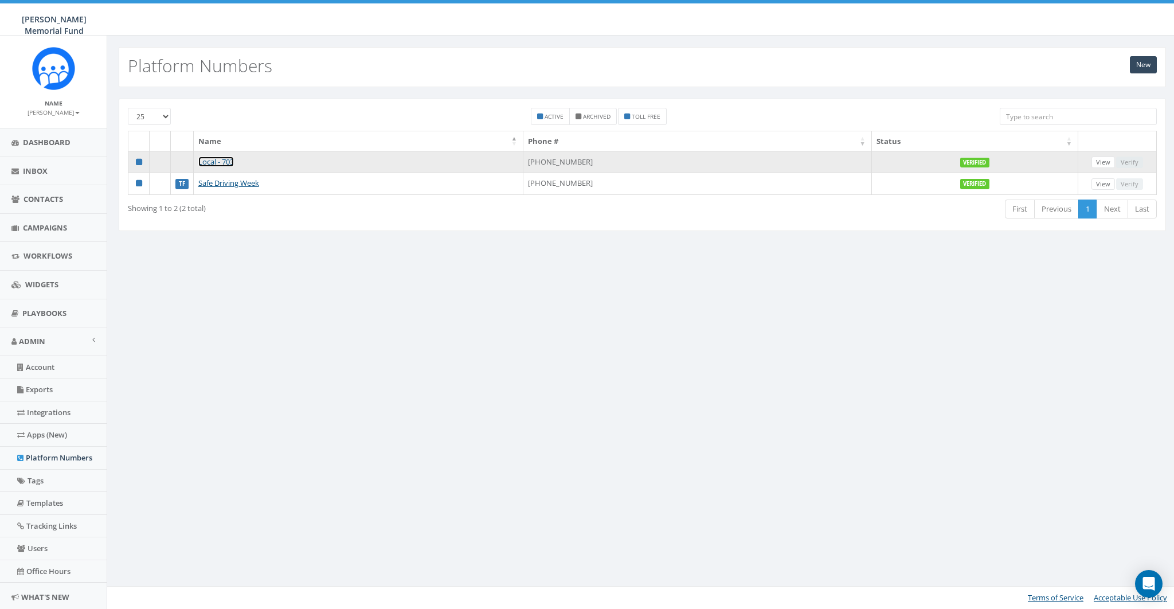
click at [223, 159] on link "Local - 703" at bounding box center [216, 162] width 36 height 10
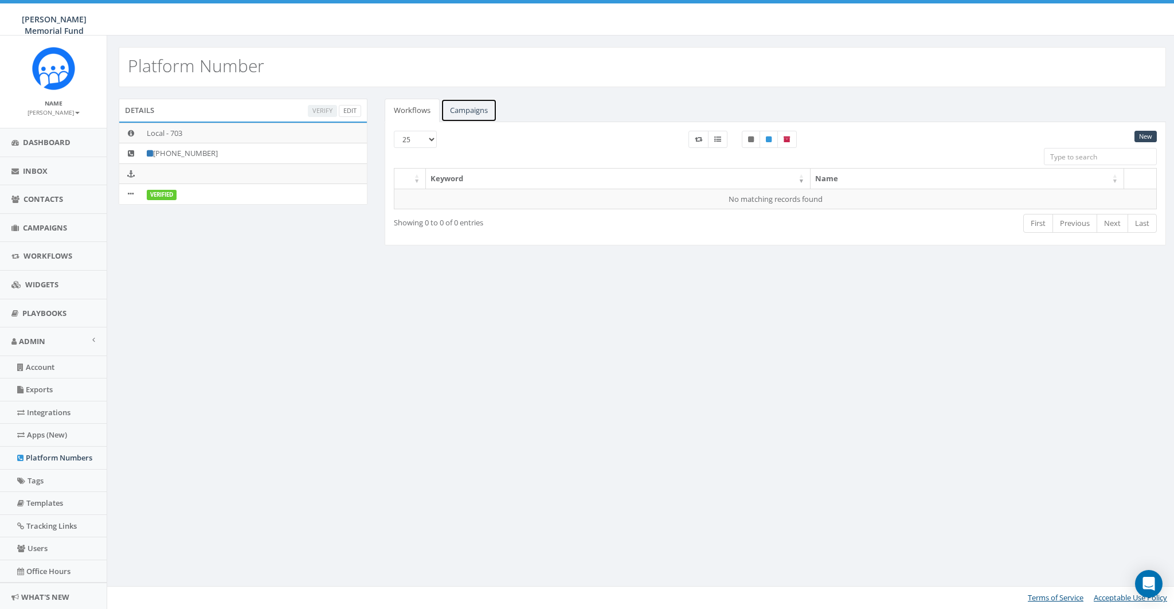
click at [468, 111] on link "Campaigns" at bounding box center [469, 111] width 56 height 24
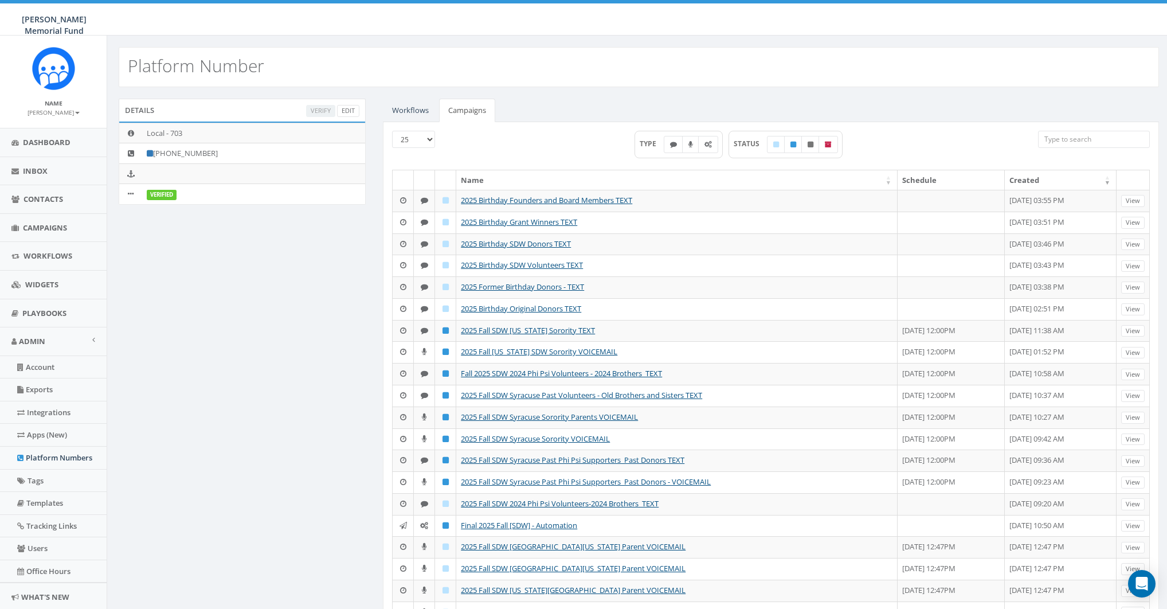
click at [539, 163] on div "TYPE STATUS" at bounding box center [738, 150] width 581 height 39
click at [788, 144] on label at bounding box center [793, 144] width 18 height 17
checkbox input "true"
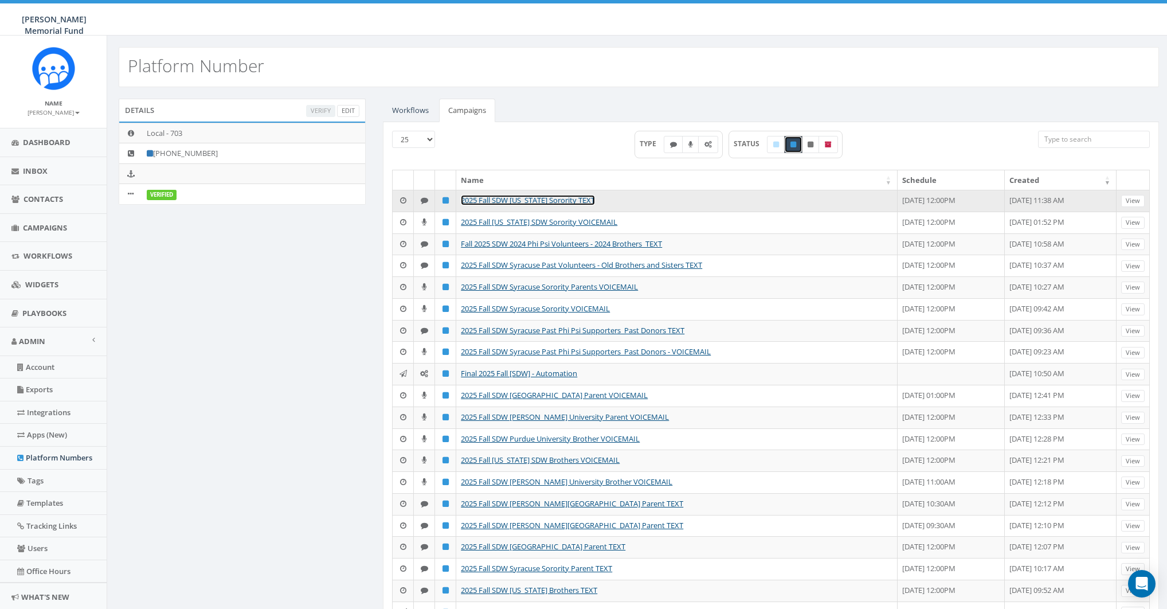
click at [494, 197] on link "2025 Fall SDW Alabama Sorority TEXT" at bounding box center [528, 200] width 134 height 10
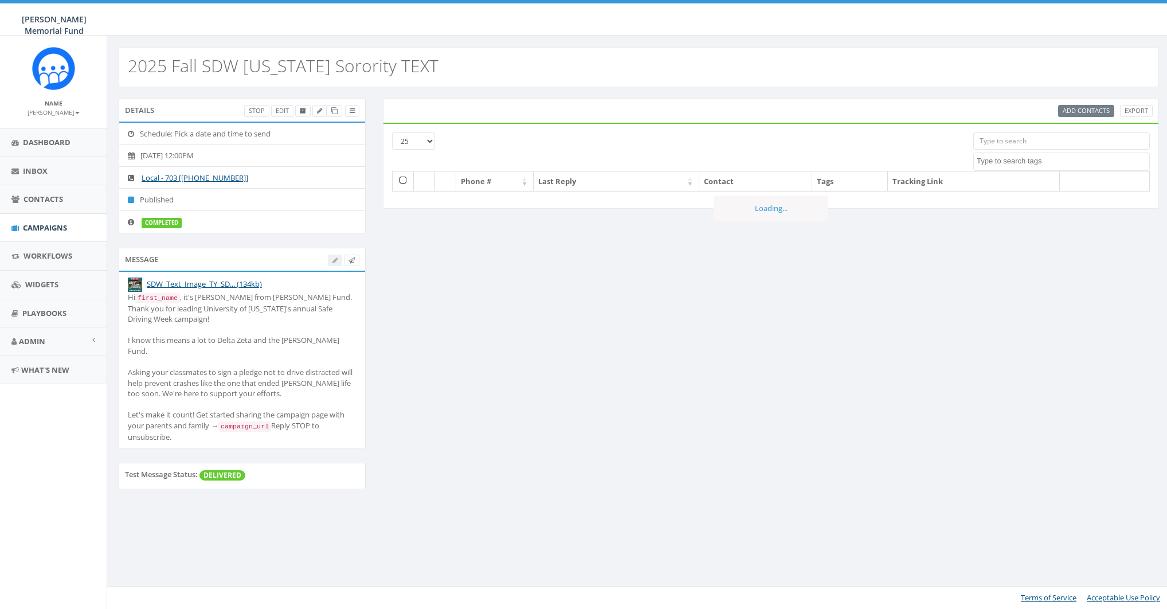
select select
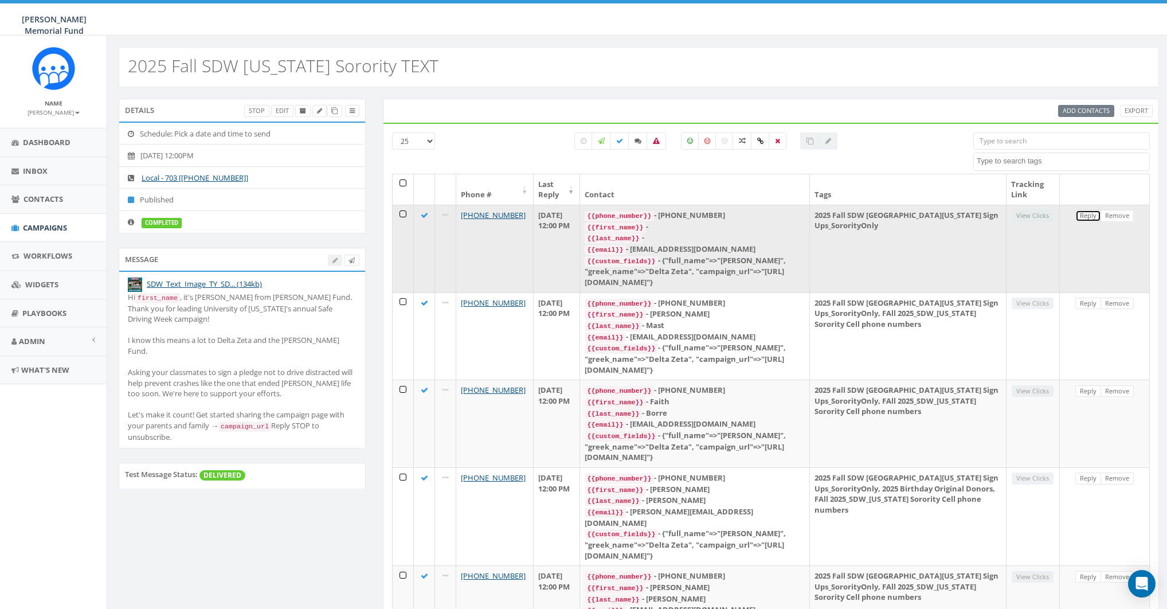
click at [1084, 213] on link "Reply" at bounding box center [1089, 216] width 26 height 12
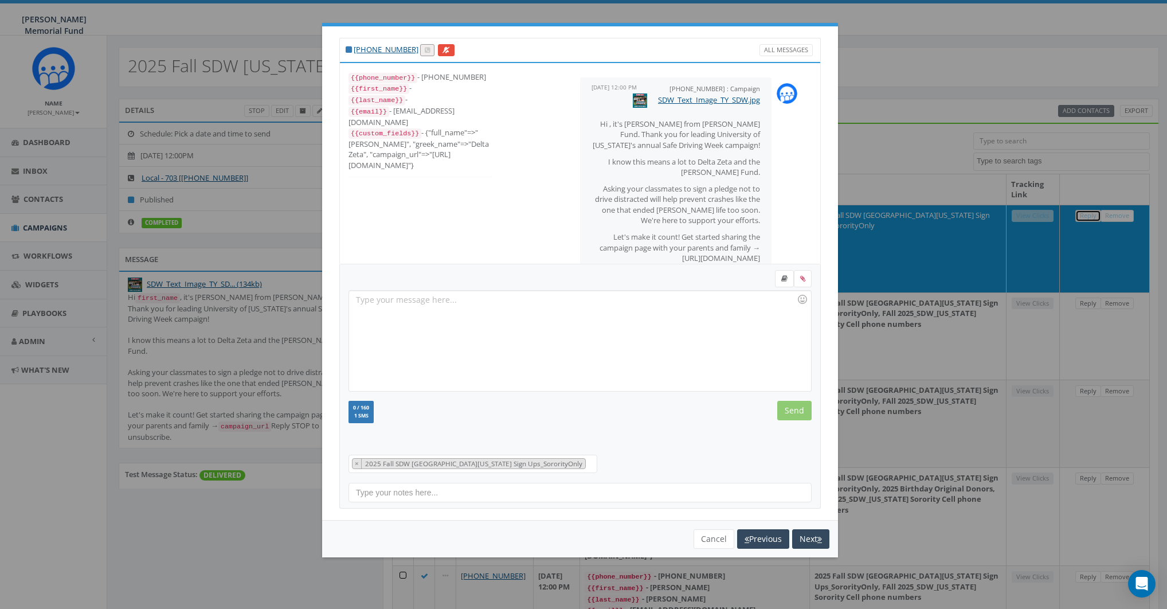
scroll to position [53, 0]
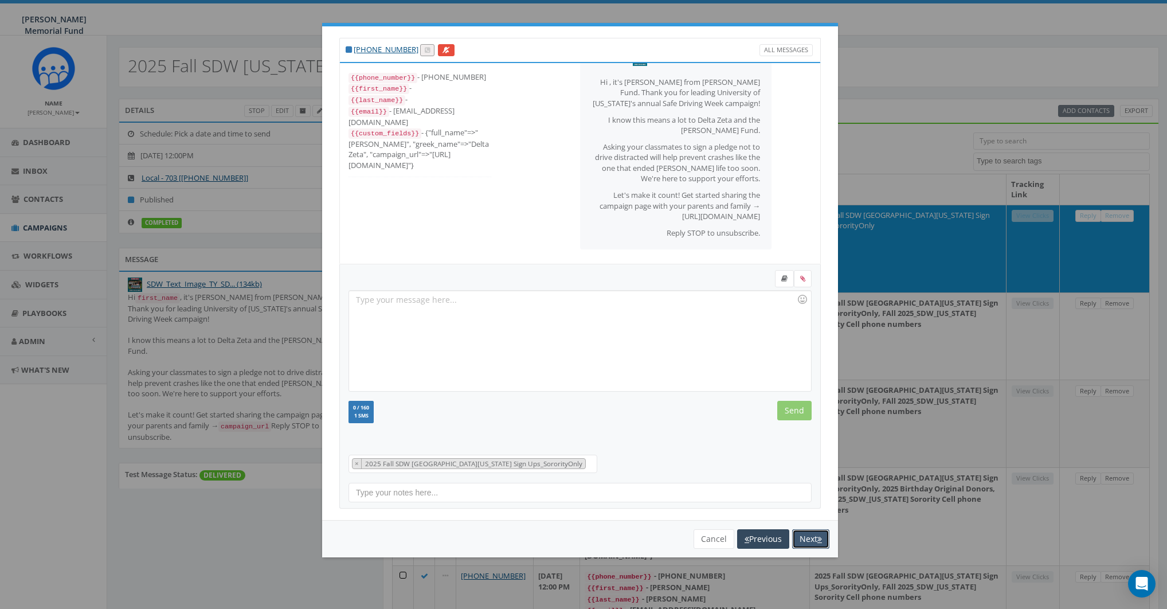
click at [800, 535] on button "Next" at bounding box center [810, 538] width 37 height 19
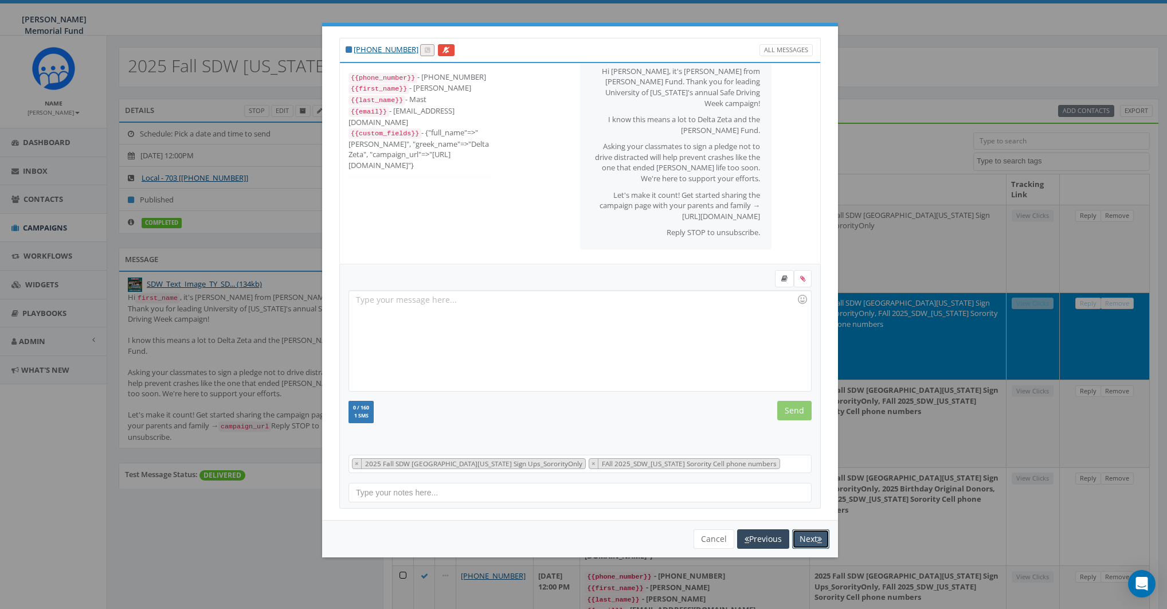
click at [805, 535] on button "Next" at bounding box center [810, 538] width 37 height 19
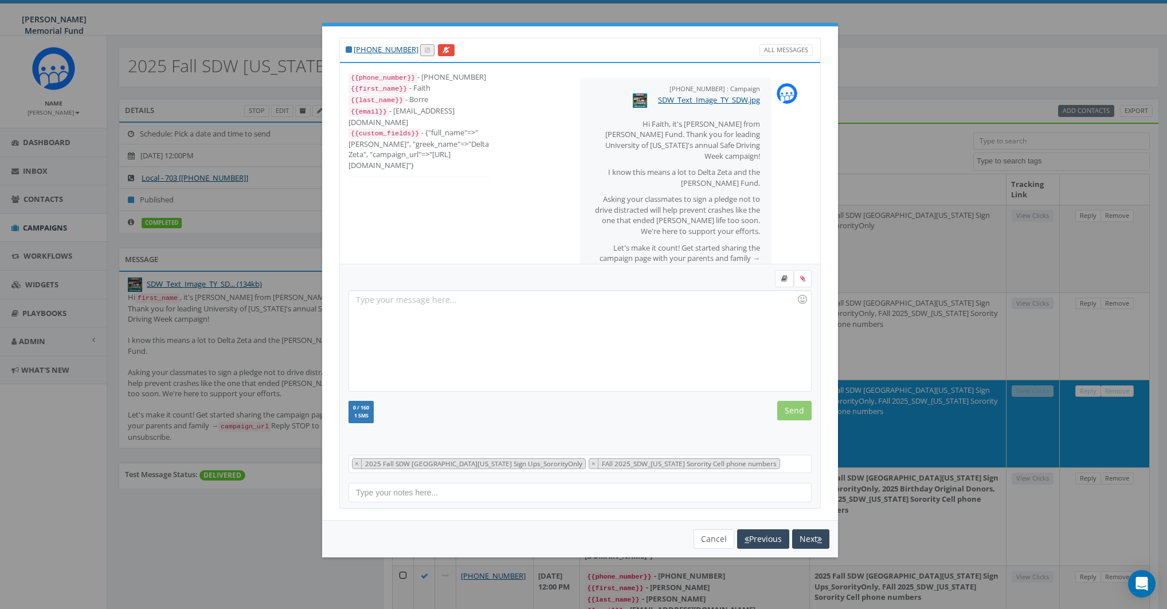
scroll to position [11, 0]
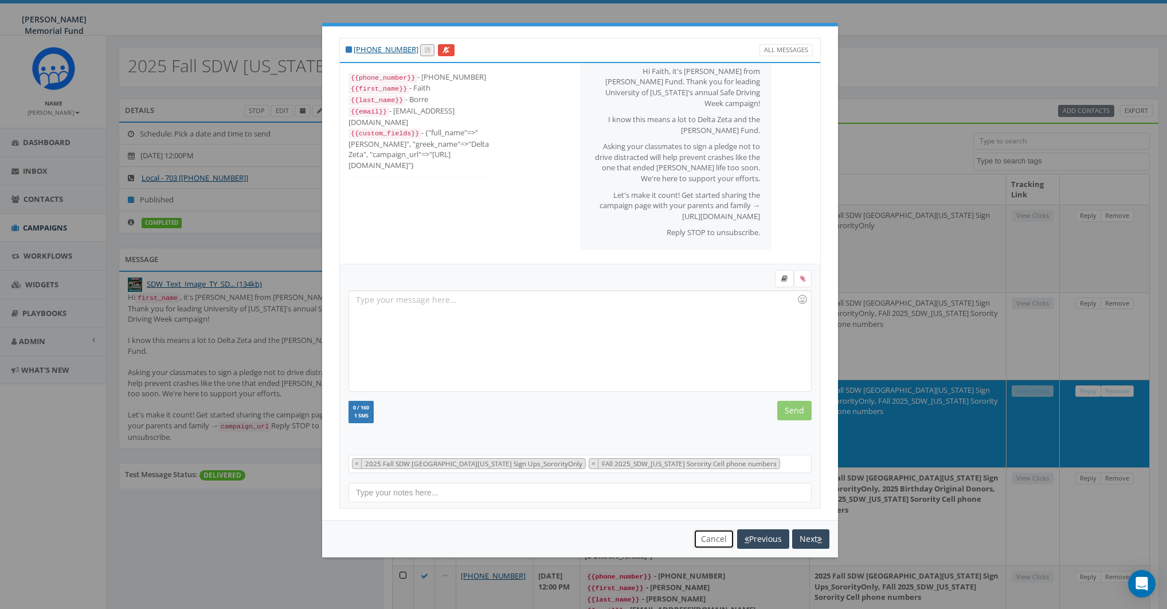
click at [713, 538] on button "Cancel" at bounding box center [714, 538] width 41 height 19
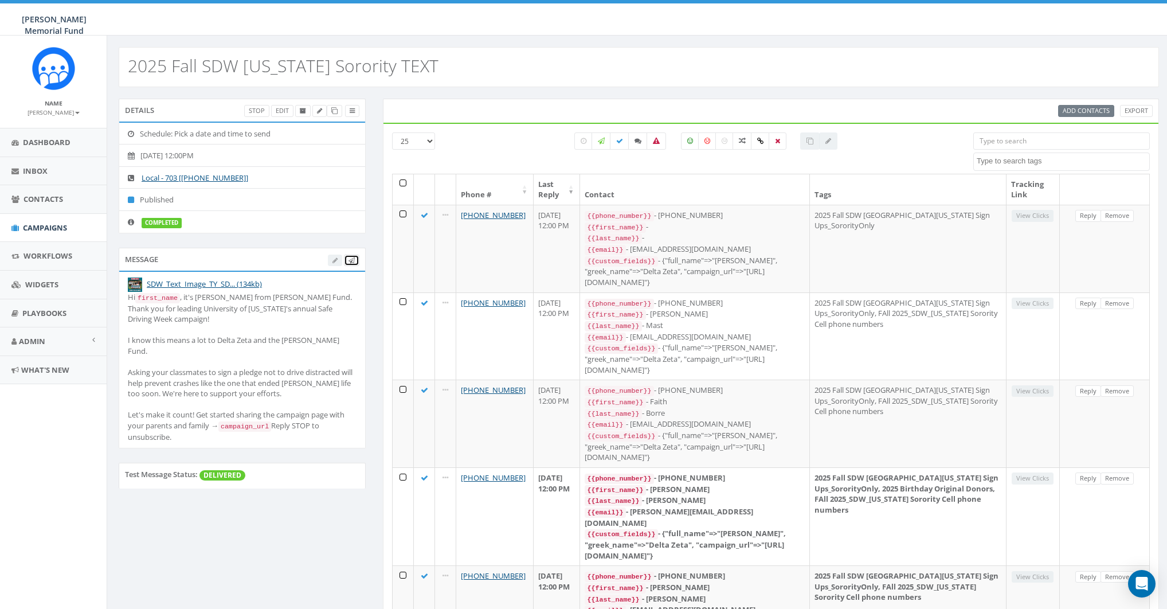
click at [351, 257] on icon at bounding box center [352, 260] width 6 height 6
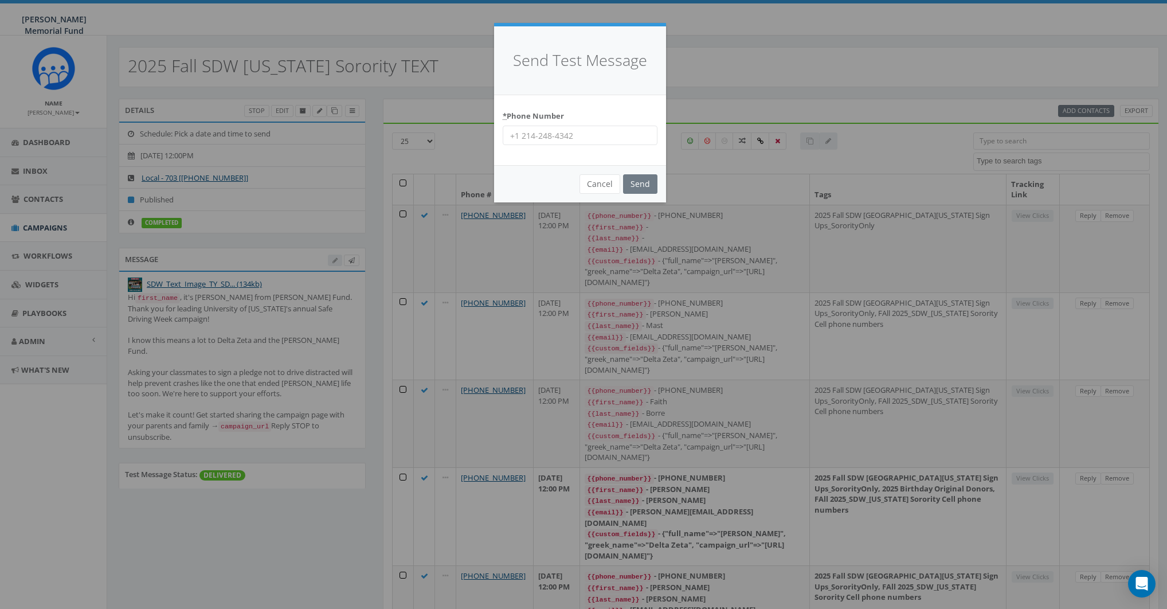
click at [556, 131] on input "* Phone Number" at bounding box center [580, 135] width 155 height 19
type input "7035872777"
click at [643, 175] on input "Send" at bounding box center [640, 183] width 34 height 19
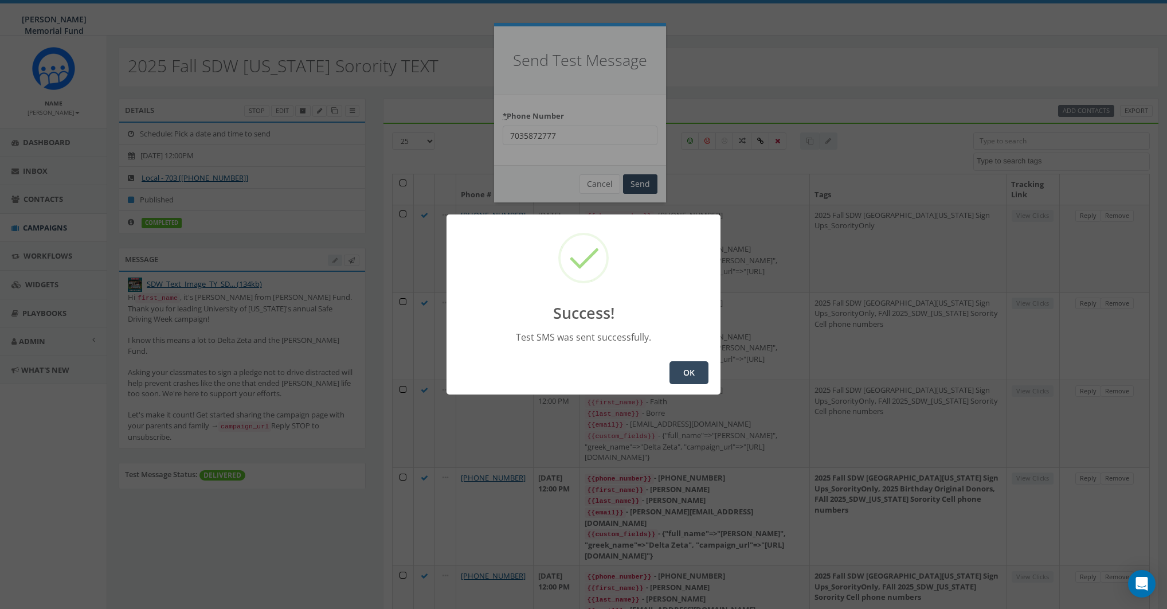
click at [679, 383] on button "OK" at bounding box center [689, 372] width 39 height 23
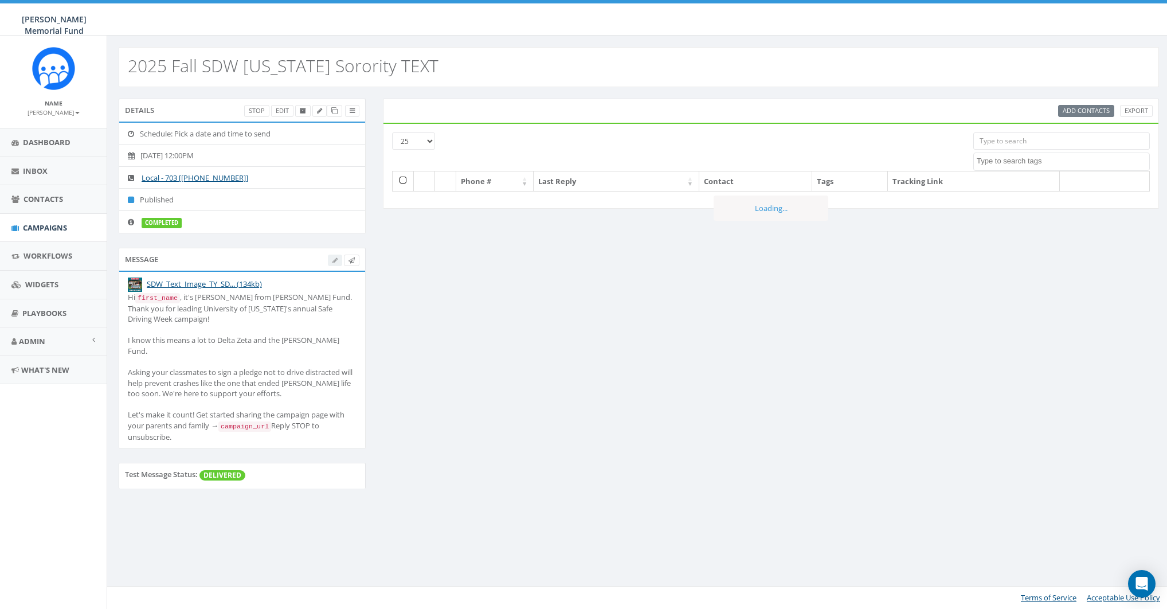
select select
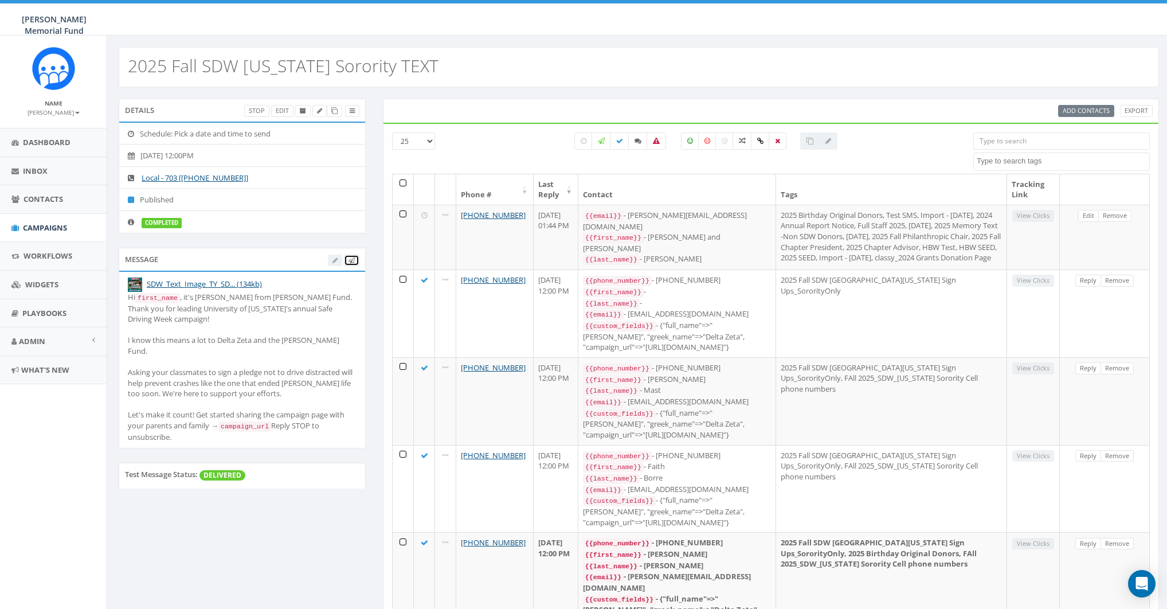
click at [351, 257] on icon at bounding box center [352, 260] width 6 height 6
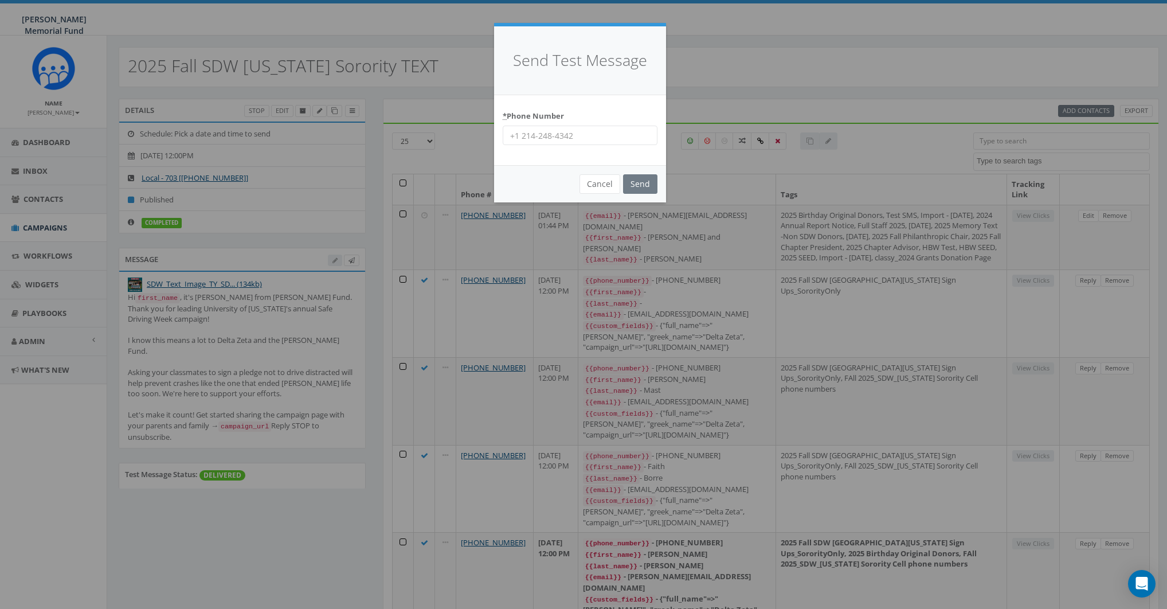
click at [564, 130] on input "* Phone Number" at bounding box center [580, 135] width 155 height 19
type input "8587365358"
click at [652, 183] on input "Send" at bounding box center [640, 183] width 34 height 19
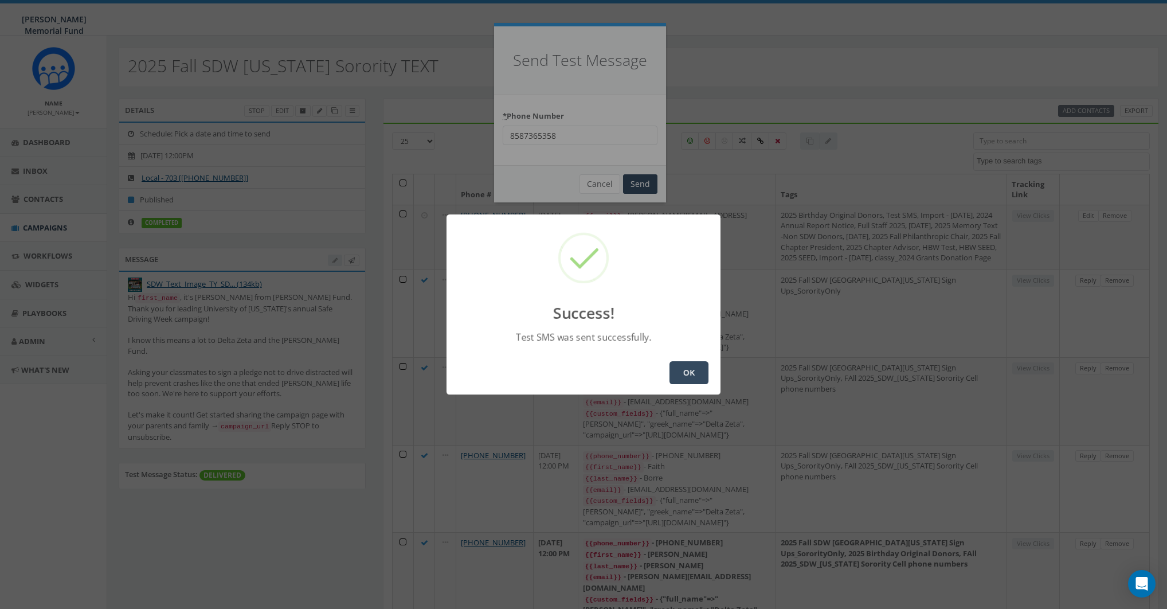
click at [687, 364] on button "OK" at bounding box center [689, 372] width 39 height 23
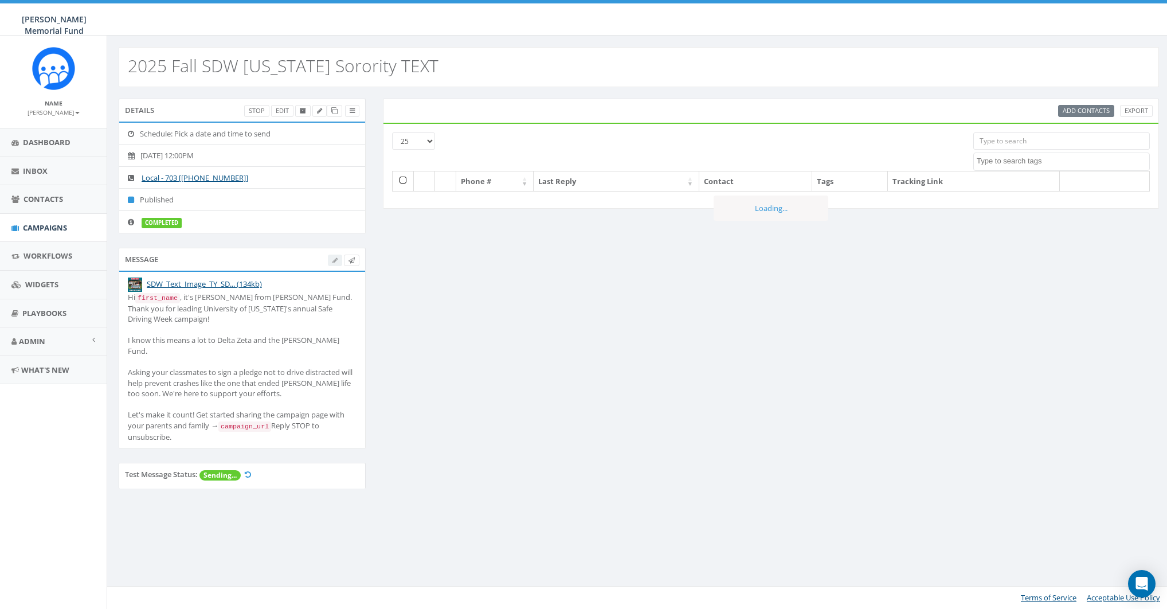
select select
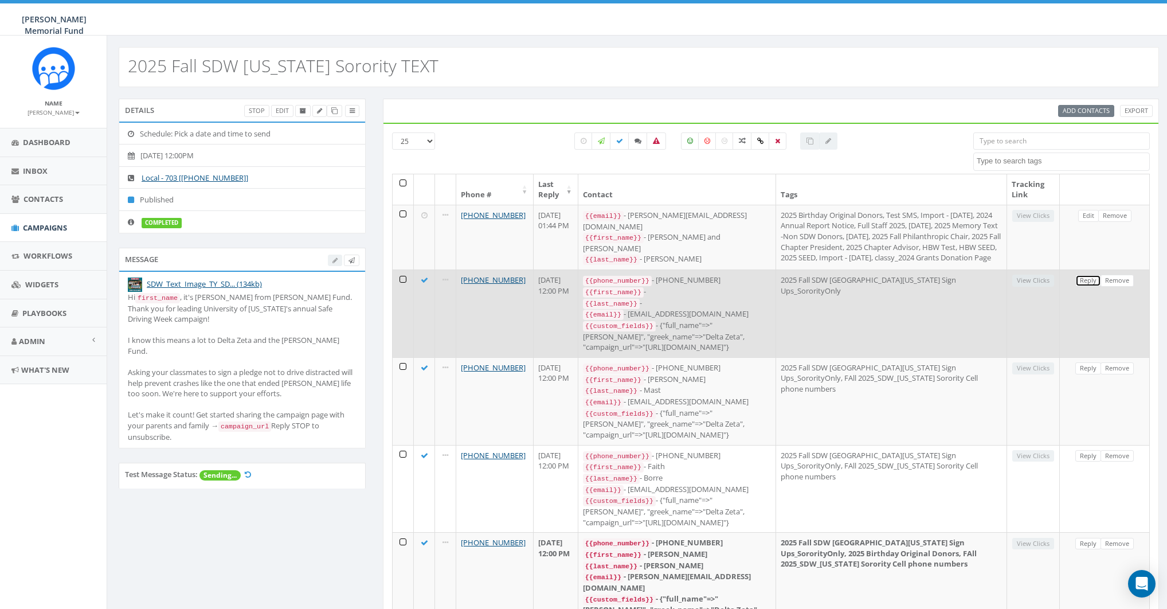
click at [1093, 287] on link "Reply" at bounding box center [1089, 281] width 26 height 12
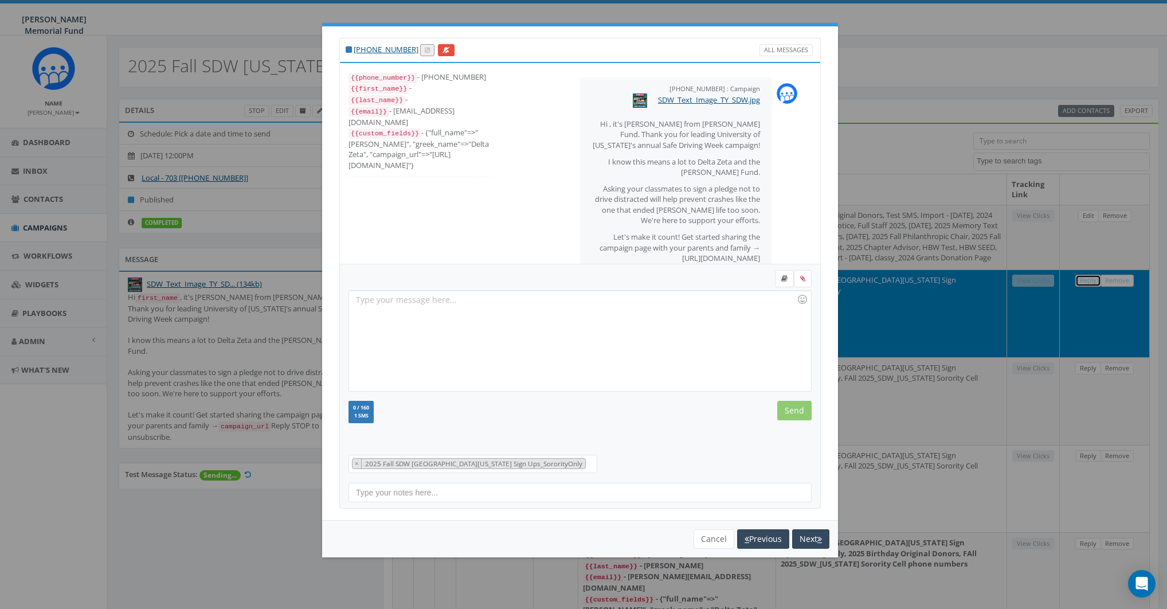
scroll to position [53, 0]
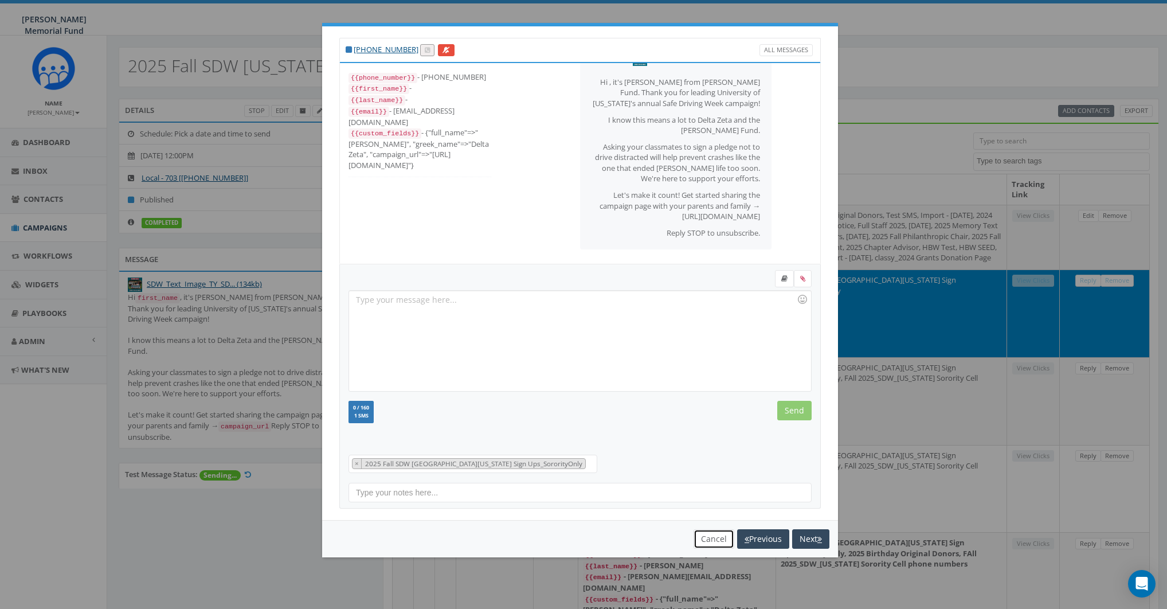
click at [709, 536] on button "Cancel" at bounding box center [714, 538] width 41 height 19
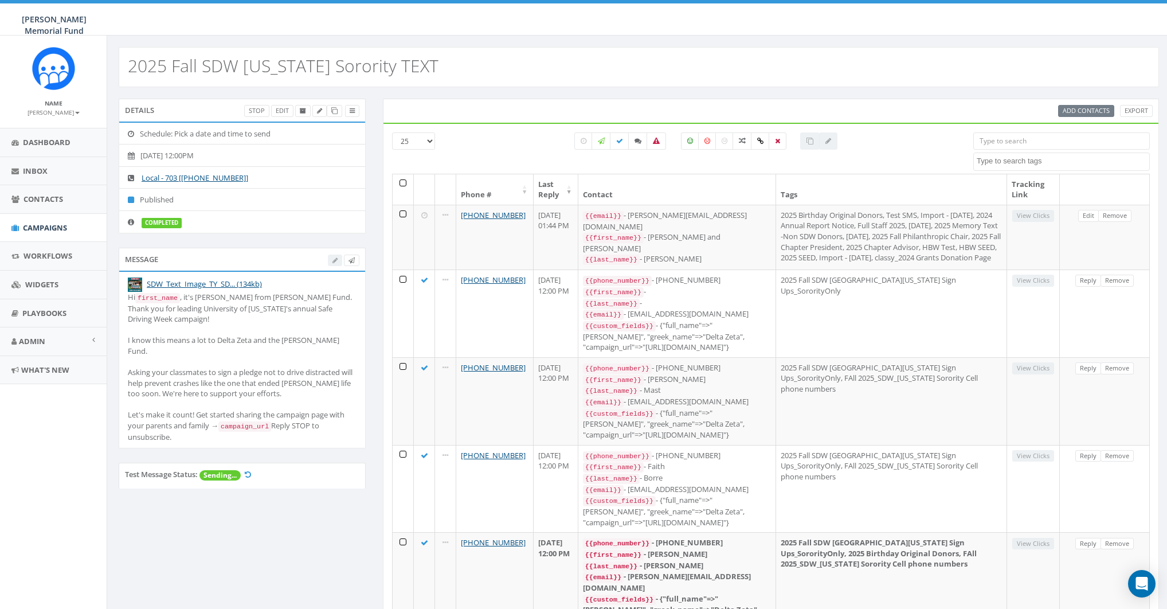
click at [1023, 138] on input "search" at bounding box center [1062, 140] width 177 height 17
click at [1041, 140] on input "search" at bounding box center [1062, 140] width 177 height 17
click at [45, 230] on span "Campaigns" at bounding box center [45, 227] width 44 height 10
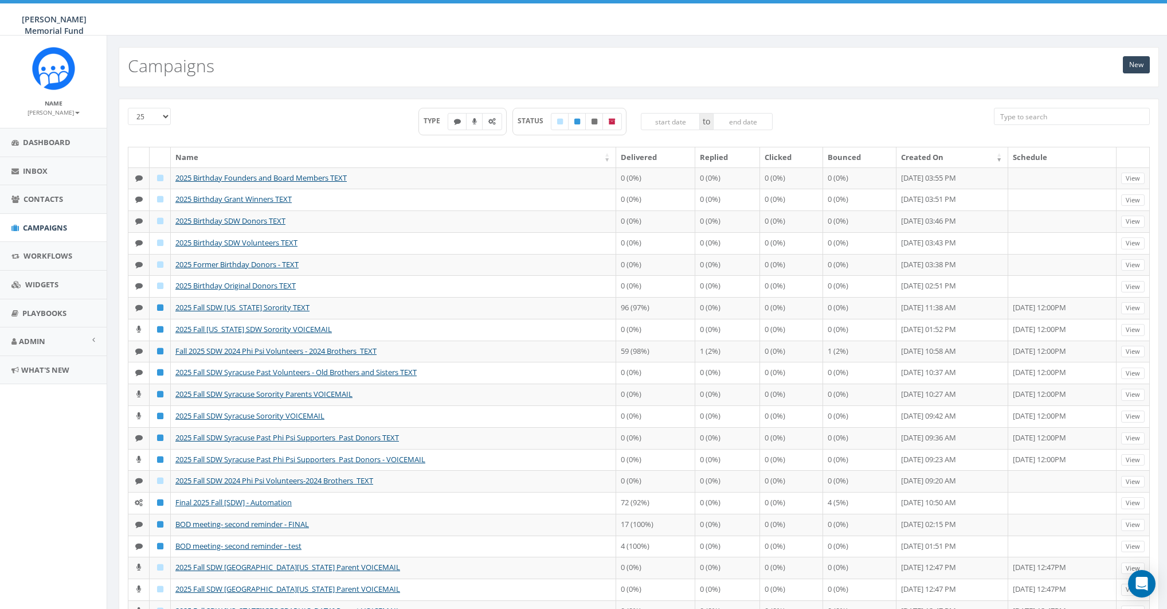
drag, startPoint x: 495, startPoint y: 123, endPoint x: 350, endPoint y: 138, distance: 146.3
click at [495, 123] on label at bounding box center [492, 121] width 20 height 17
checkbox input "true"
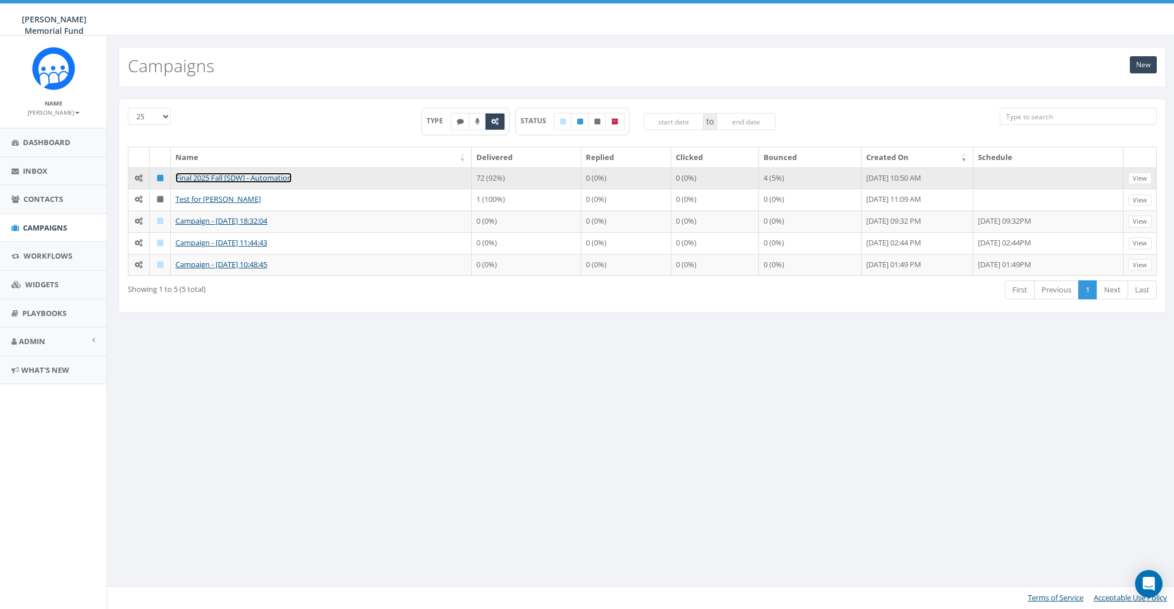
click at [202, 175] on link "Final 2025 Fall [SDW] - Automation" at bounding box center [233, 178] width 116 height 10
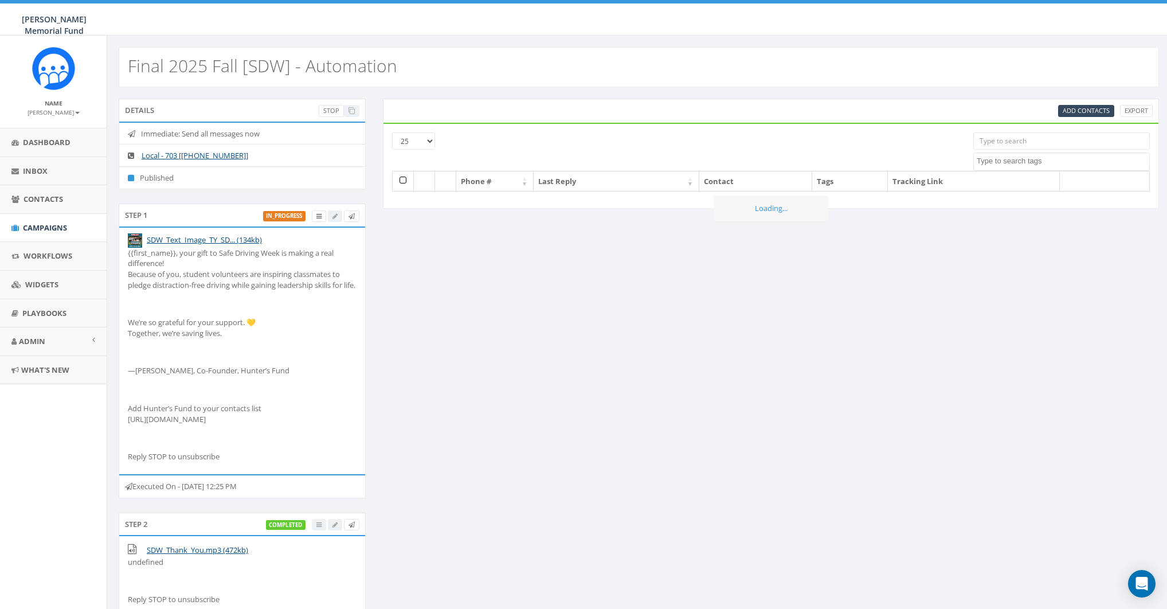
select select
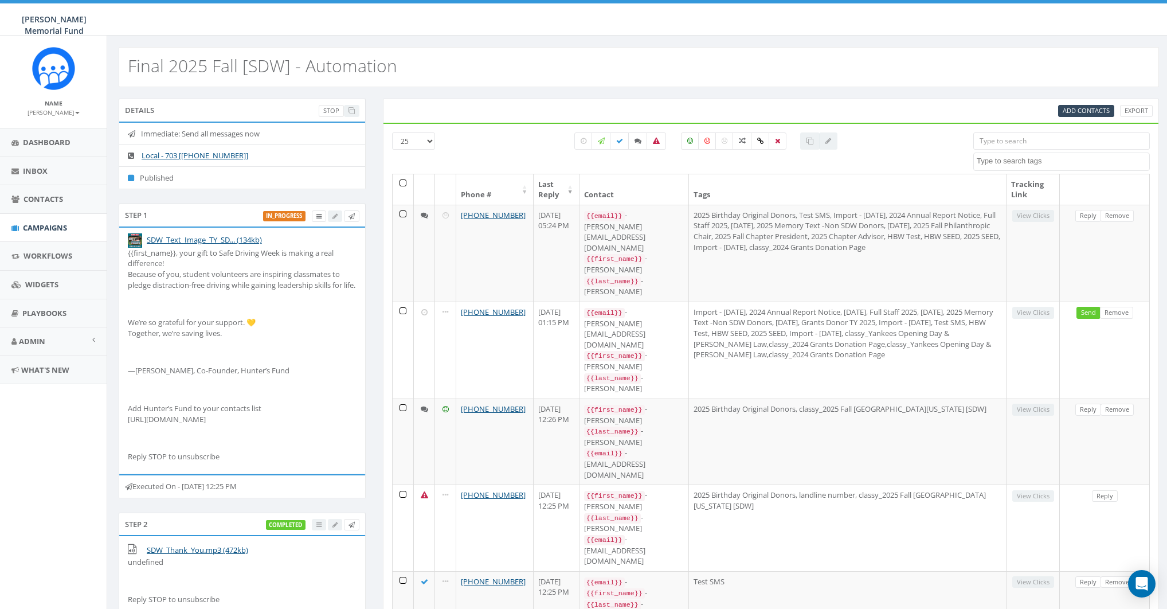
click at [1030, 139] on input "search" at bounding box center [1062, 140] width 177 height 17
paste input "1836"
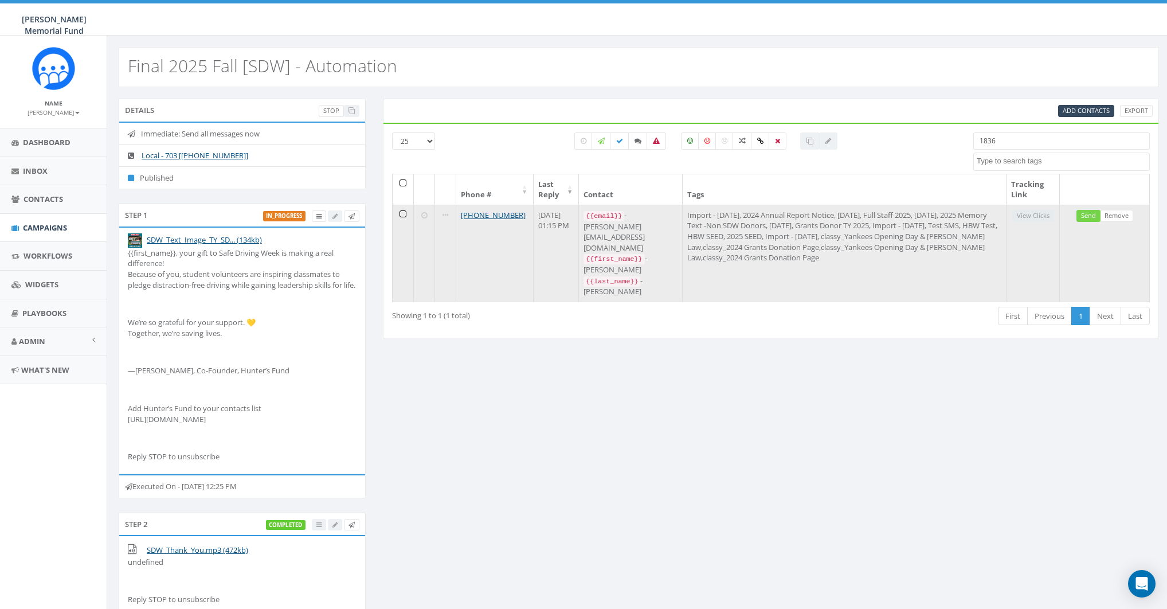
type input "1836"
click at [1086, 214] on link "Send" at bounding box center [1089, 216] width 24 height 12
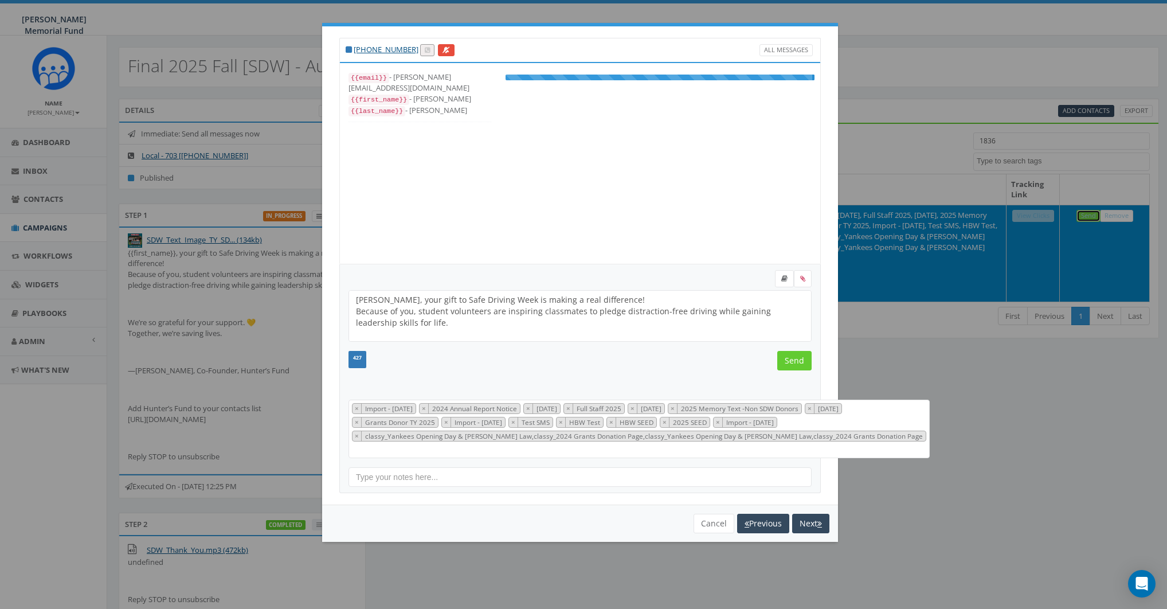
scroll to position [159, 0]
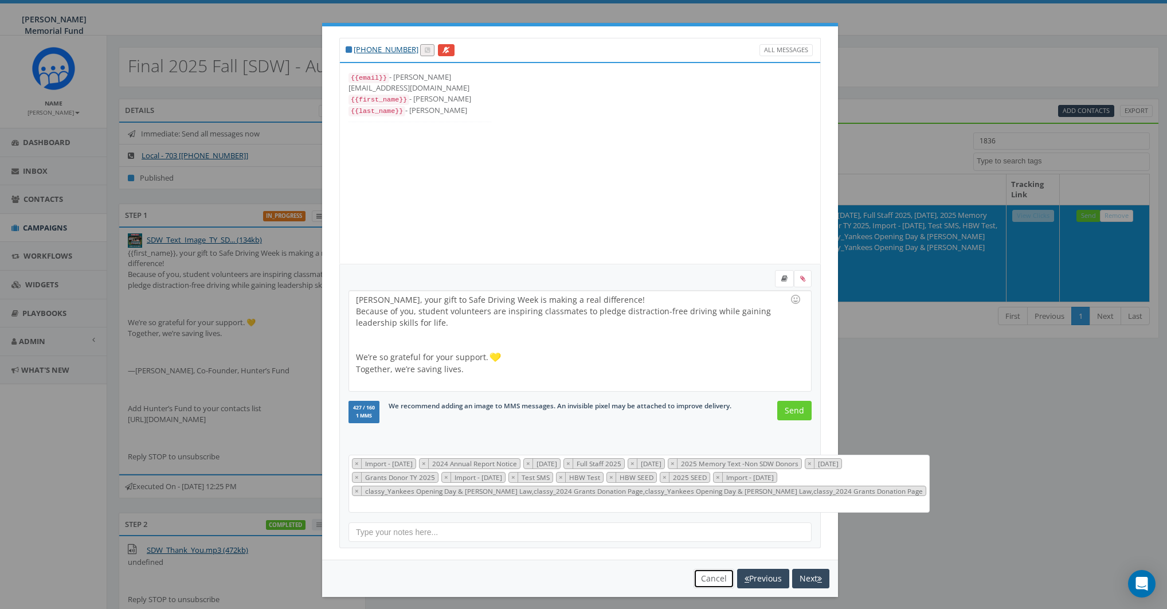
click at [696, 577] on button "Cancel" at bounding box center [714, 578] width 41 height 19
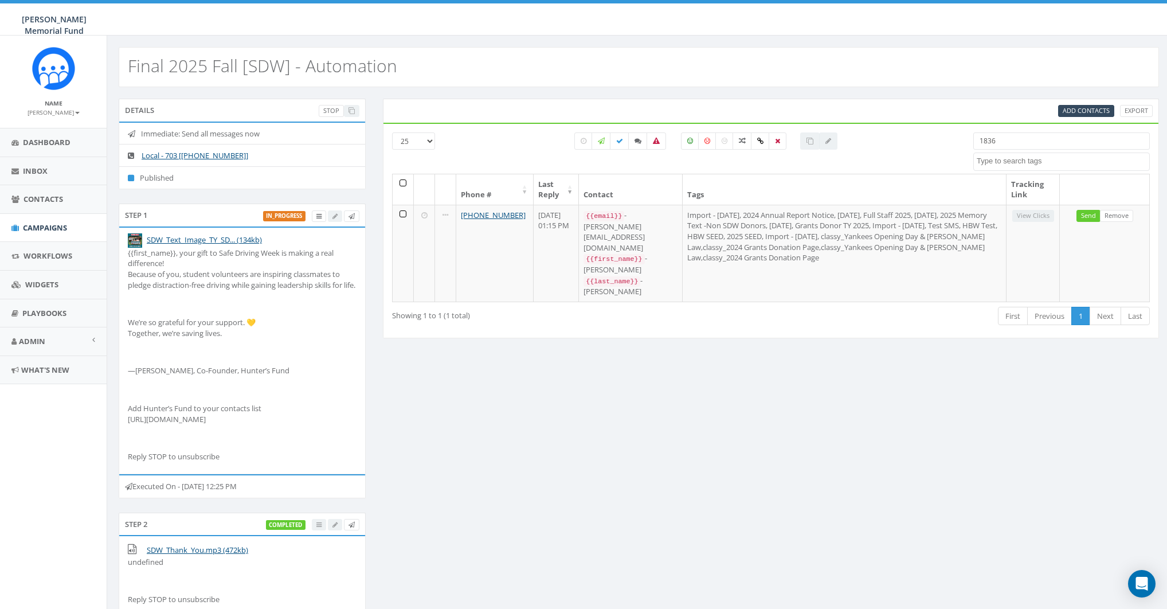
click at [1015, 142] on input "1836" at bounding box center [1062, 140] width 177 height 17
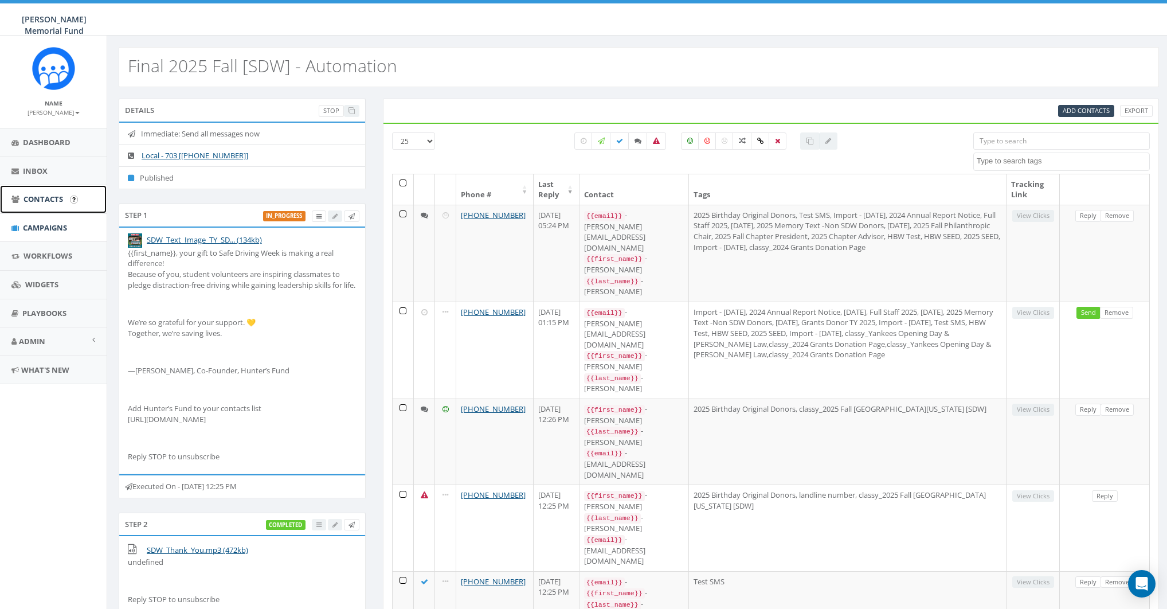
click at [21, 197] on link "Contacts" at bounding box center [53, 199] width 107 height 28
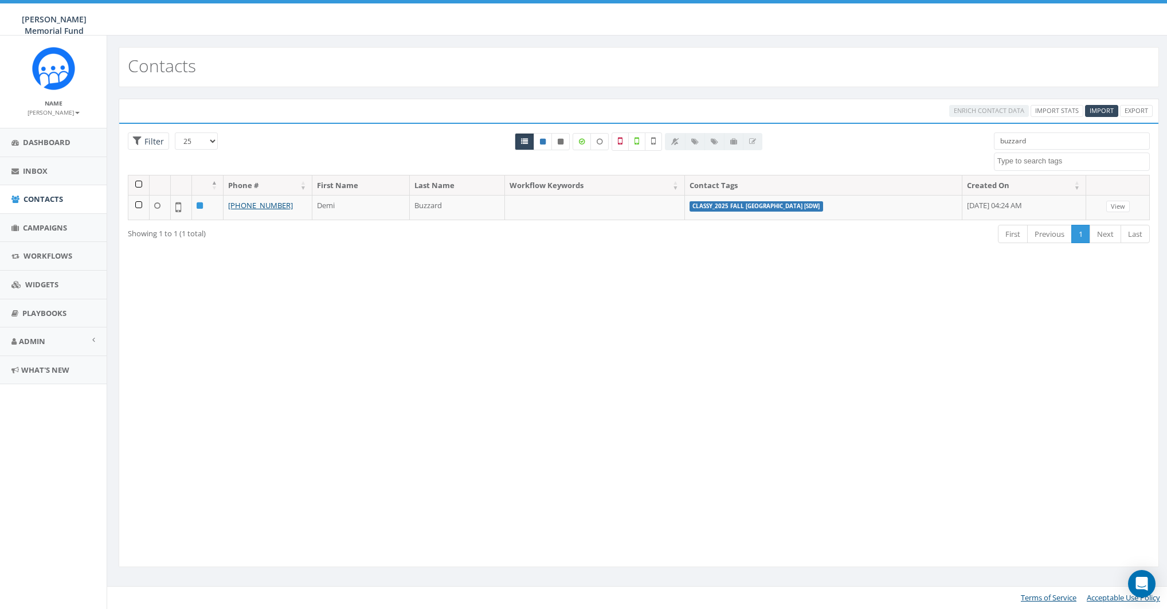
select select
click at [1030, 138] on input "buzzard" at bounding box center [1078, 140] width 157 height 17
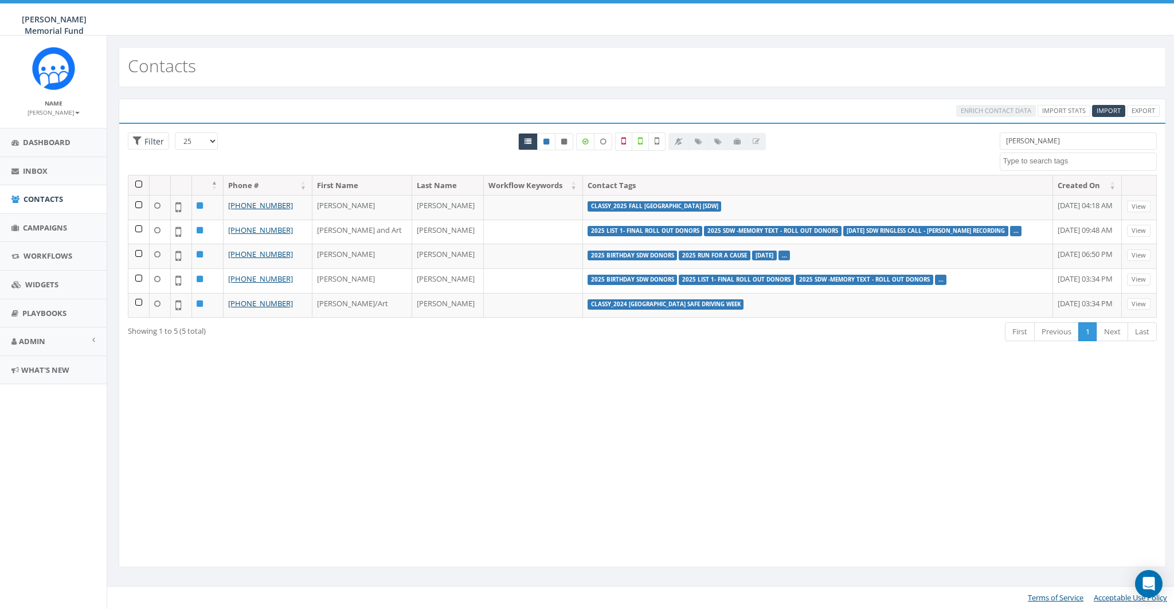
type input "[PERSON_NAME]"
click at [67, 112] on small "[PERSON_NAME]" at bounding box center [54, 112] width 52 height 8
click at [65, 142] on link "Sign Out" at bounding box center [57, 144] width 91 height 14
